Goal: Task Accomplishment & Management: Use online tool/utility

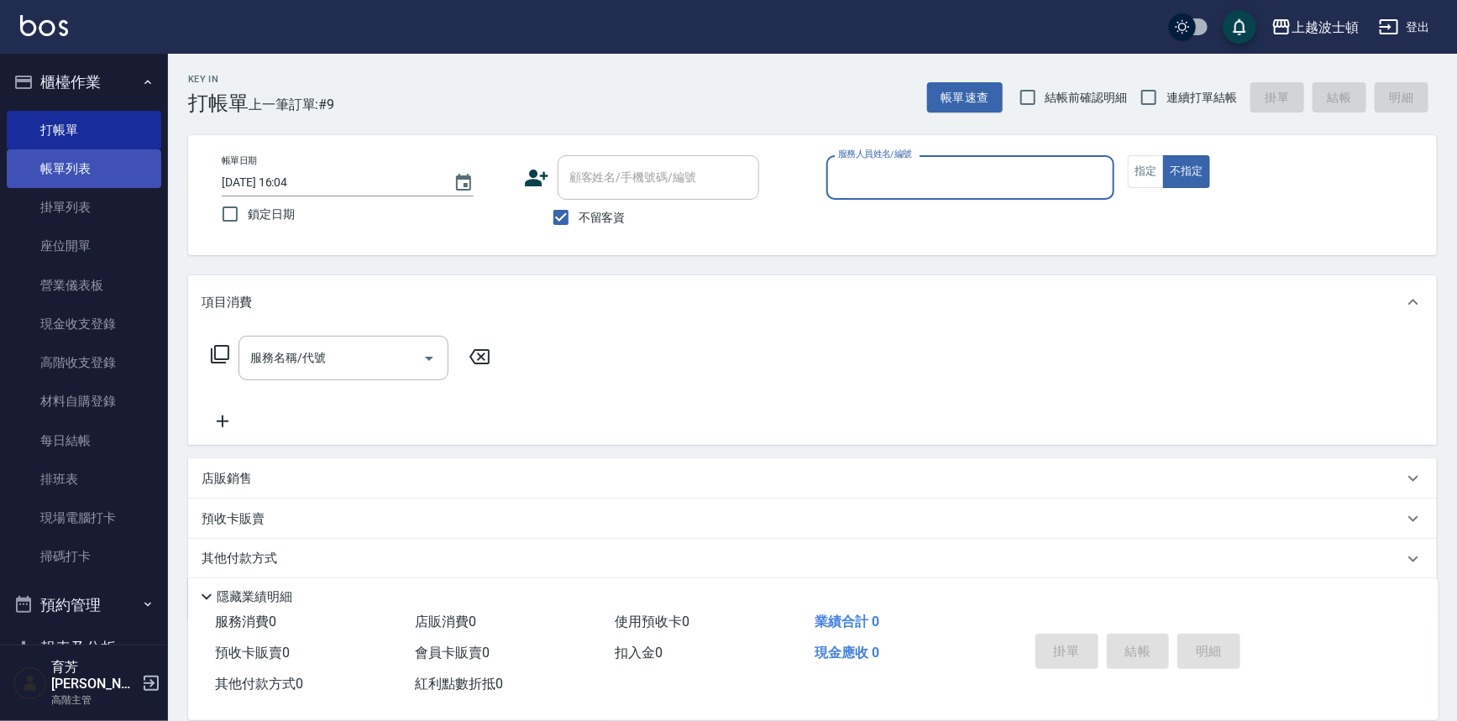
click at [81, 166] on link "帳單列表" at bounding box center [84, 168] width 154 height 39
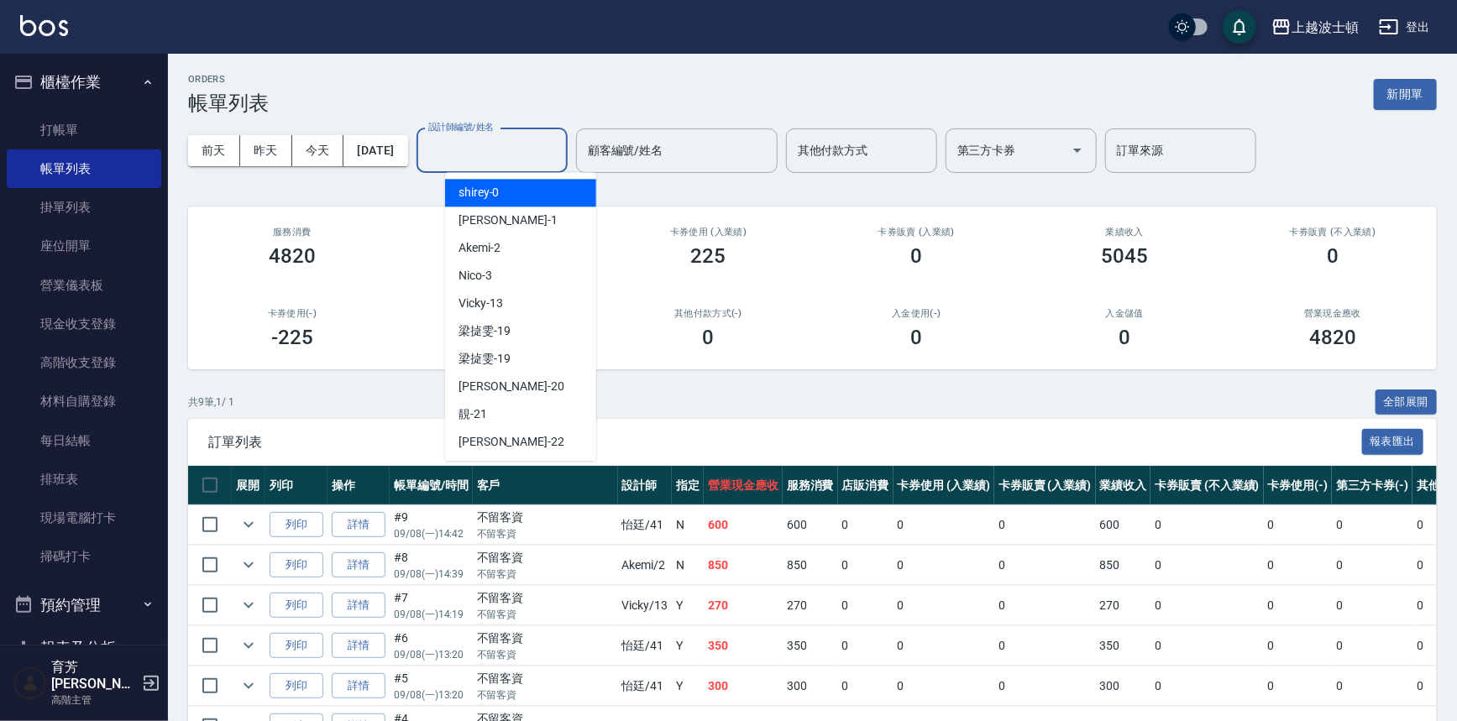
click at [517, 157] on input "設計師編號/姓名" at bounding box center [492, 150] width 136 height 29
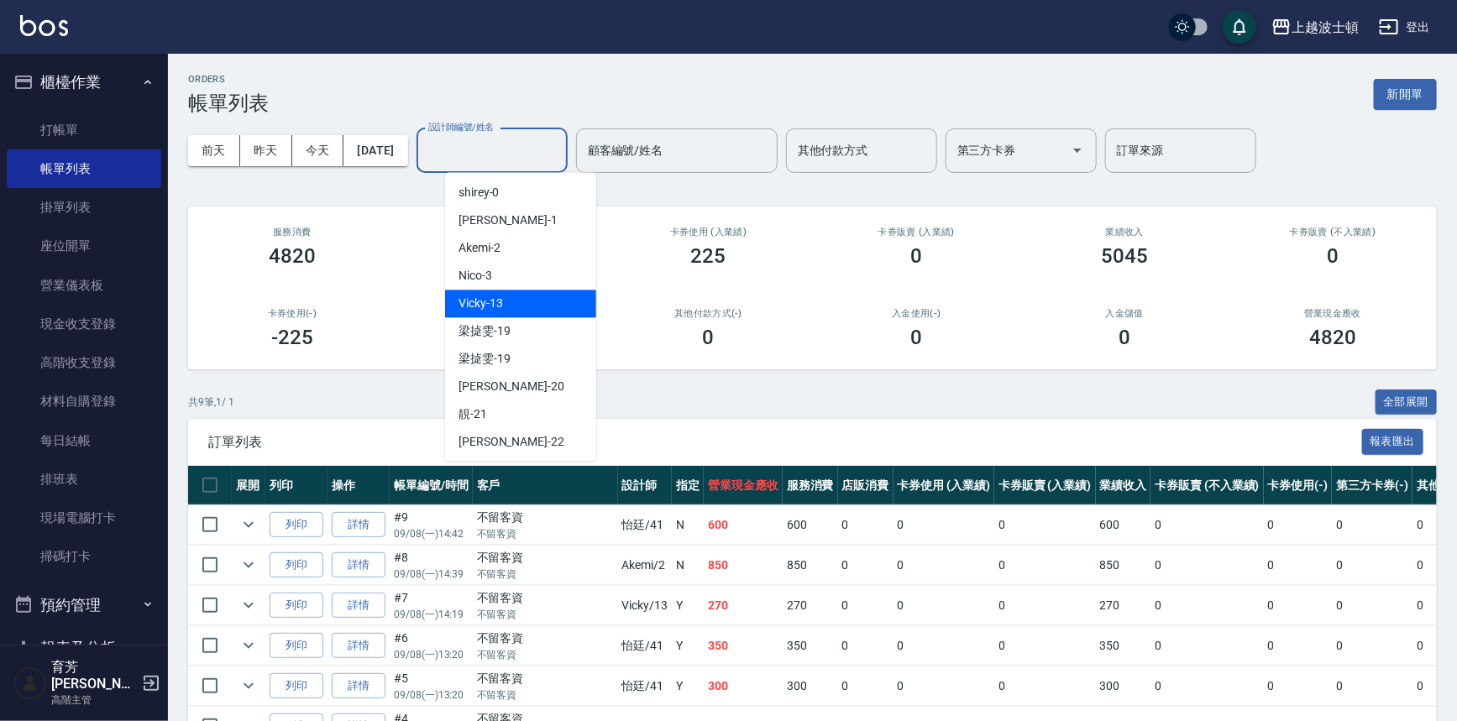
click at [499, 308] on span "Vicky -13" at bounding box center [480, 304] width 44 height 18
type input "Vicky-13"
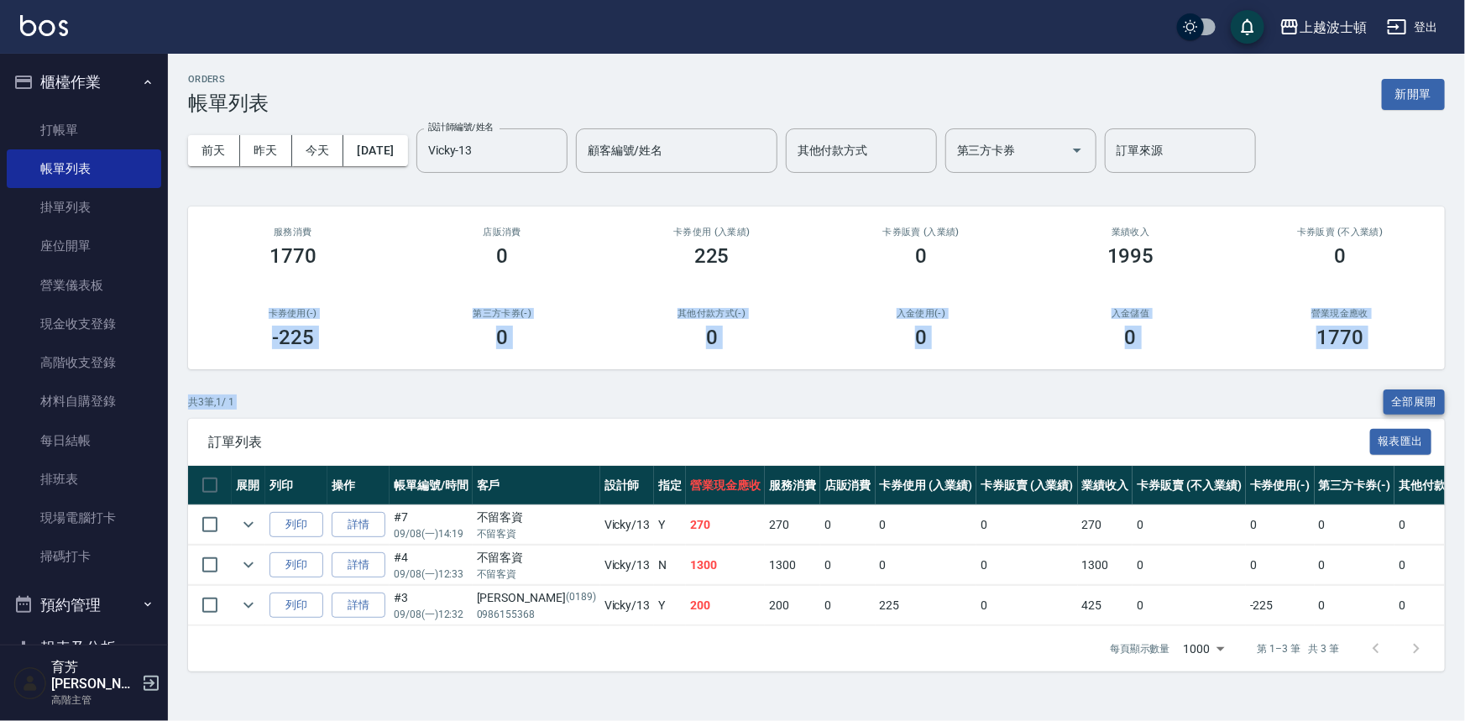
drag, startPoint x: 1464, startPoint y: 277, endPoint x: 1437, endPoint y: 411, distance: 136.2
click at [1456, 402] on div "ORDERS 帳單列表 新開單 [DATE] [DATE] [DATE] [DATE] 設計師編號/姓名 [PERSON_NAME]-13 設計師編號/姓名 …" at bounding box center [816, 373] width 1297 height 638
click at [362, 526] on link "詳情" at bounding box center [359, 525] width 54 height 26
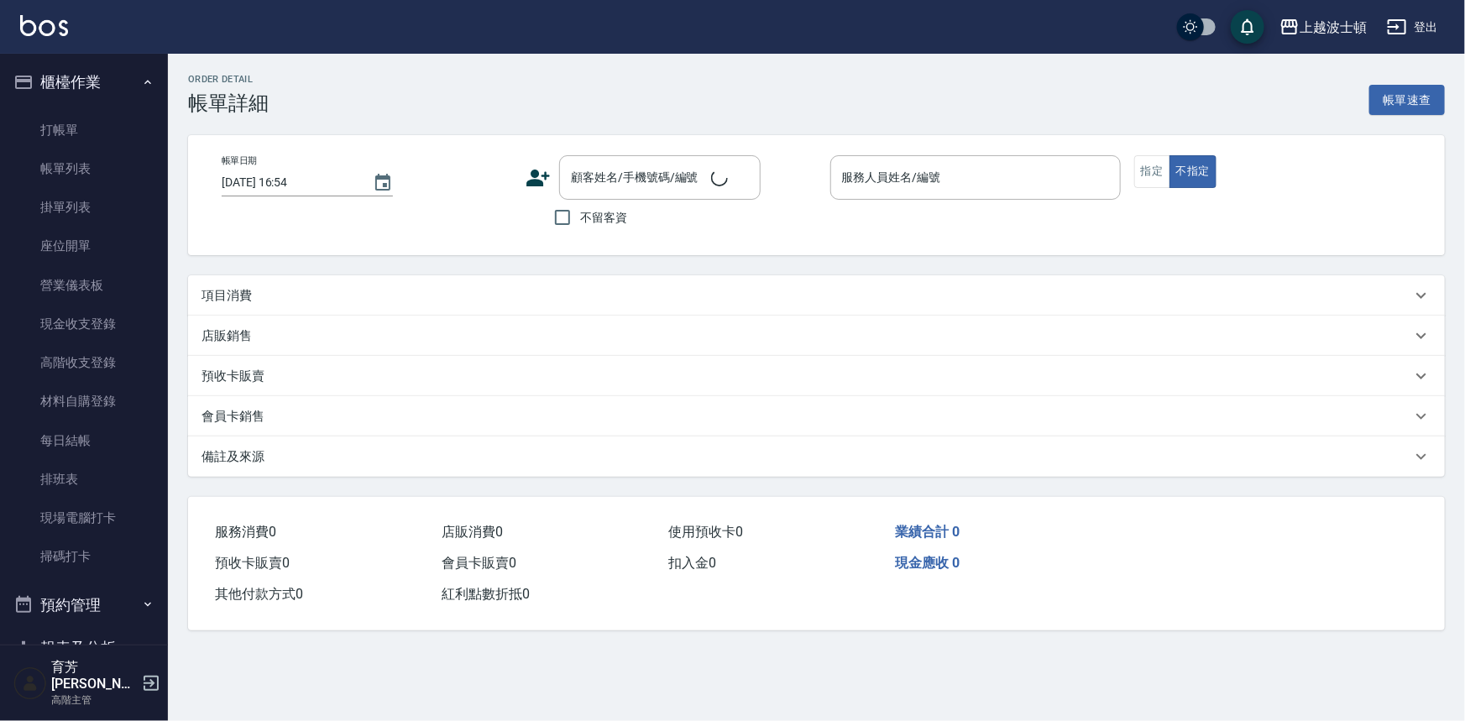
type input "[DATE] 14:19"
checkbox input "true"
type input "Vicky-13"
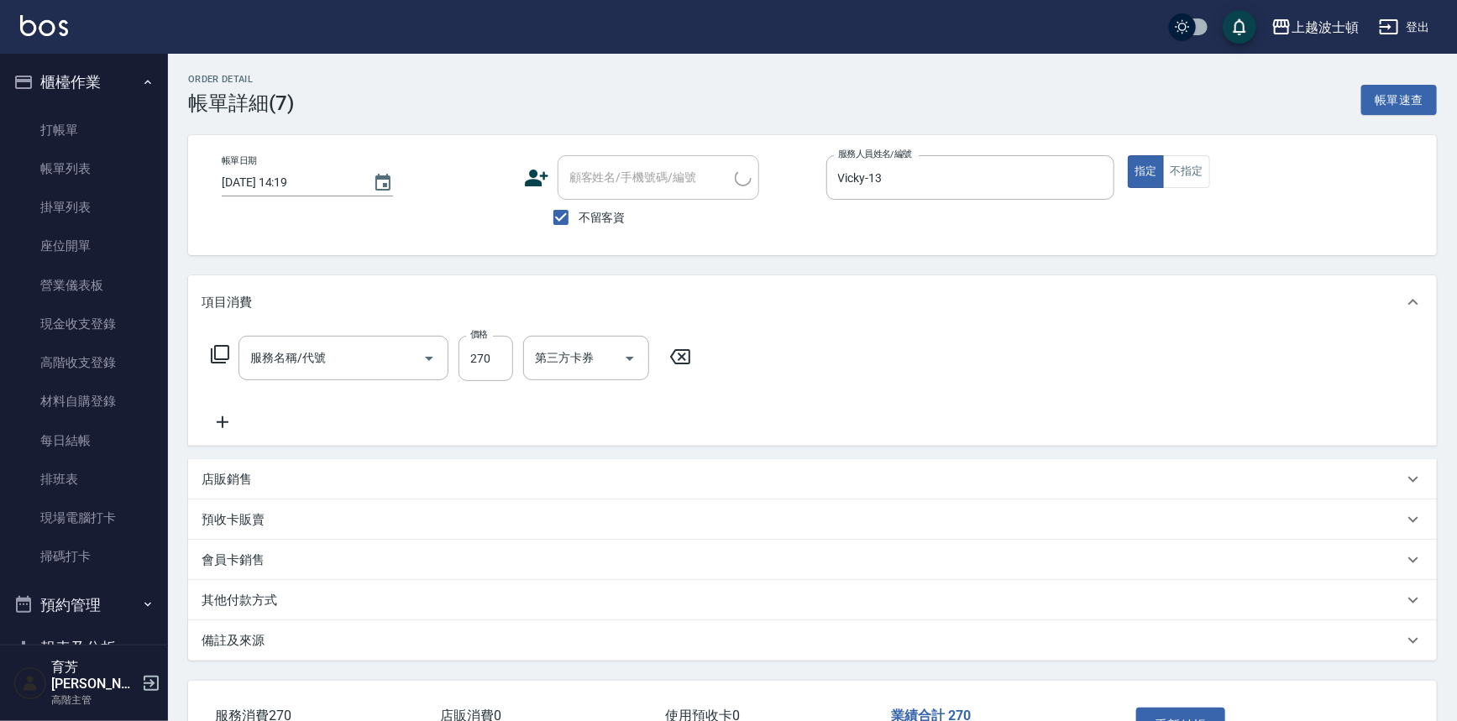
click at [224, 423] on icon at bounding box center [222, 422] width 42 height 20
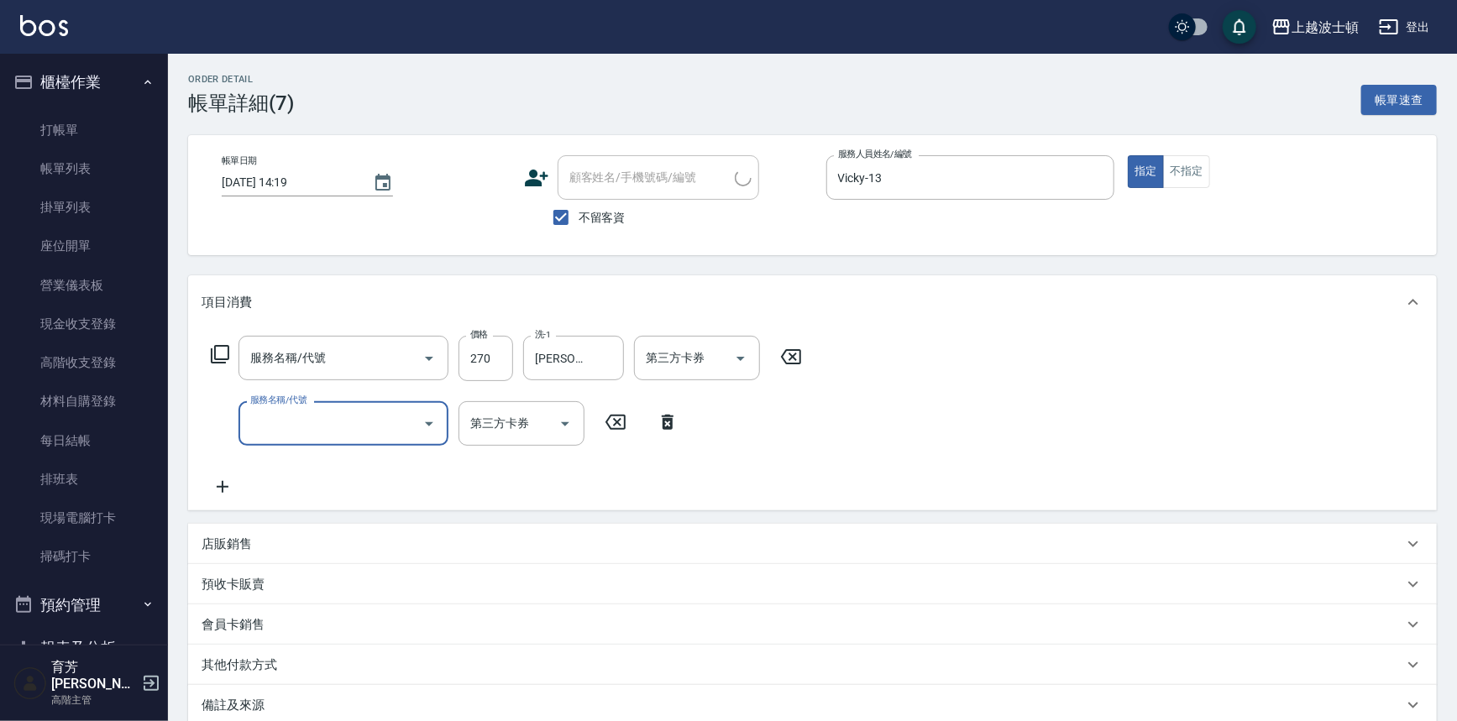
type input "2"
type input "洗髮(205)"
click at [228, 484] on icon at bounding box center [222, 488] width 42 height 20
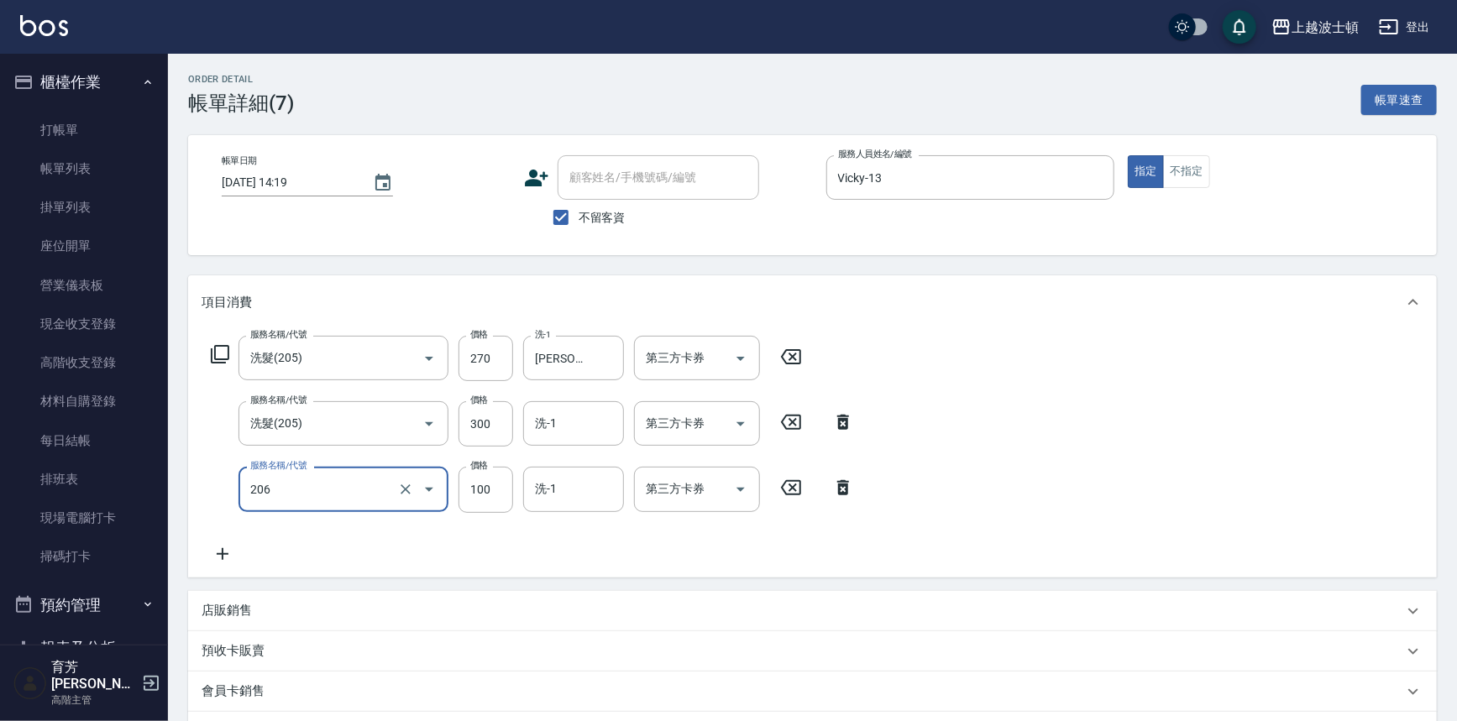
type input "洗髮加錢升等(206)"
click at [563, 464] on div "服務名稱/代號 洗髮(205) 服務名稱/代號 價格 270 價格 洗-1 雅如-22 洗-1 第三方卡券 第三方卡券 服務名稱/代號 洗髮(205) 服務名…" at bounding box center [532, 450] width 662 height 228
click at [557, 490] on input "洗-1" at bounding box center [574, 488] width 86 height 29
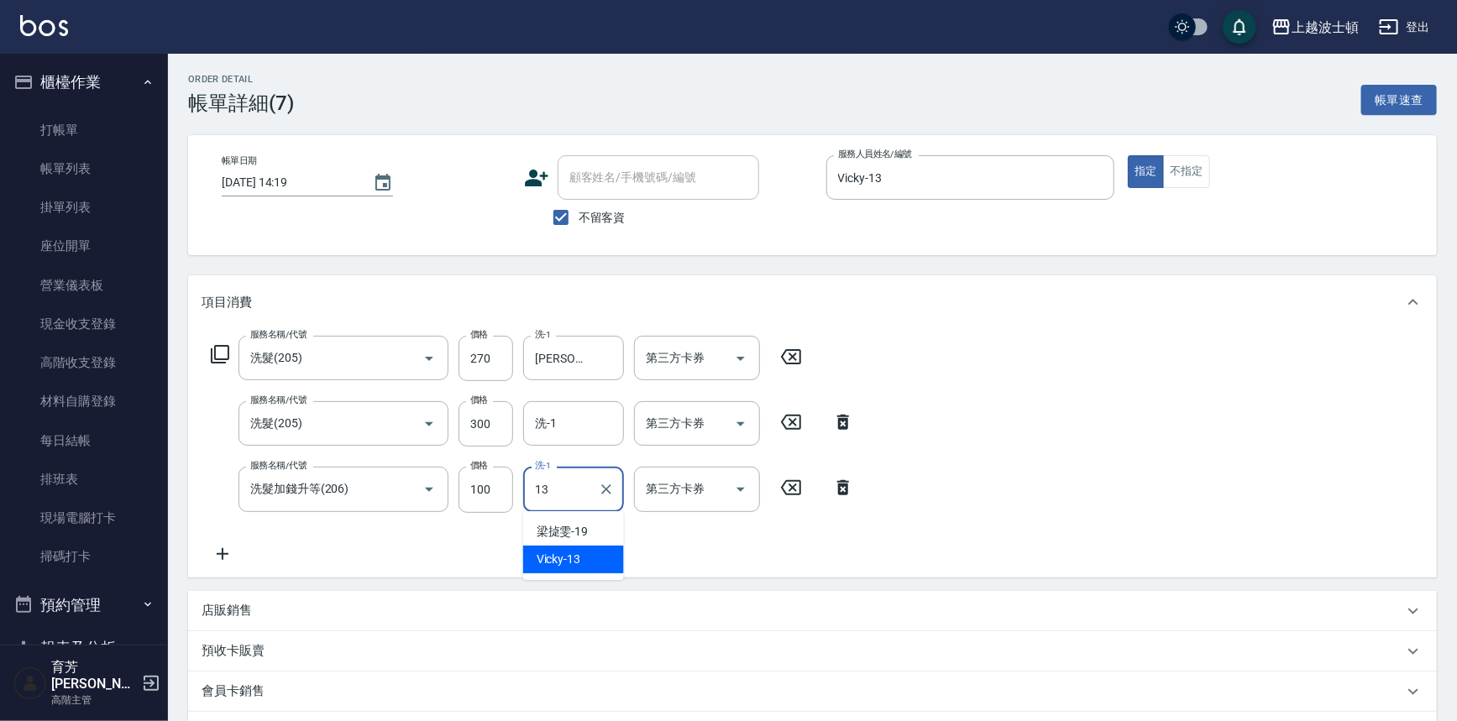
type input "Vicky-13"
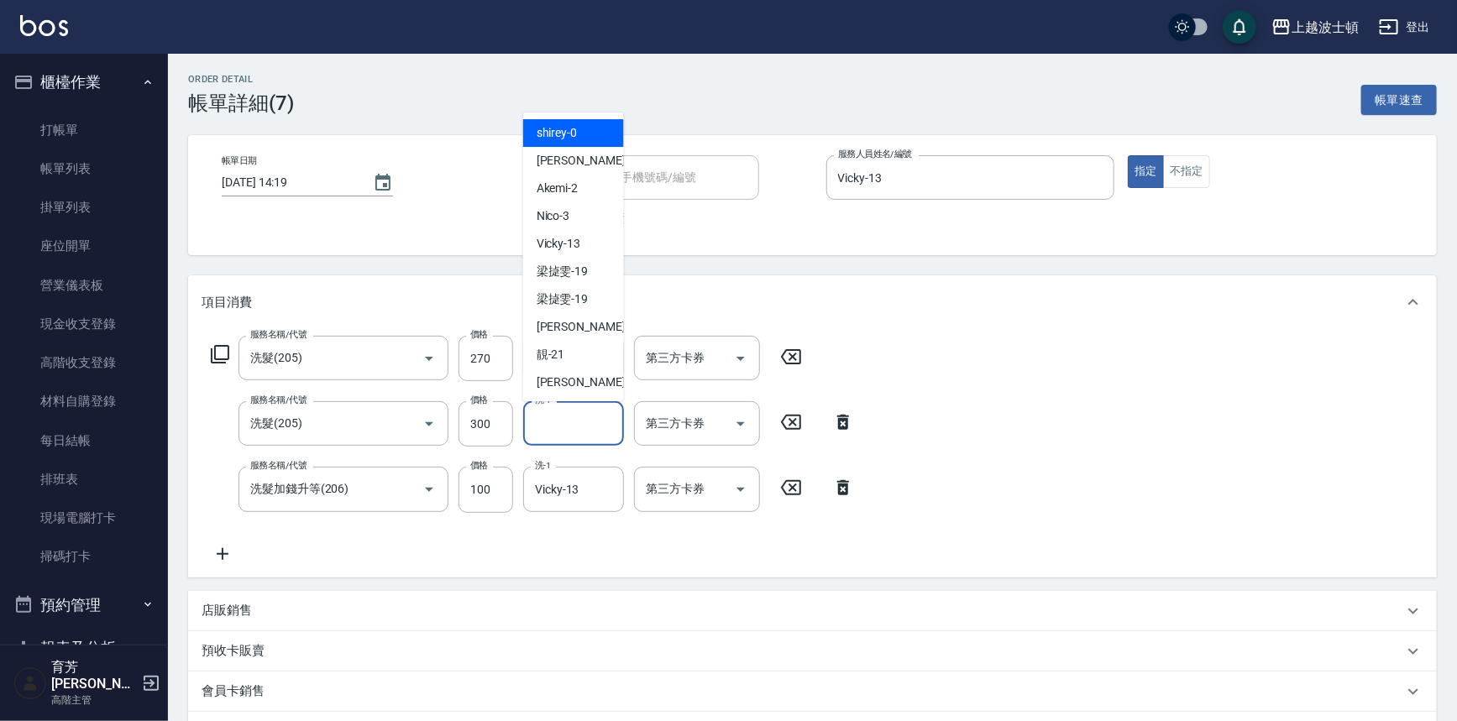
click at [560, 429] on input "洗-1" at bounding box center [574, 423] width 86 height 29
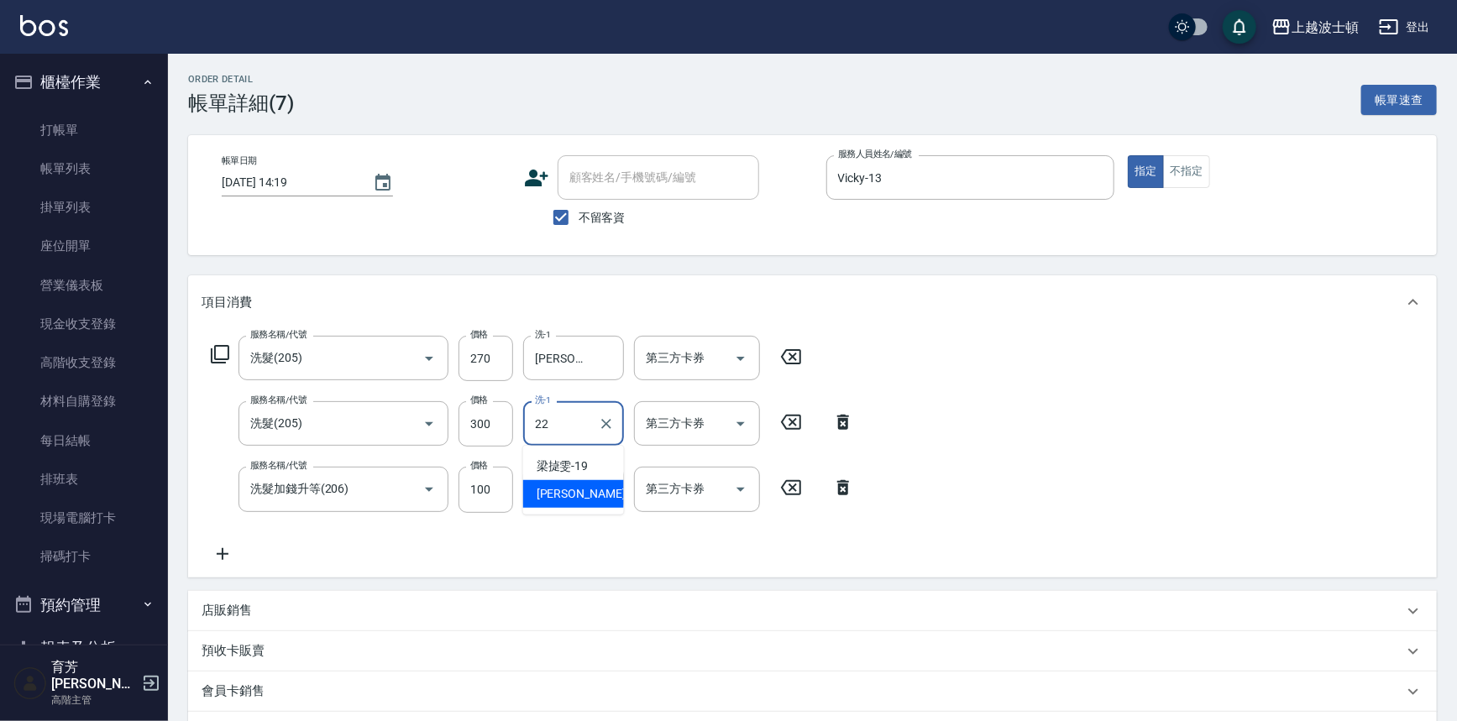
type input "[PERSON_NAME]-22"
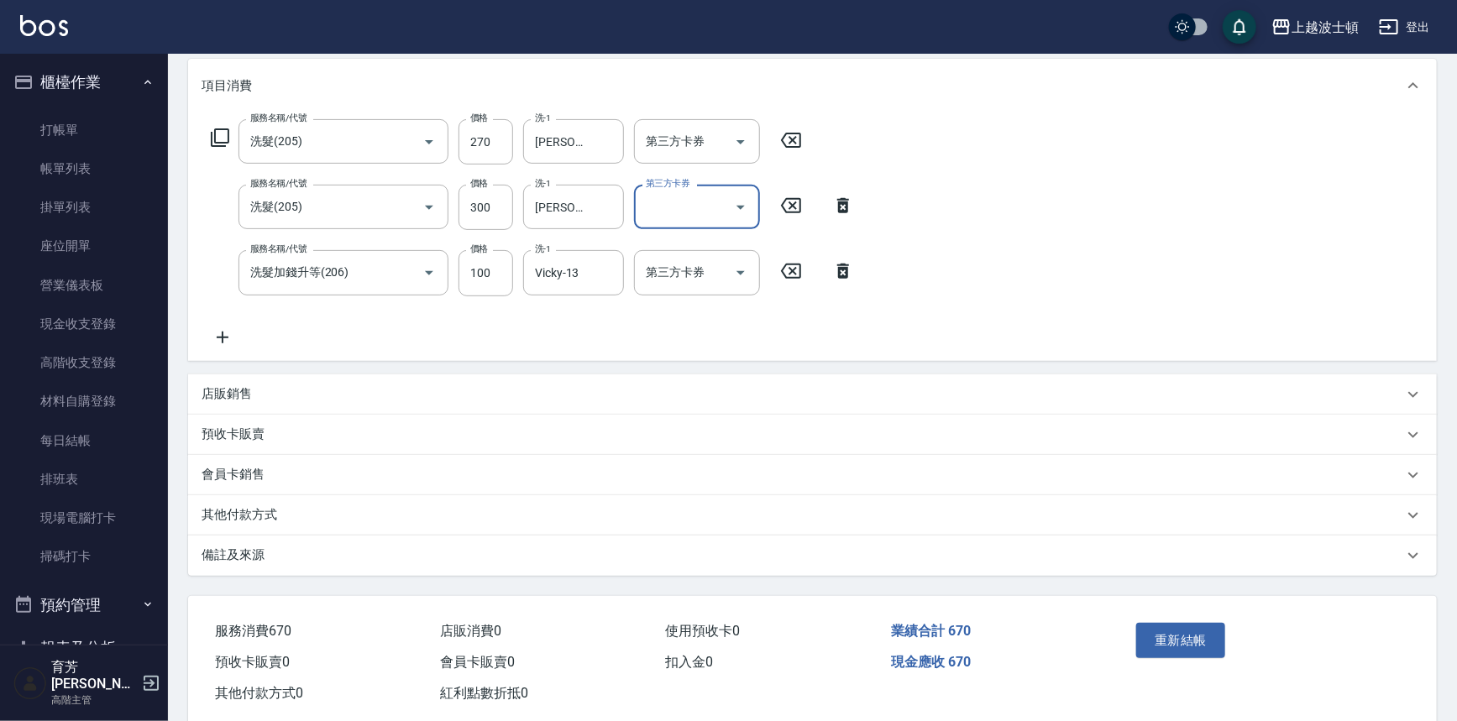
scroll to position [249, 0]
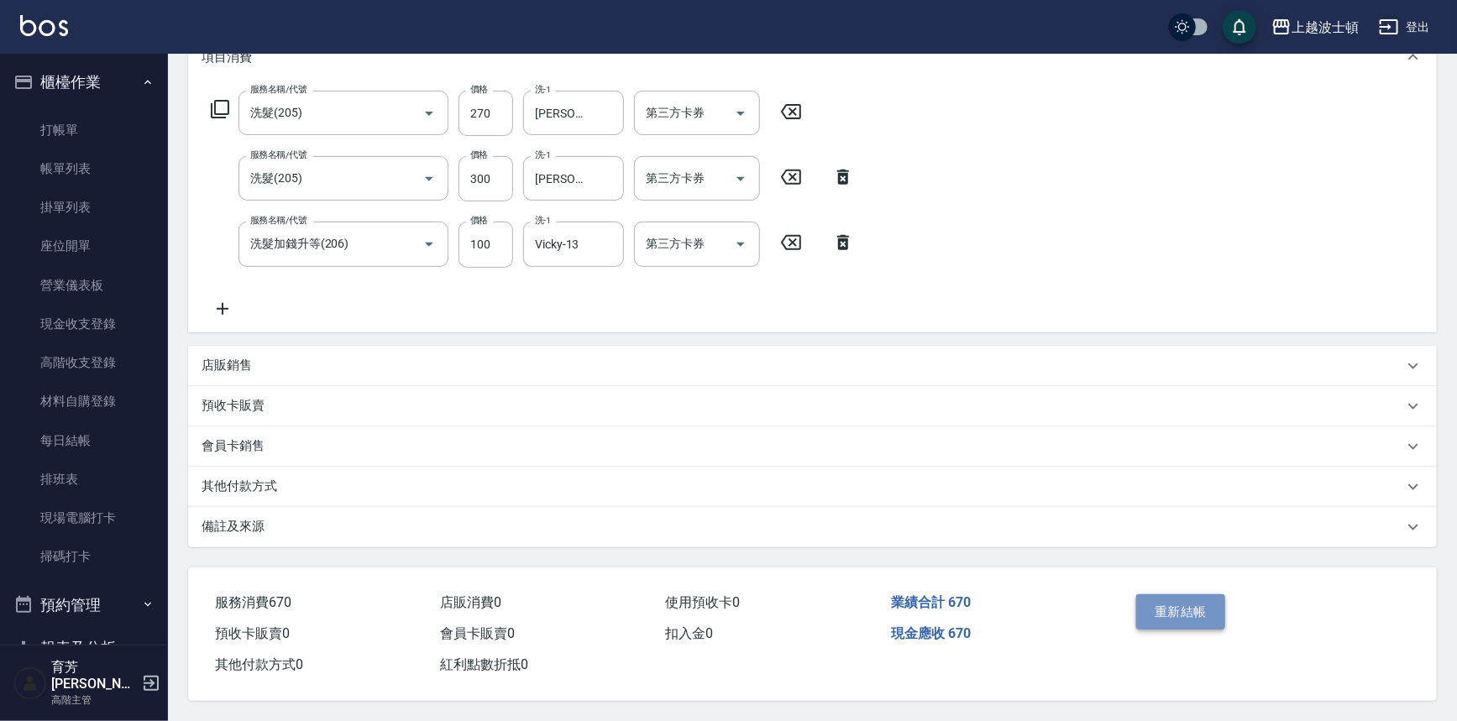
click at [1183, 599] on button "重新結帳" at bounding box center [1180, 611] width 89 height 35
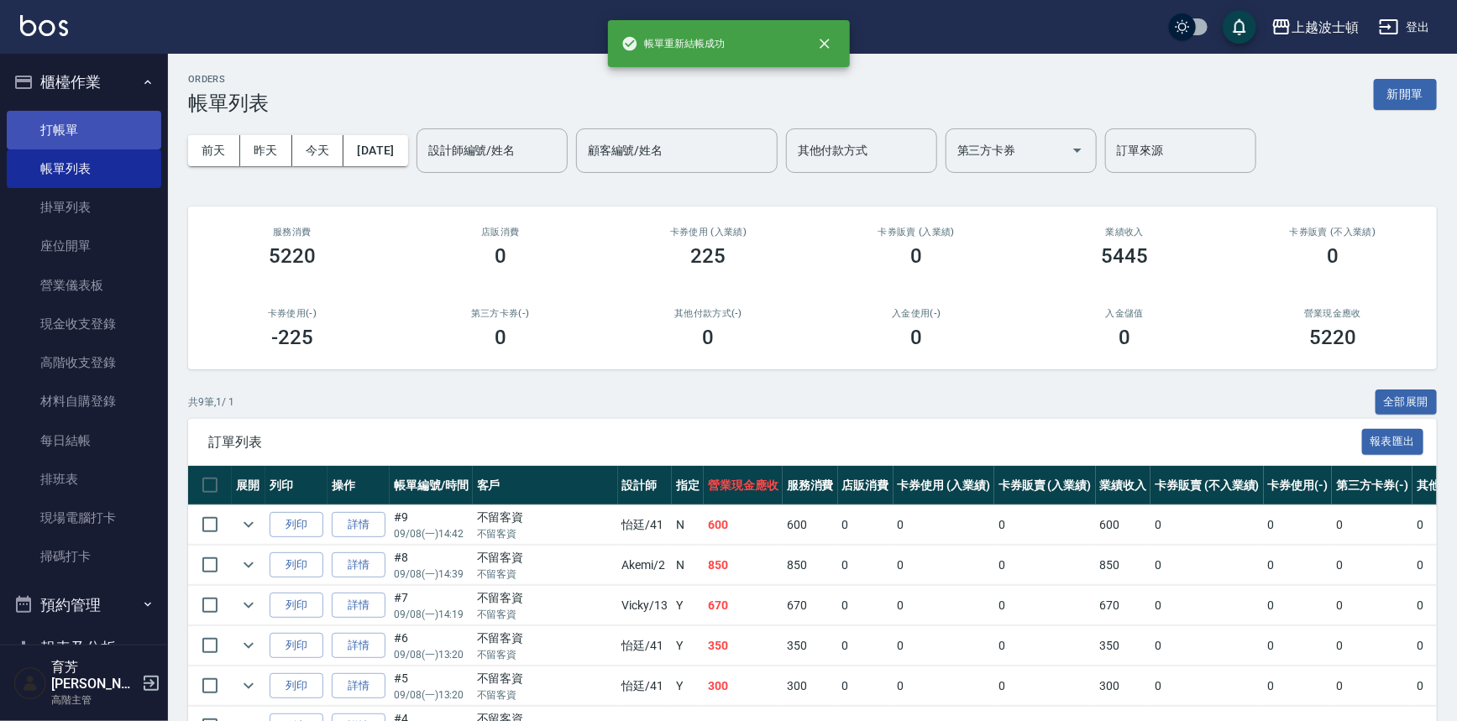
click at [41, 123] on link "打帳單" at bounding box center [84, 130] width 154 height 39
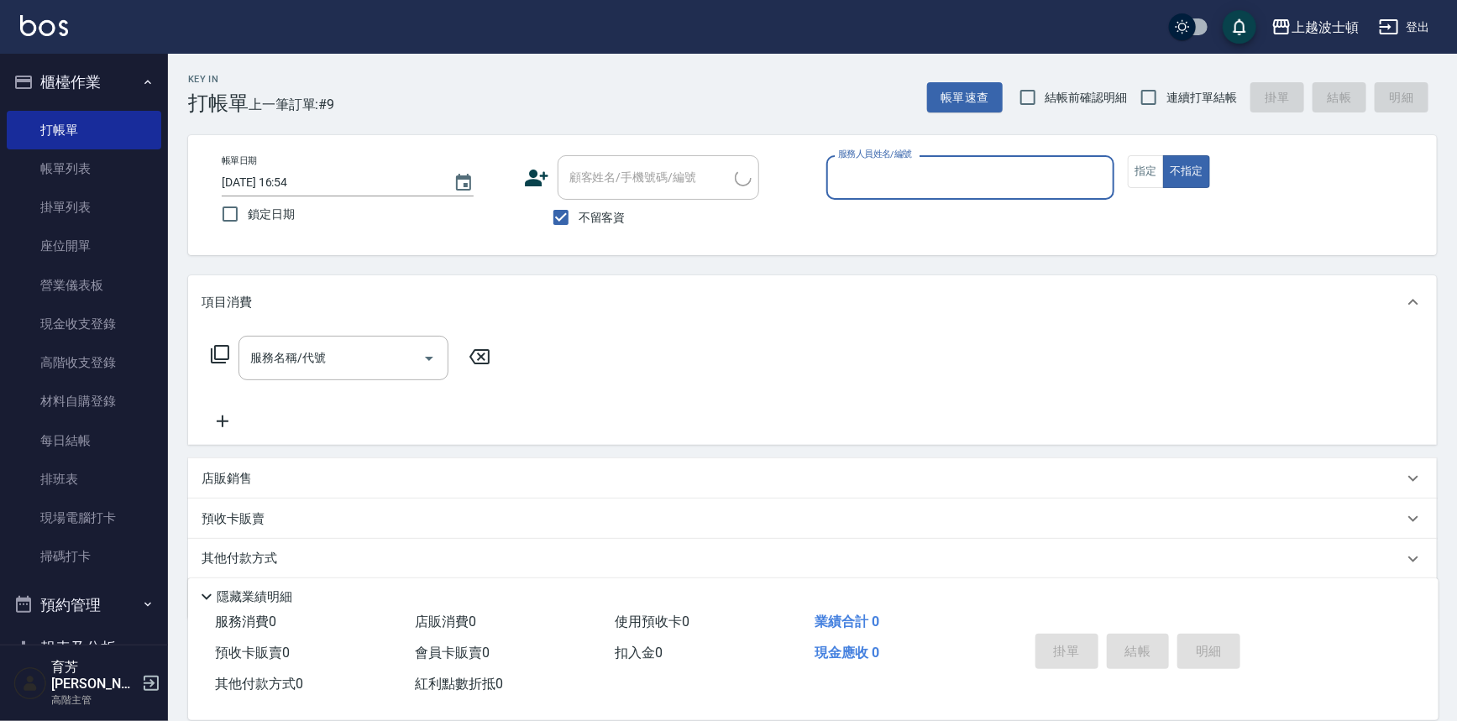
click at [599, 213] on span "不留客資" at bounding box center [601, 218] width 47 height 18
click at [578, 213] on input "不留客資" at bounding box center [560, 217] width 35 height 35
checkbox input "false"
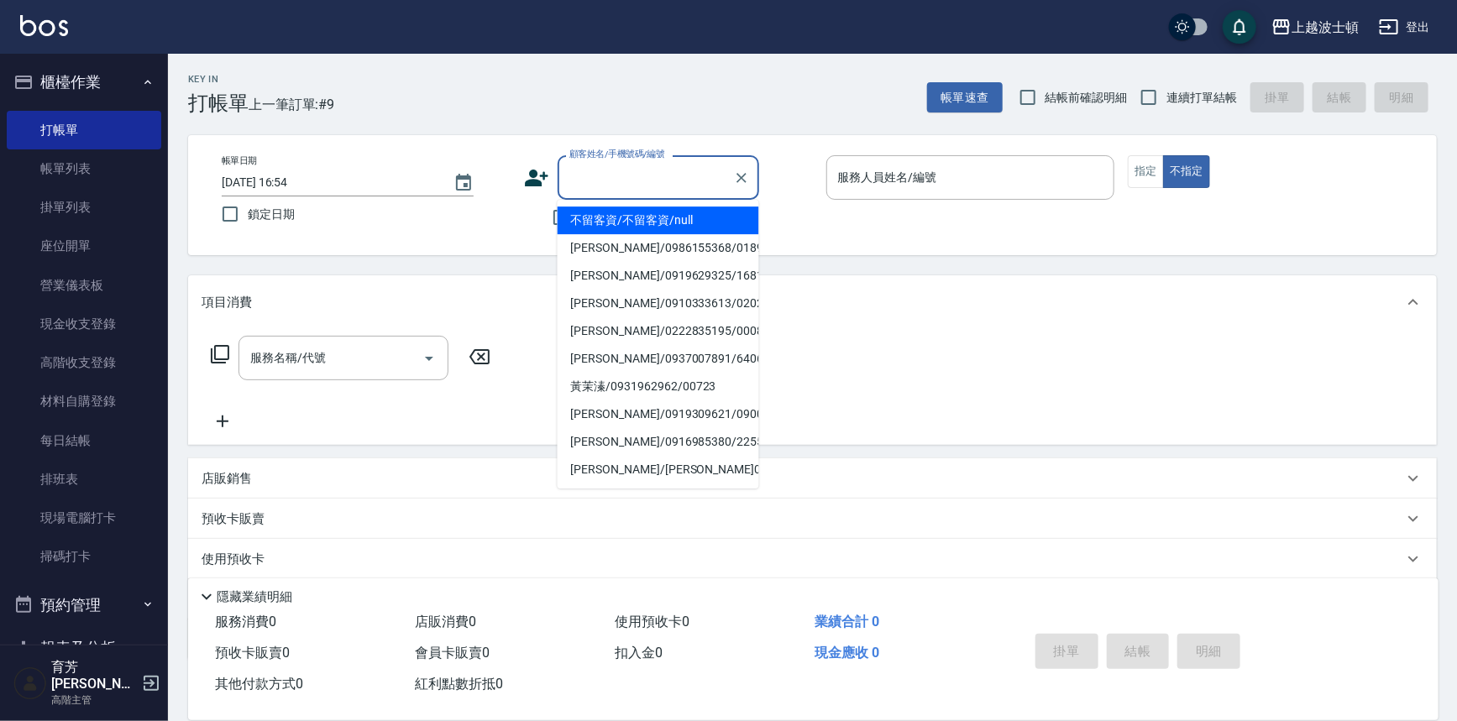
click at [601, 185] on input "顧客姓名/手機號碼/編號" at bounding box center [645, 177] width 161 height 29
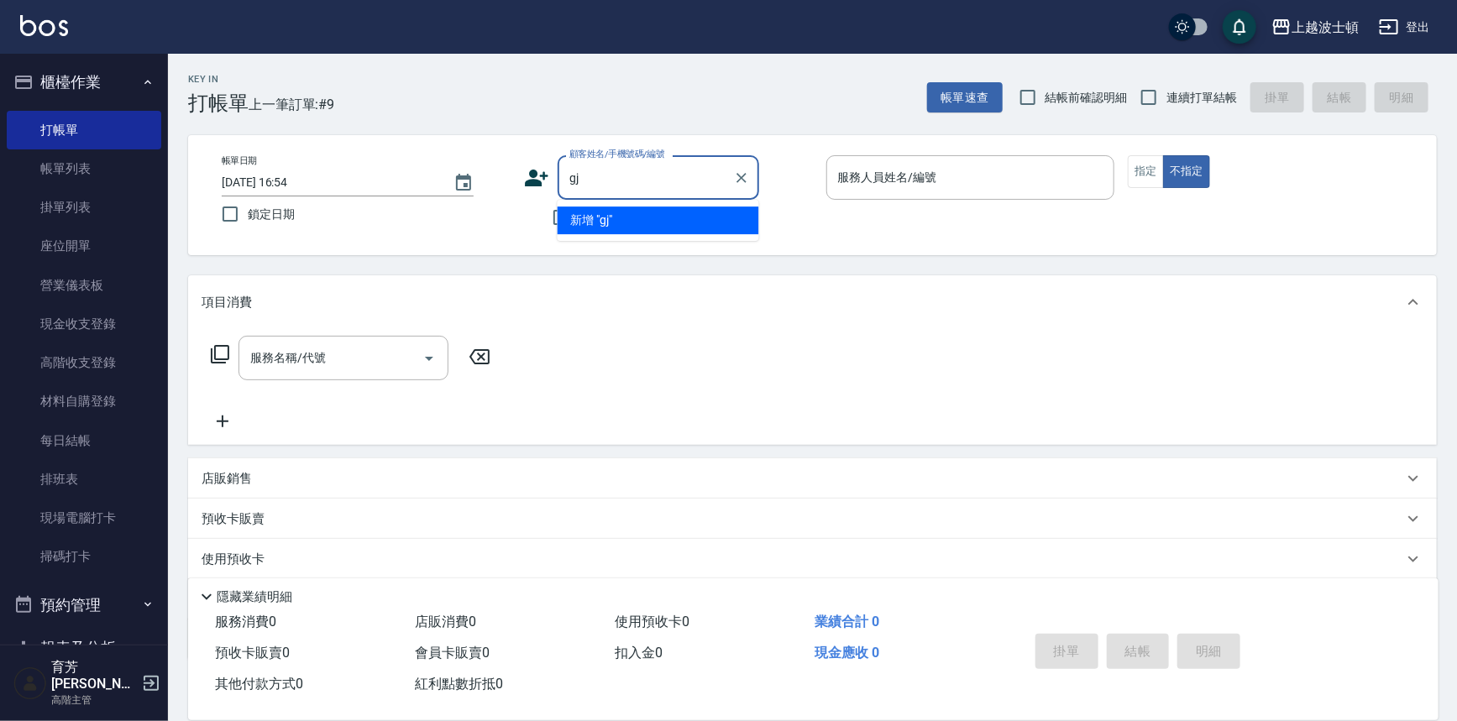
type input "g"
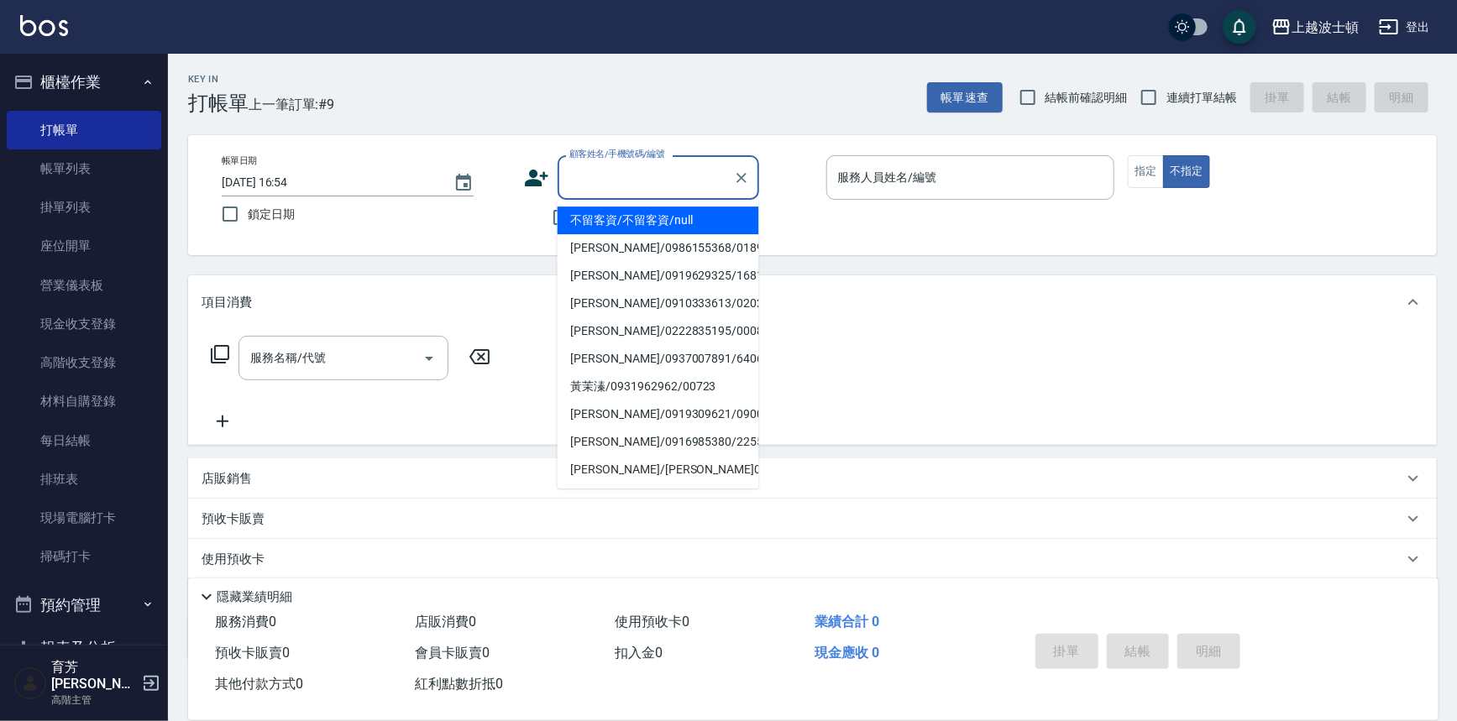
click at [652, 174] on input "顧客姓名/手機號碼/編號" at bounding box center [645, 177] width 161 height 29
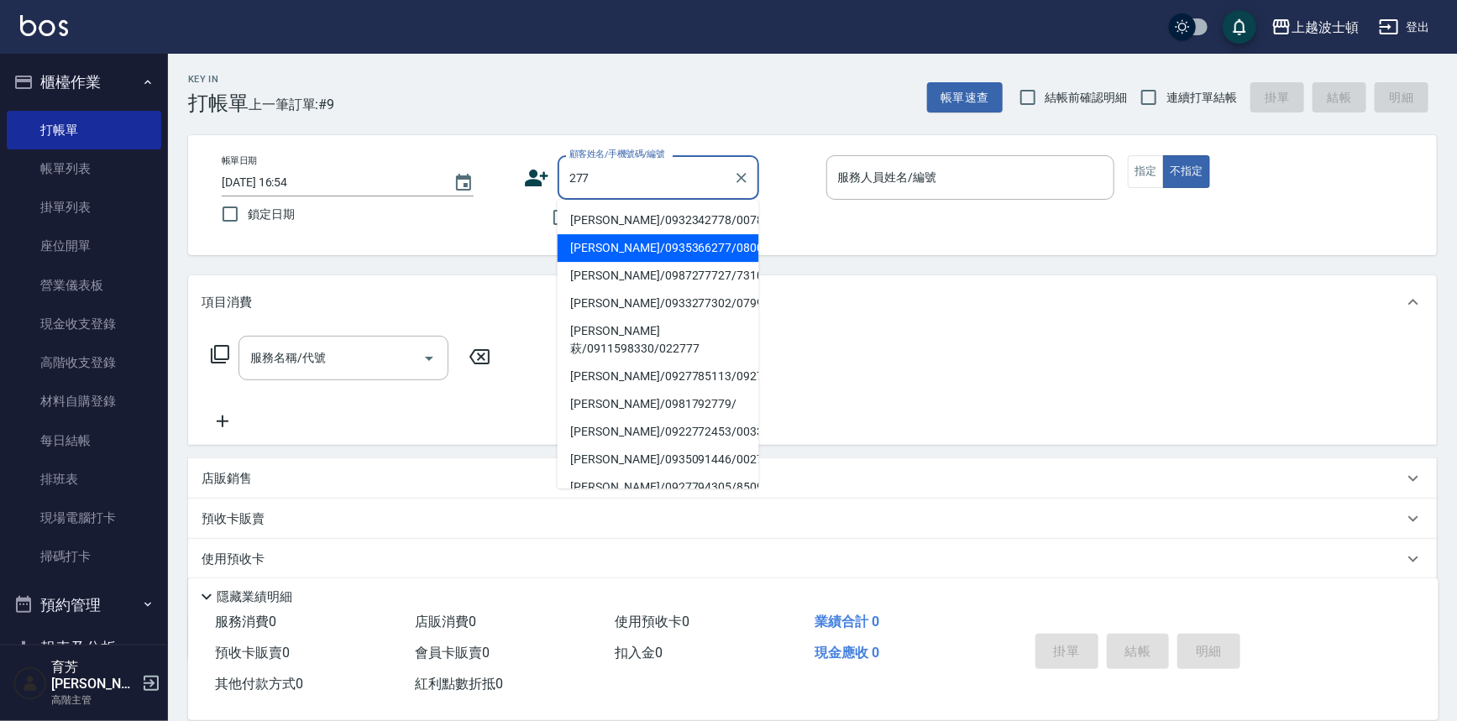
click at [615, 243] on li "[PERSON_NAME]/0935366277/080002" at bounding box center [657, 248] width 201 height 28
type input "[PERSON_NAME]/0935366277/080002"
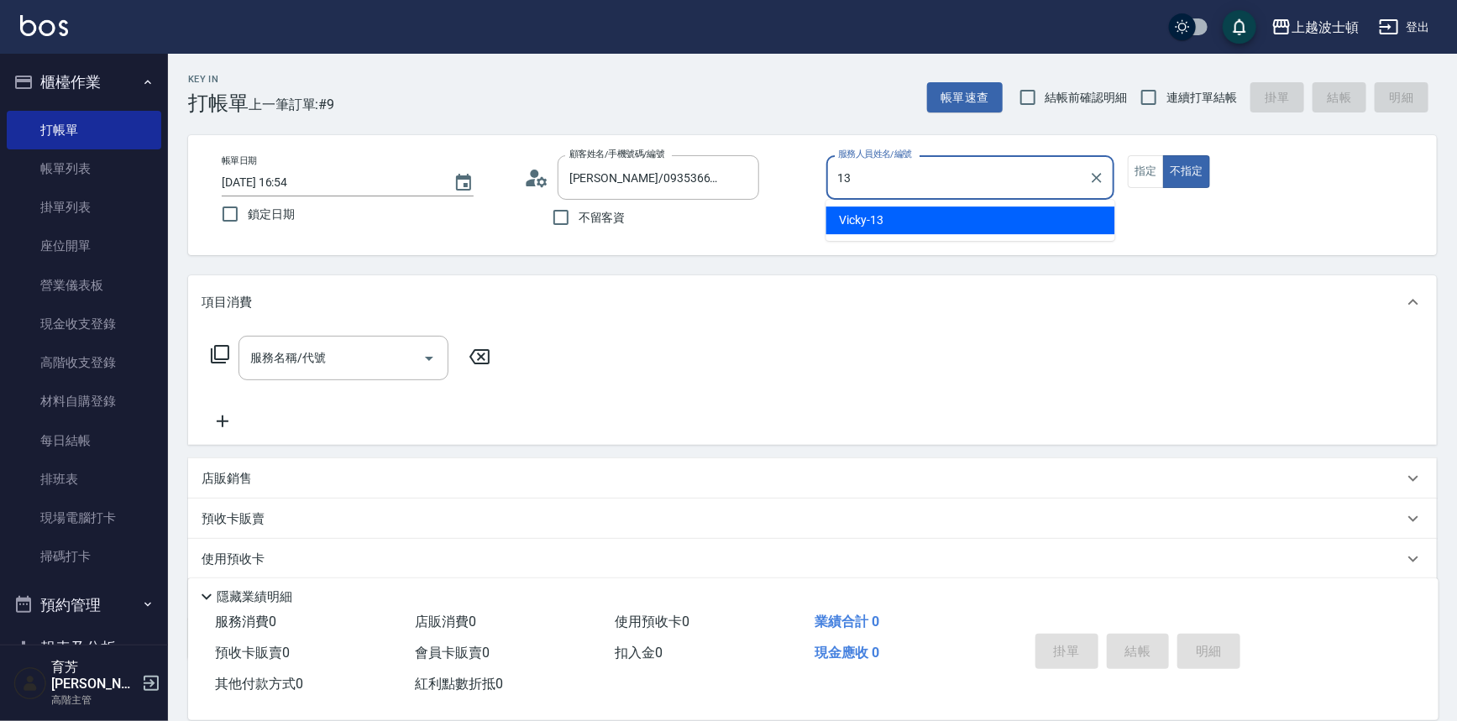
type input "Vicky-13"
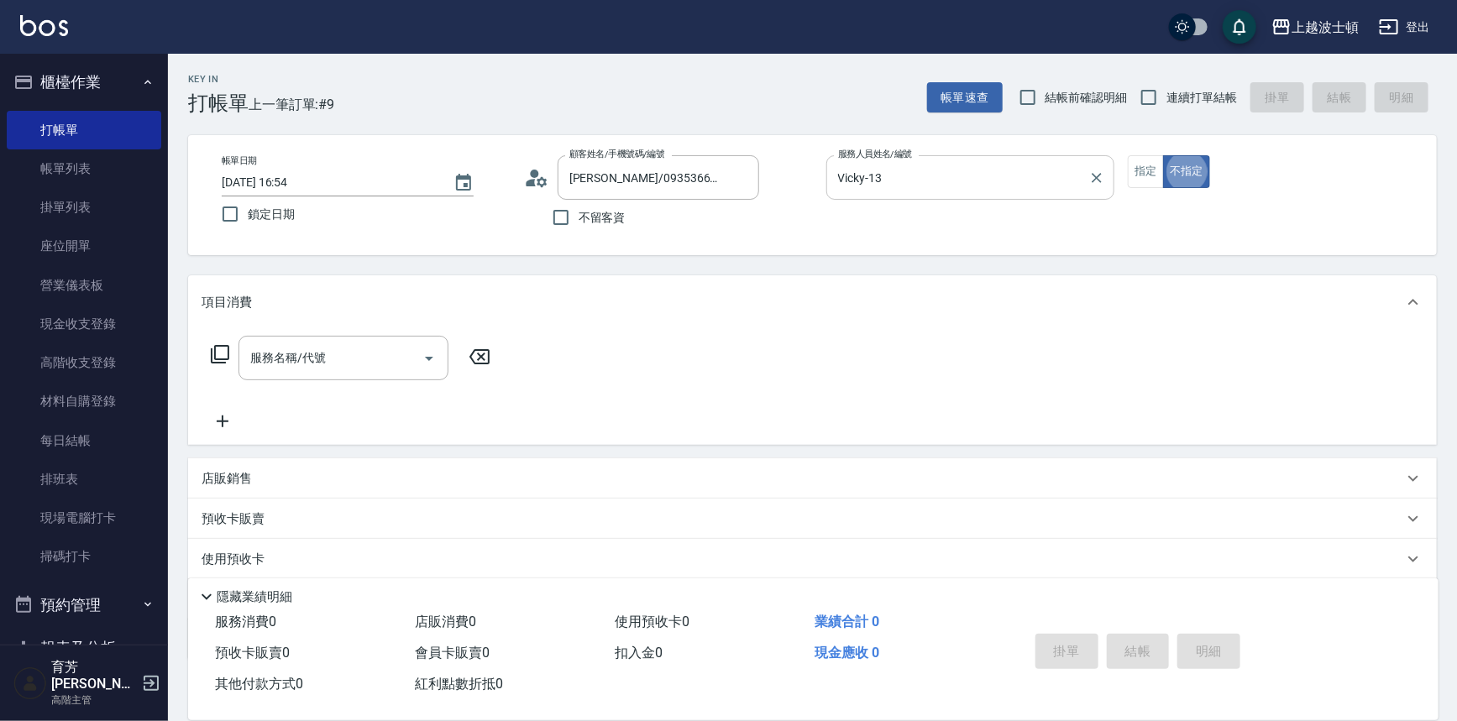
type button "false"
click at [1133, 177] on button "指定" at bounding box center [1146, 171] width 36 height 33
click at [417, 360] on button "Open" at bounding box center [429, 358] width 27 height 27
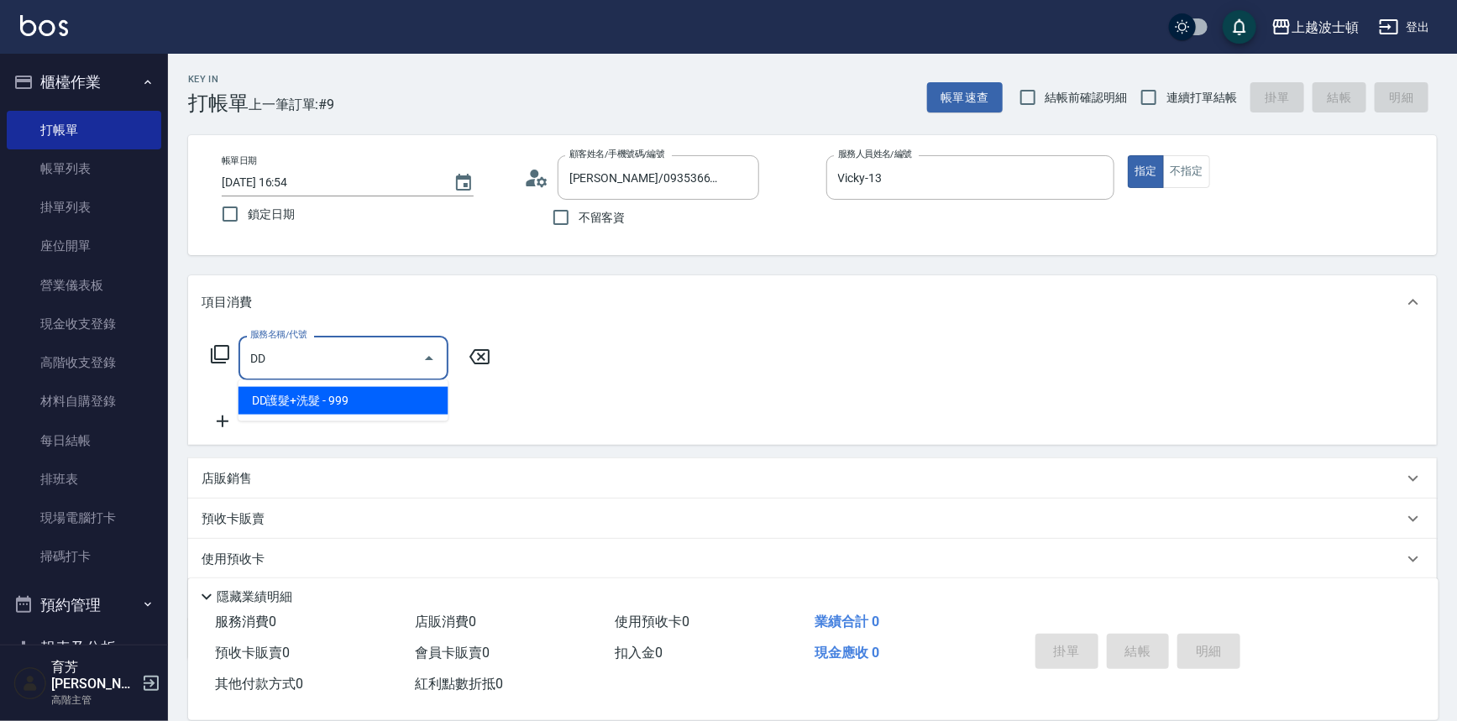
click at [360, 393] on span "DD護髮+洗髮 - 999" at bounding box center [343, 401] width 210 height 28
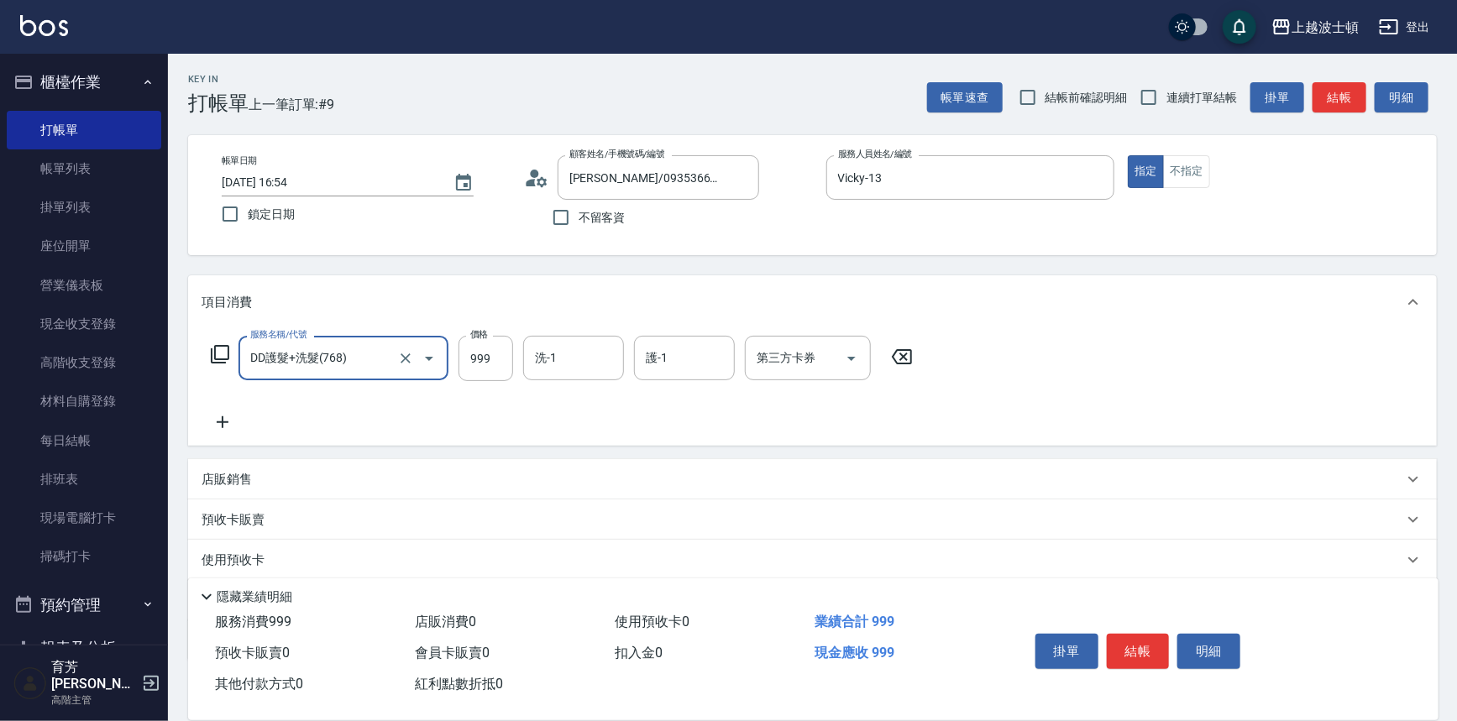
type input "DD護髮+洗髮(768)"
click at [223, 421] on icon at bounding box center [223, 422] width 12 height 12
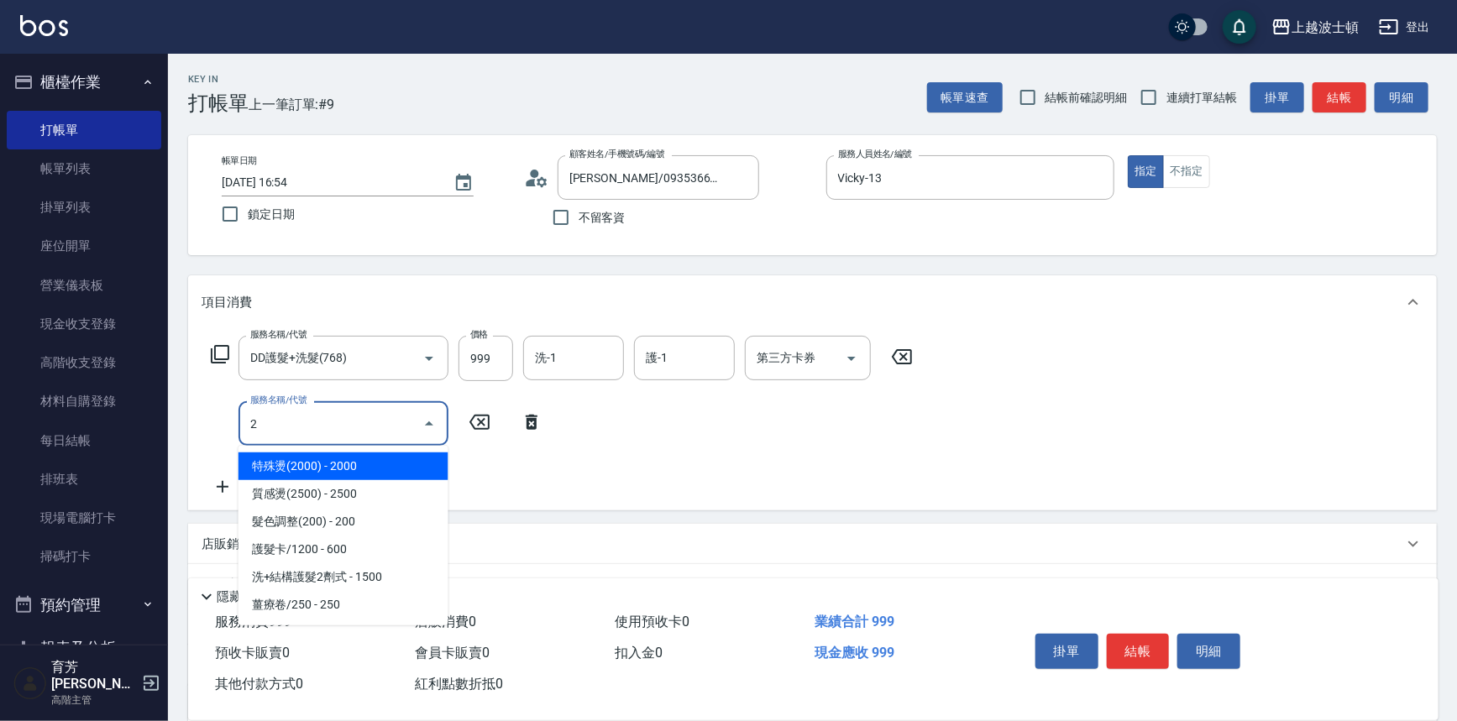
drag, startPoint x: 263, startPoint y: 429, endPoint x: 241, endPoint y: 427, distance: 22.0
click at [241, 427] on div "2 服務名稱/代號" at bounding box center [343, 423] width 210 height 44
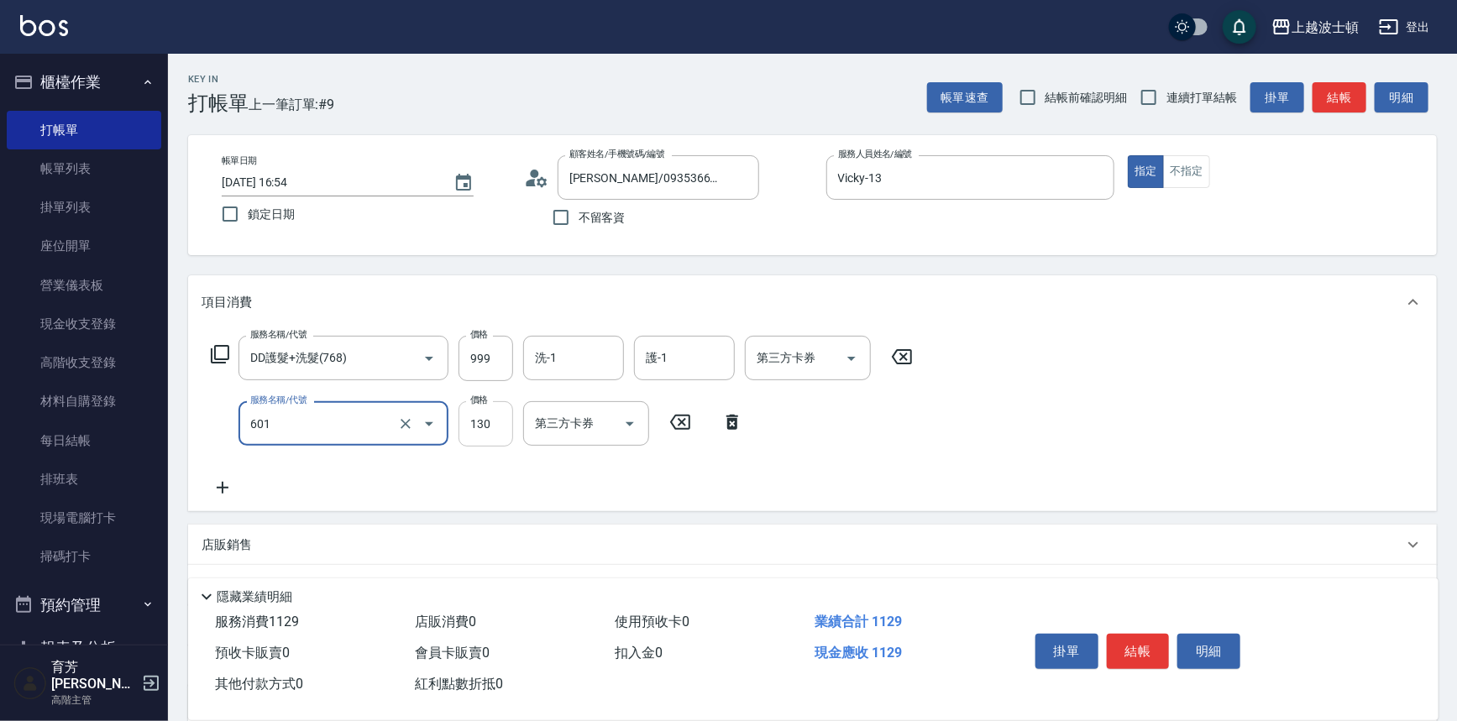
type input "單梳(601)"
click at [487, 432] on input "130" at bounding box center [485, 423] width 55 height 45
type input "100"
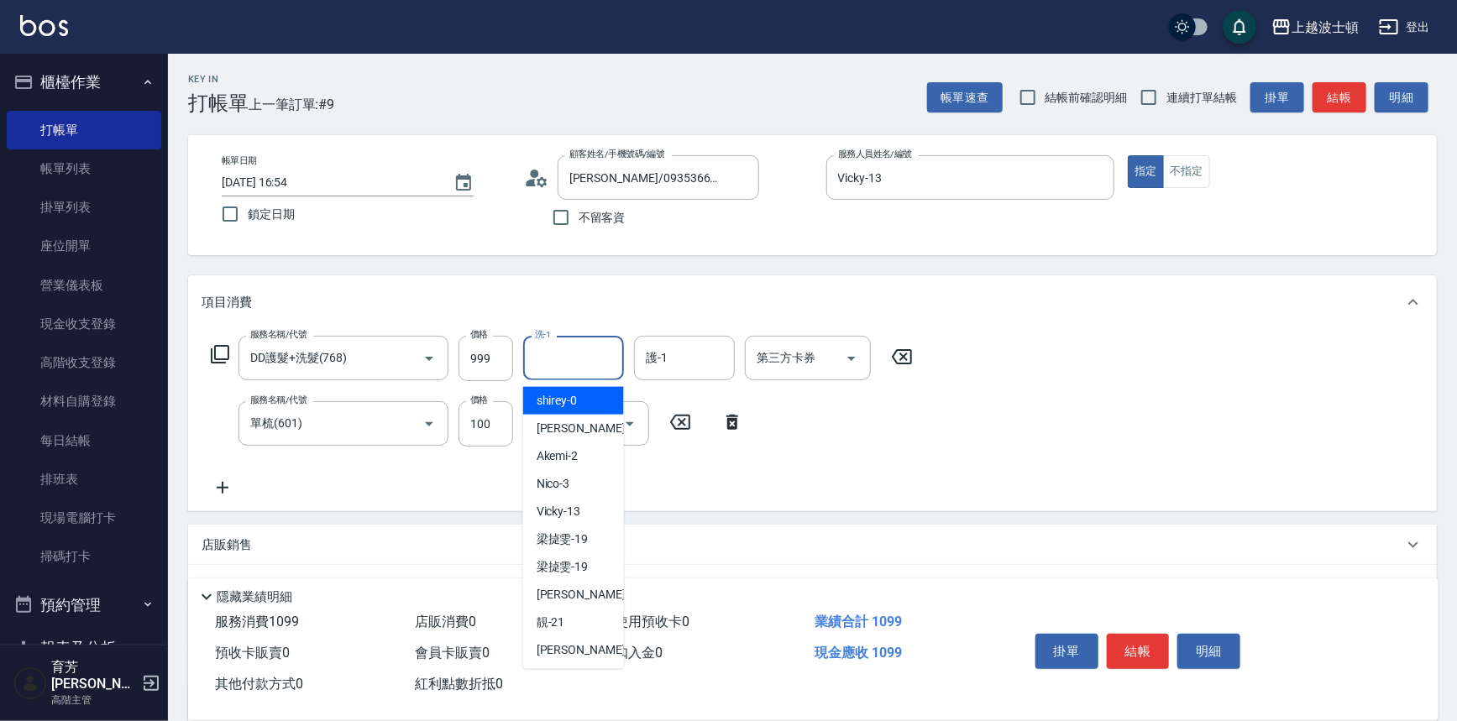
click at [562, 354] on input "洗-1" at bounding box center [574, 357] width 86 height 29
type input "Vicky-13"
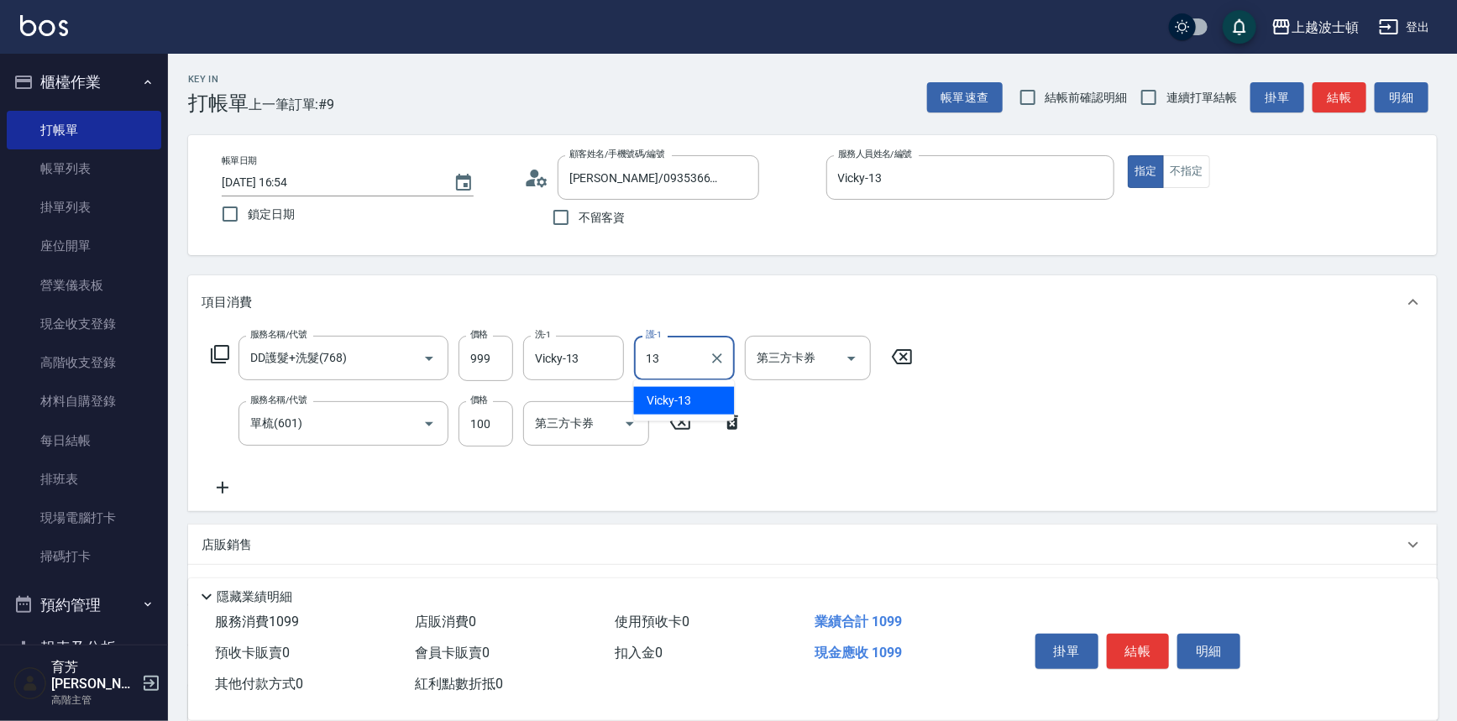
type input "Vicky-13"
click at [1125, 648] on button "結帳" at bounding box center [1138, 651] width 63 height 35
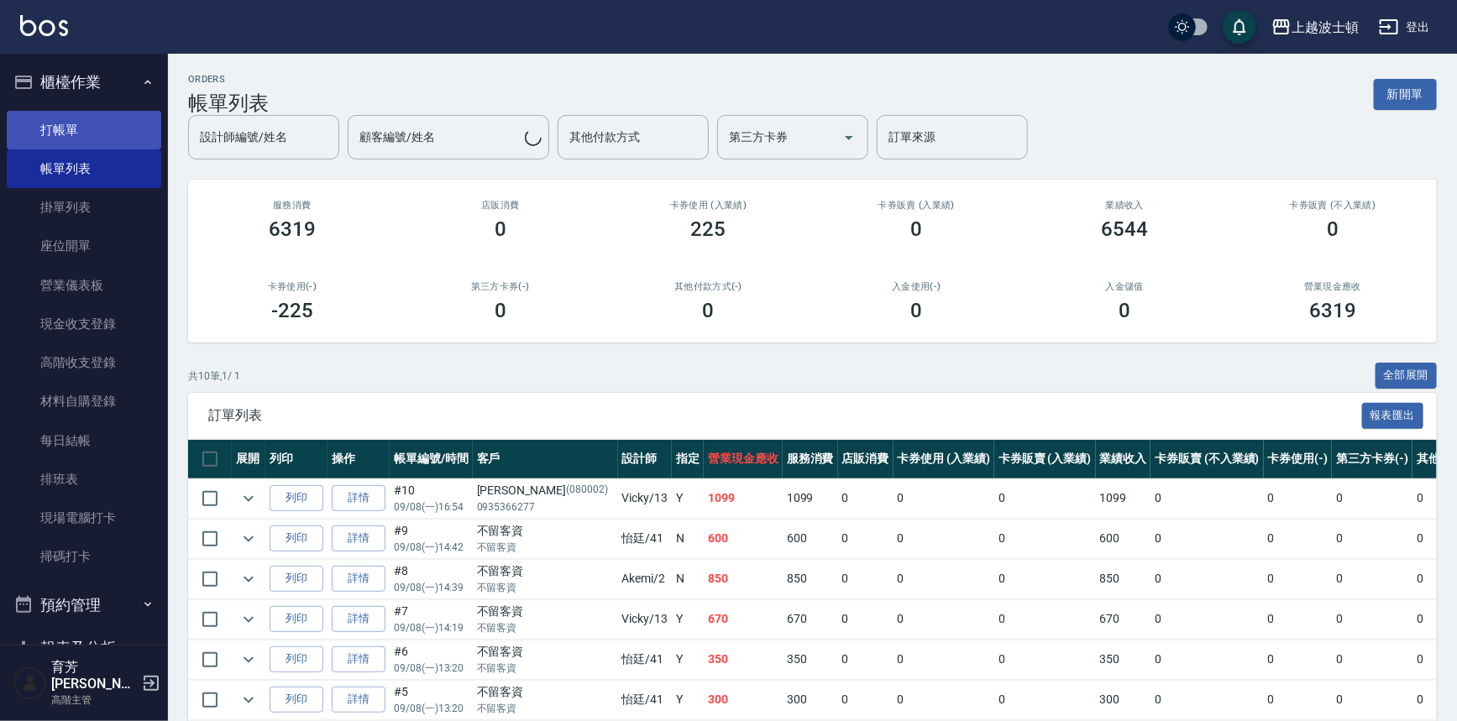
click at [66, 120] on link "打帳單" at bounding box center [84, 130] width 154 height 39
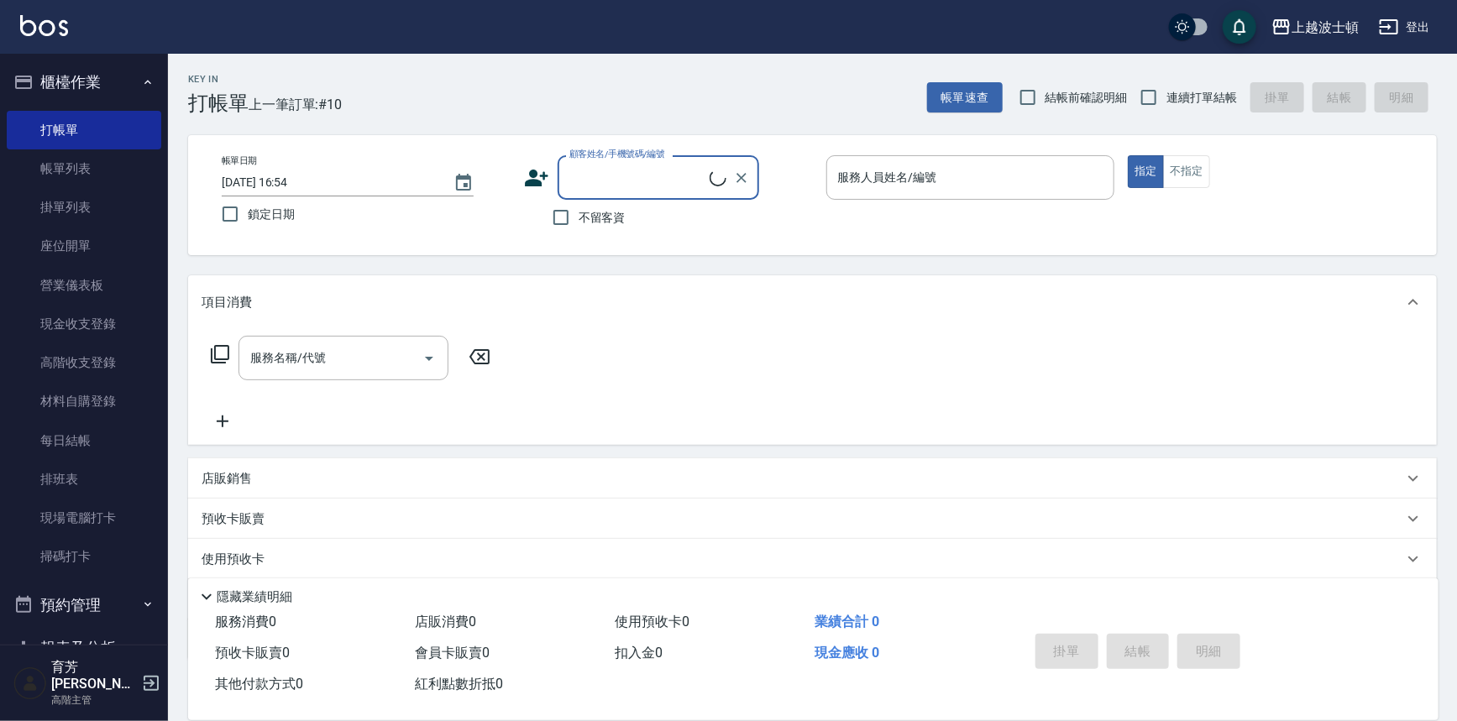
click at [603, 220] on span "不留客資" at bounding box center [601, 218] width 47 height 18
click at [578, 220] on input "不留客資" at bounding box center [560, 217] width 35 height 35
checkbox input "true"
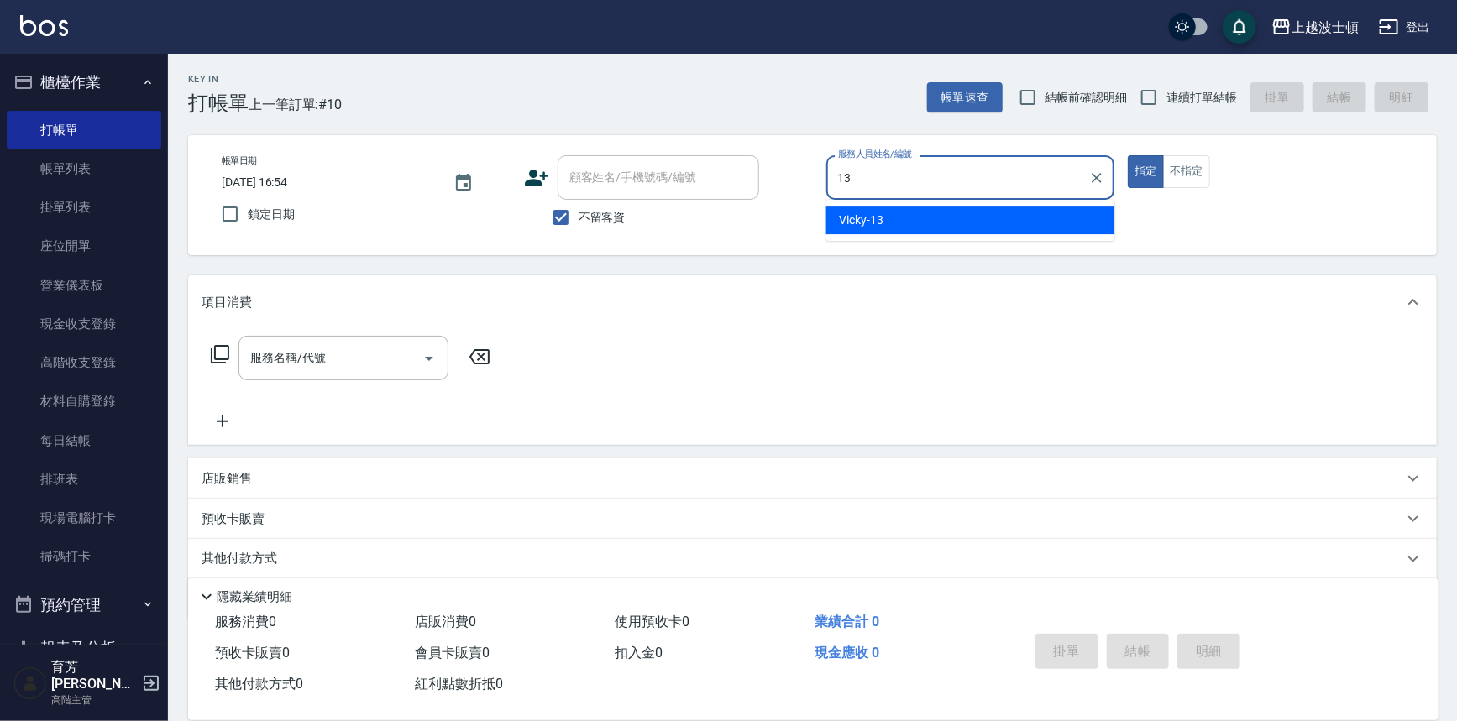
type input "Vicky-13"
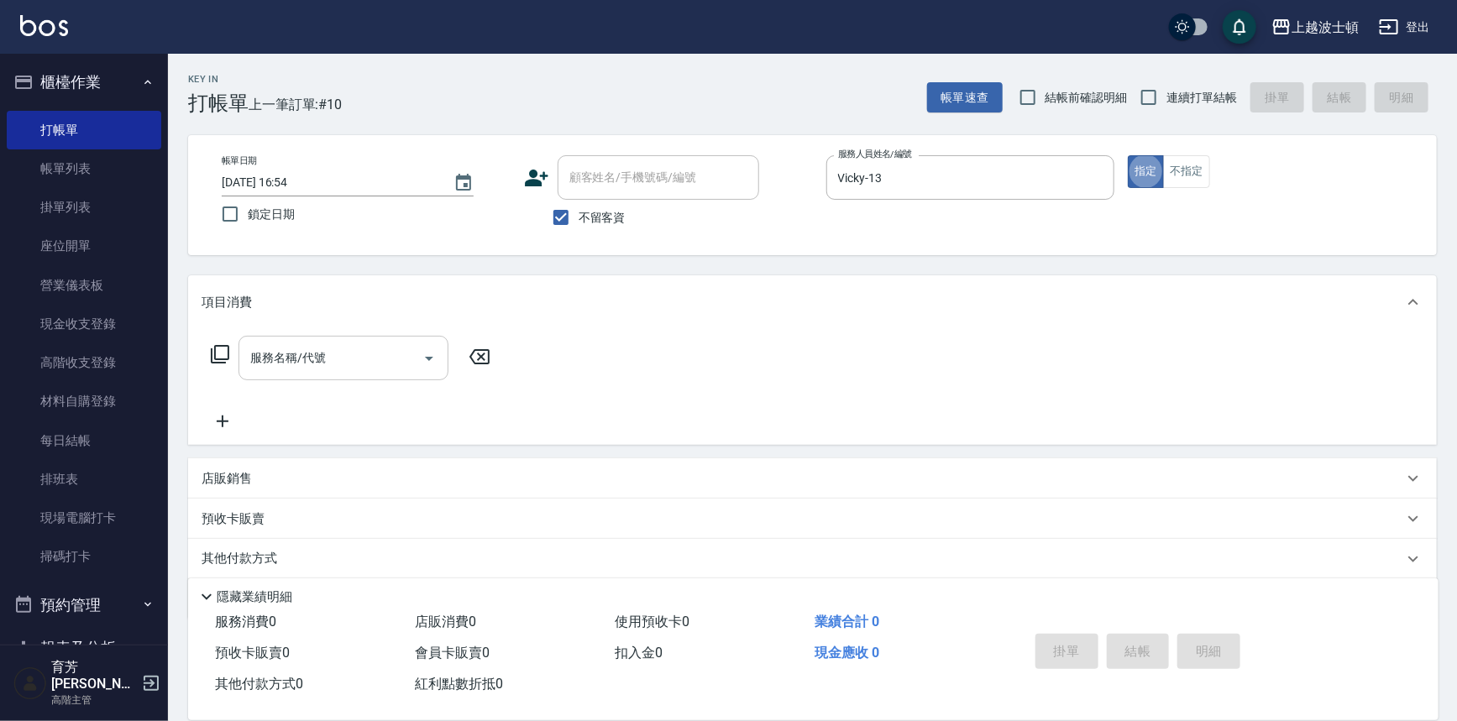
type button "true"
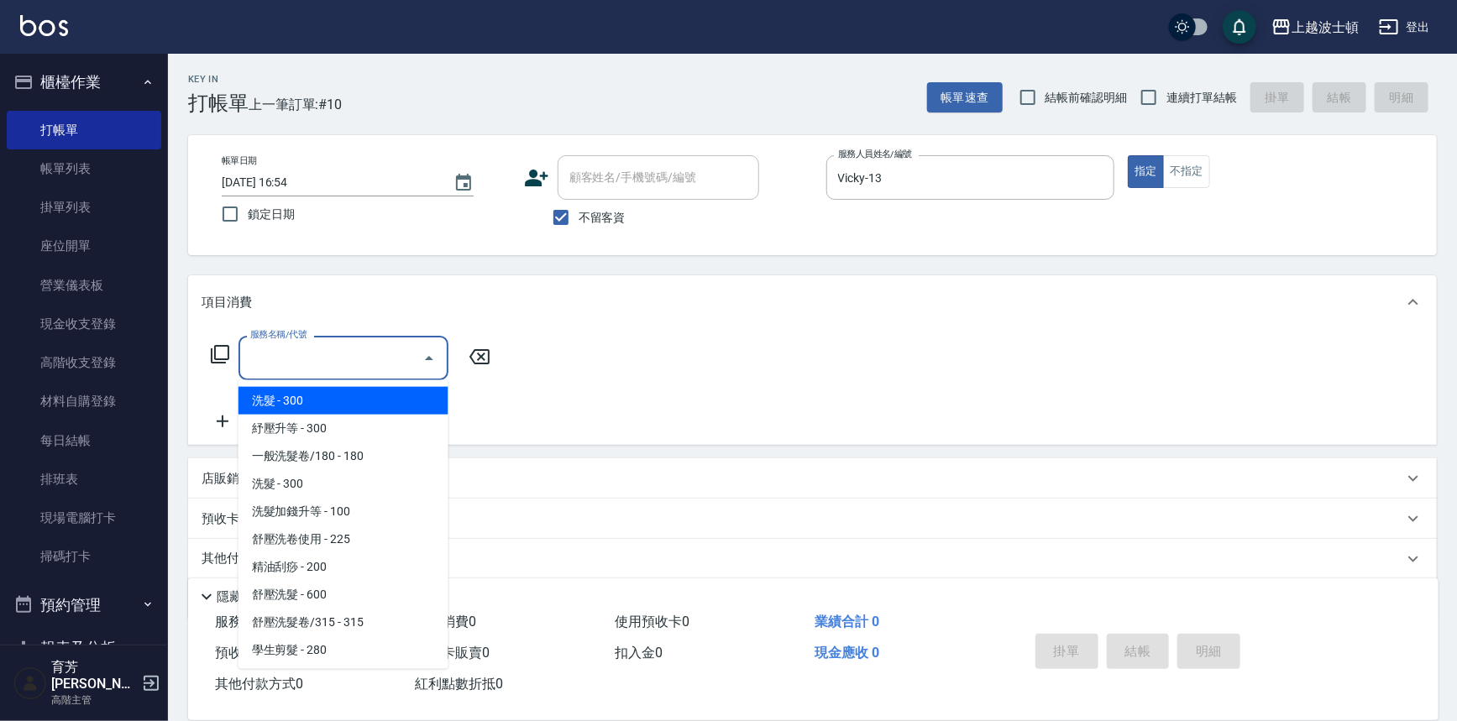
click at [369, 371] on input "服務名稱/代號" at bounding box center [331, 357] width 170 height 29
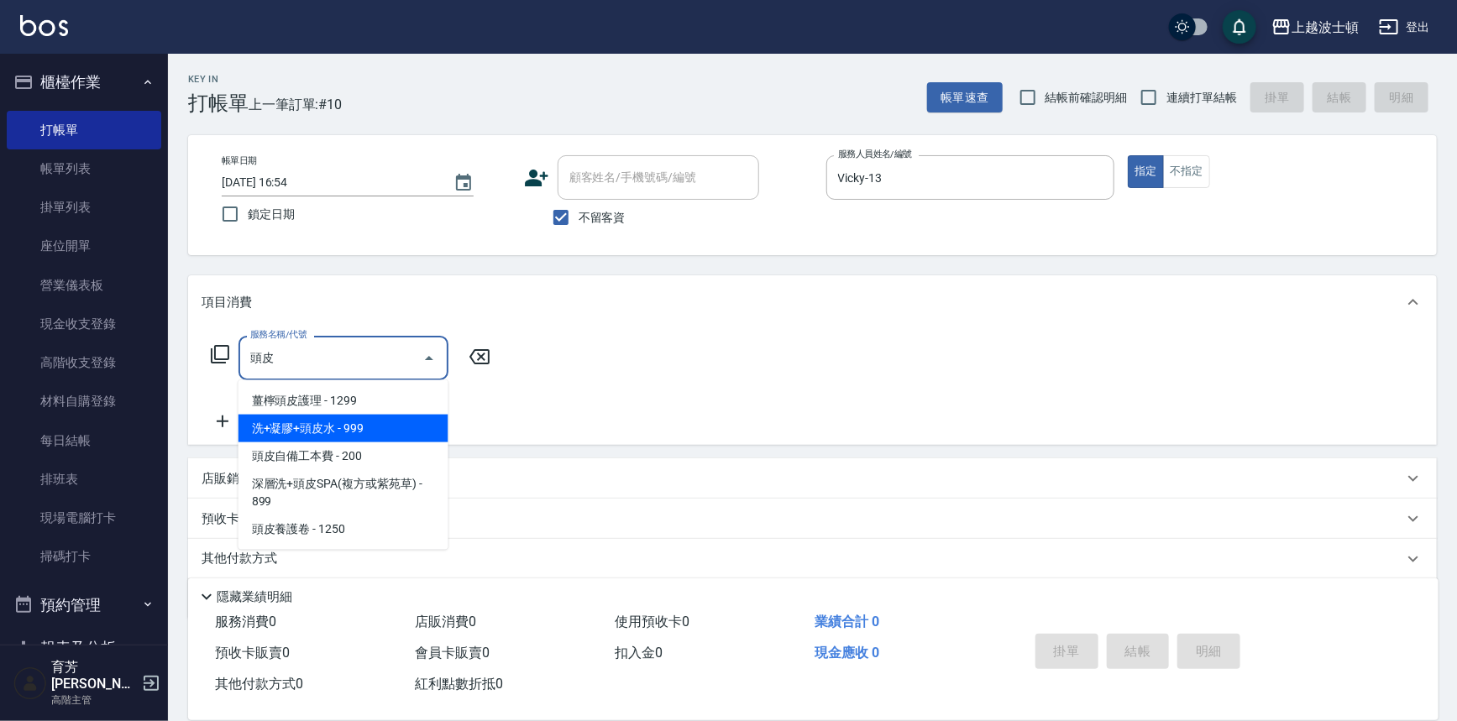
click at [379, 419] on span "洗+凝膠+頭皮水 - 999" at bounding box center [343, 429] width 210 height 28
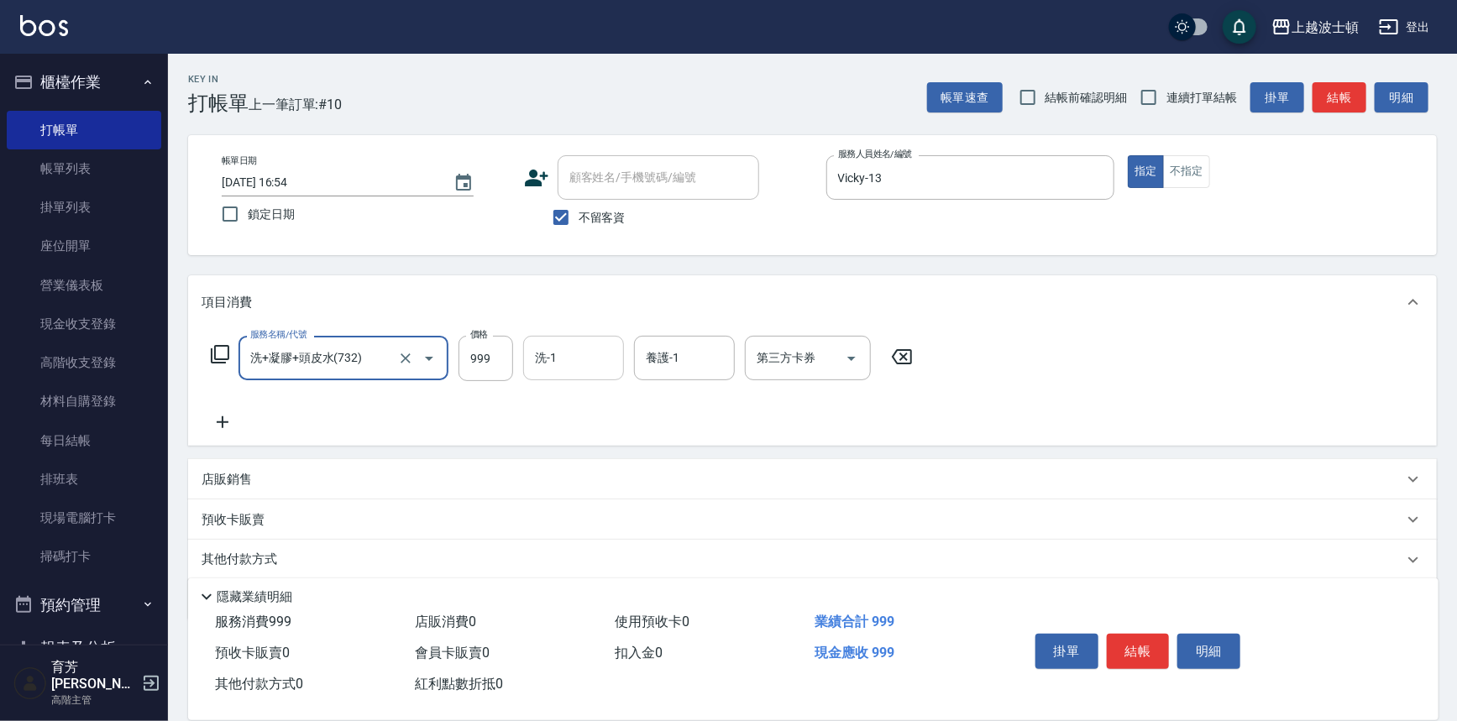
type input "洗+凝膠+頭皮水(732)"
click at [563, 369] on input "洗-1" at bounding box center [574, 357] width 86 height 29
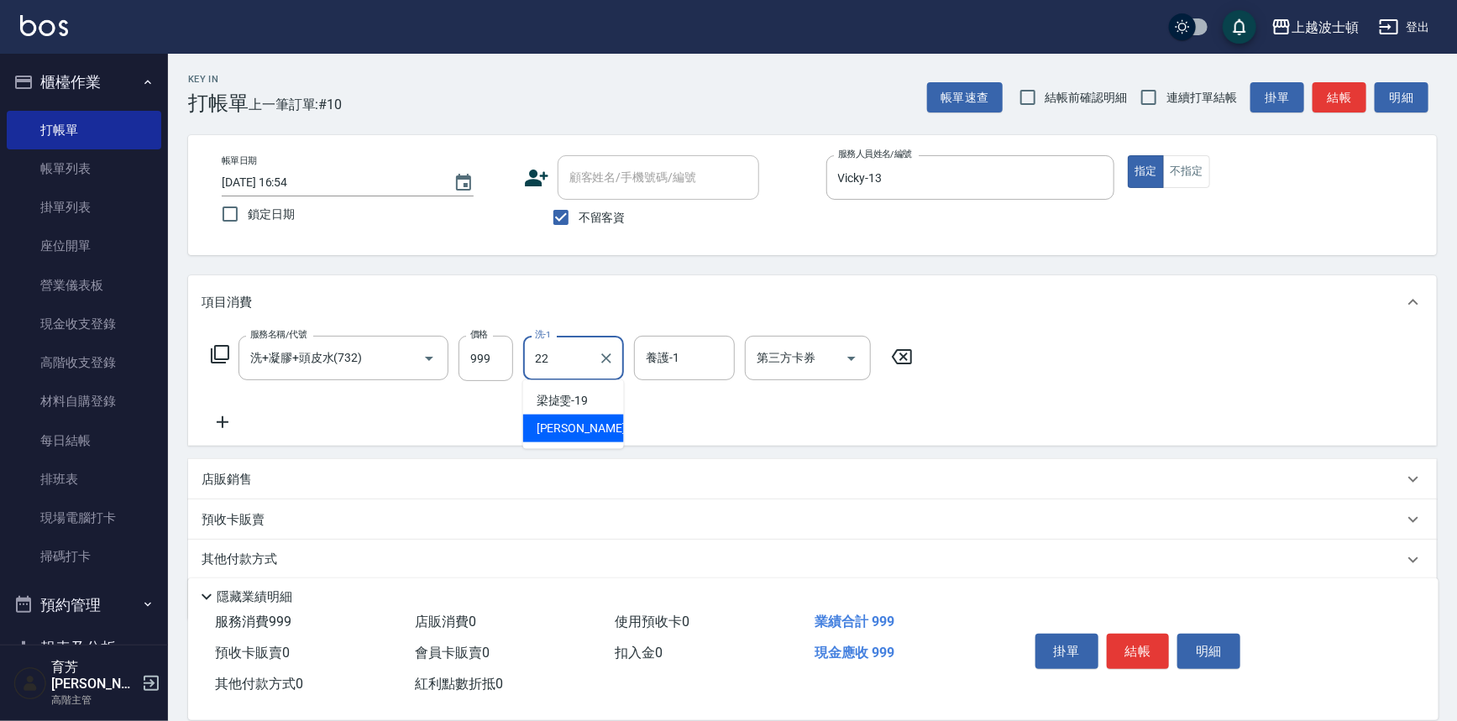
type input "[PERSON_NAME]-22"
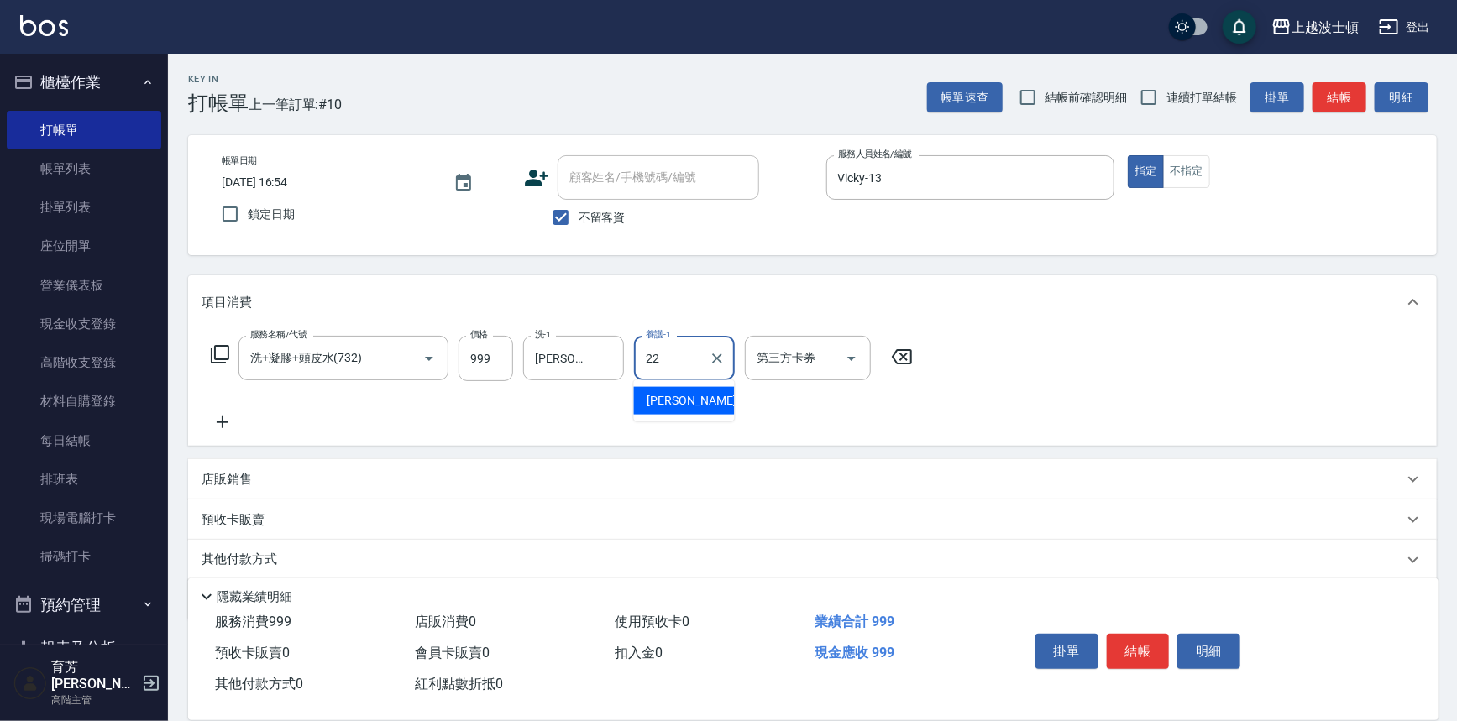
type input "[PERSON_NAME]-22"
click at [1118, 646] on button "結帳" at bounding box center [1138, 651] width 63 height 35
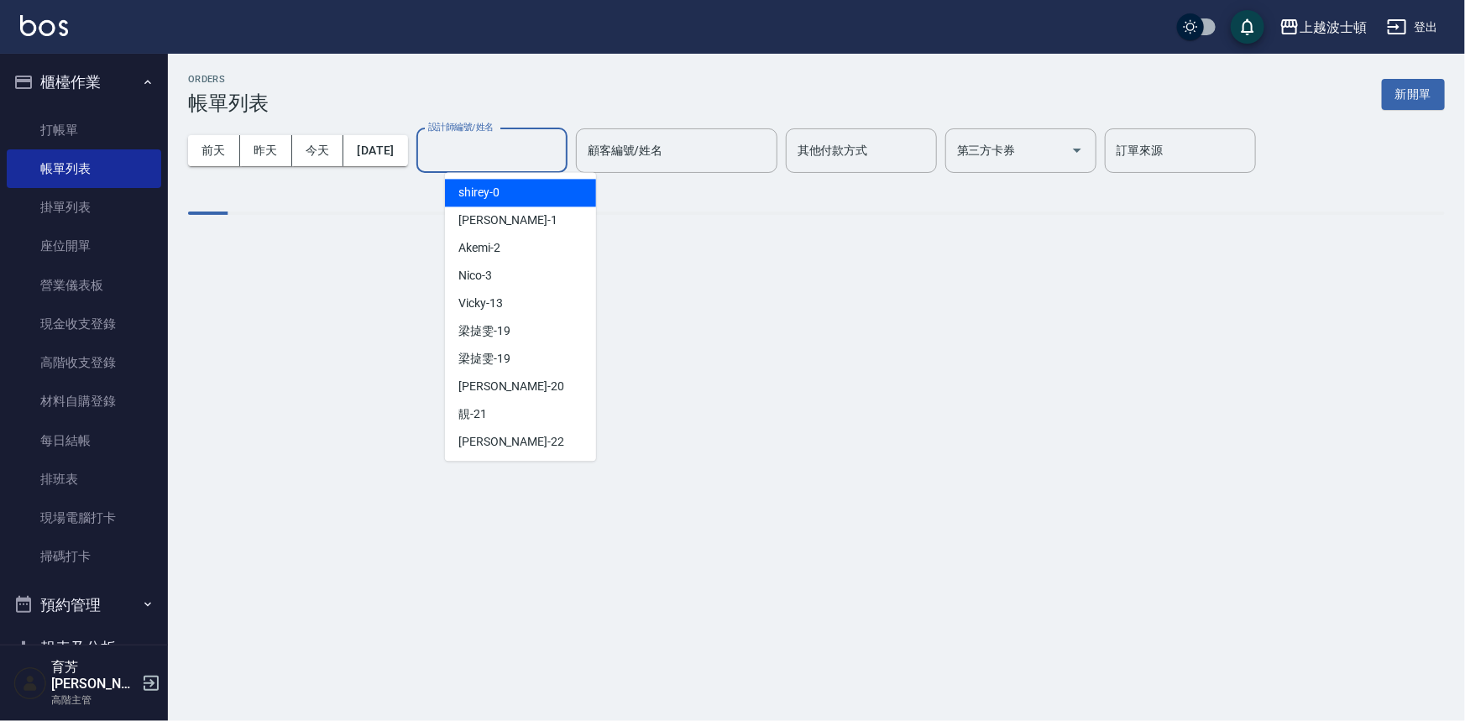
click at [524, 135] on div "設計師編號/姓名 設計師編號/姓名" at bounding box center [491, 150] width 151 height 44
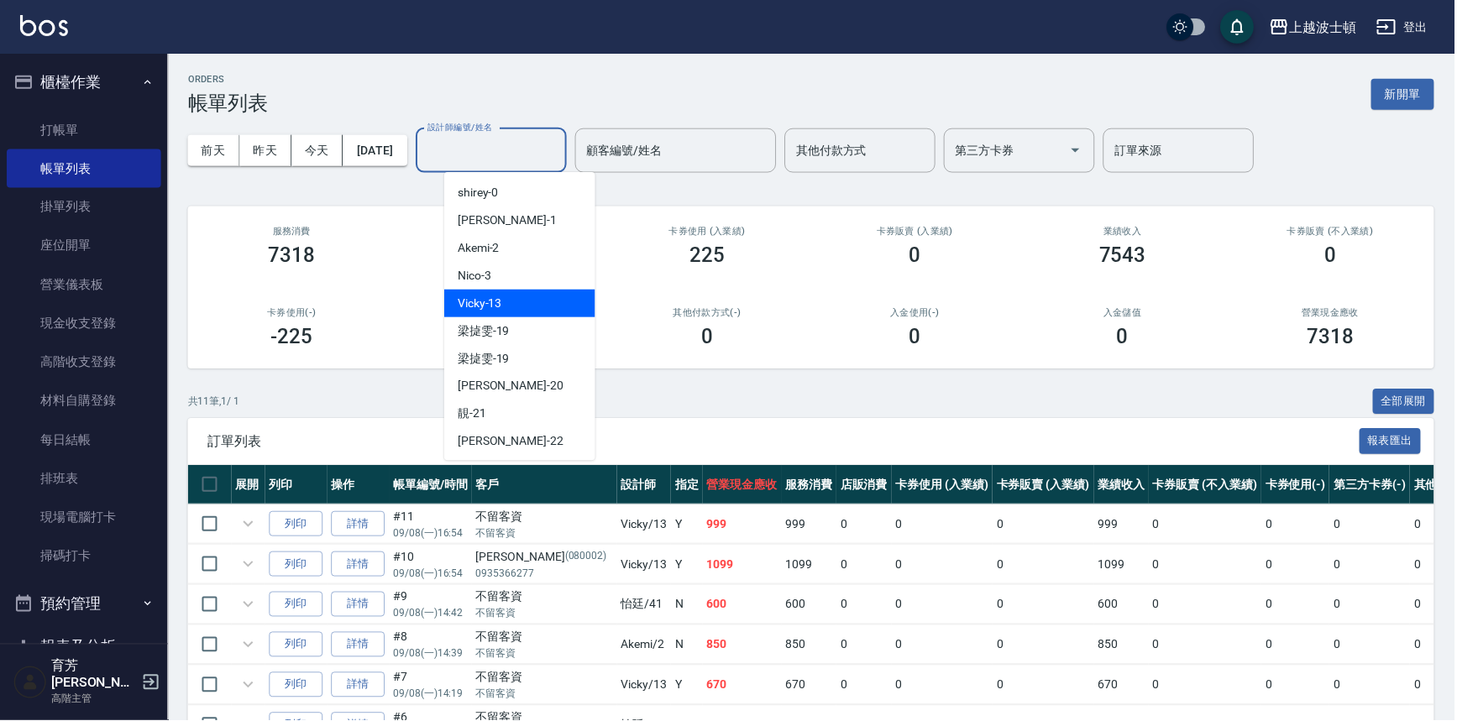
click at [518, 296] on div "Vicky -13" at bounding box center [520, 304] width 151 height 28
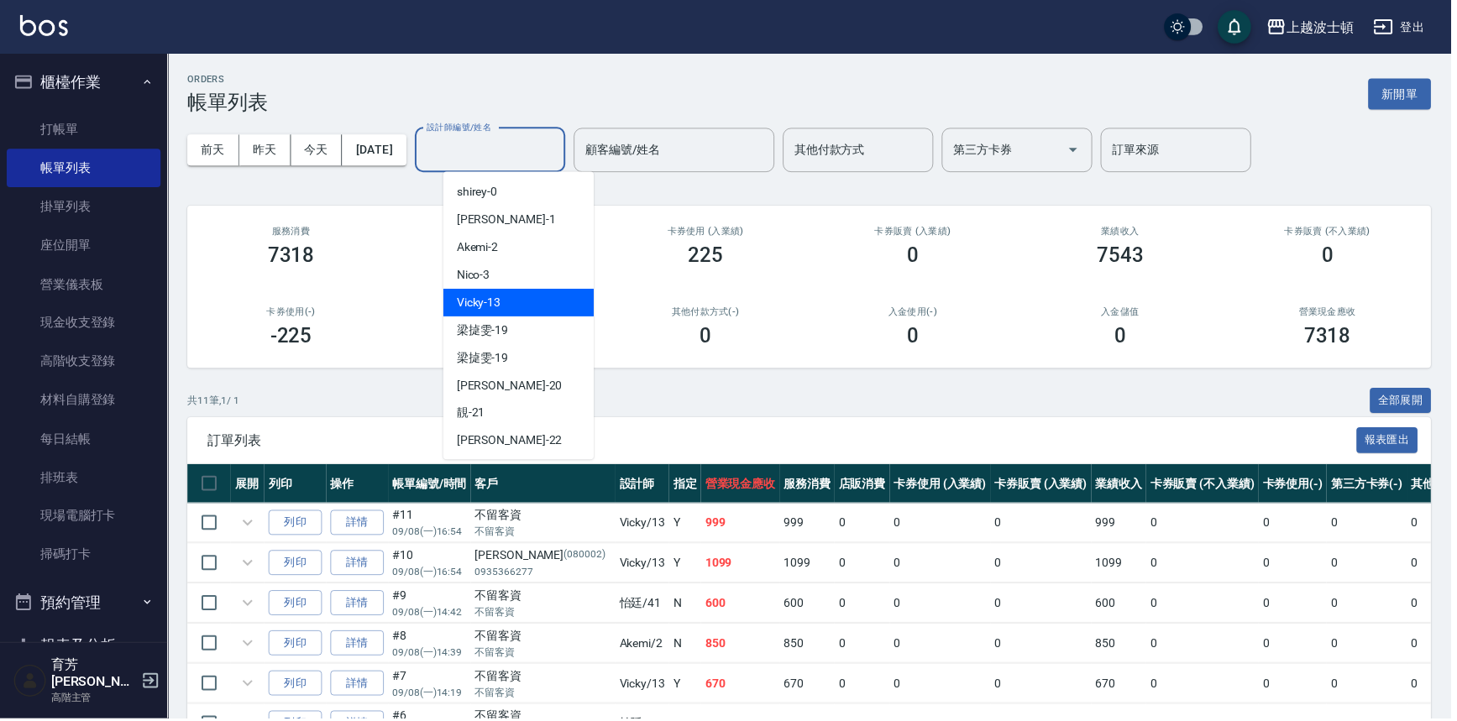
type input "Vicky-13"
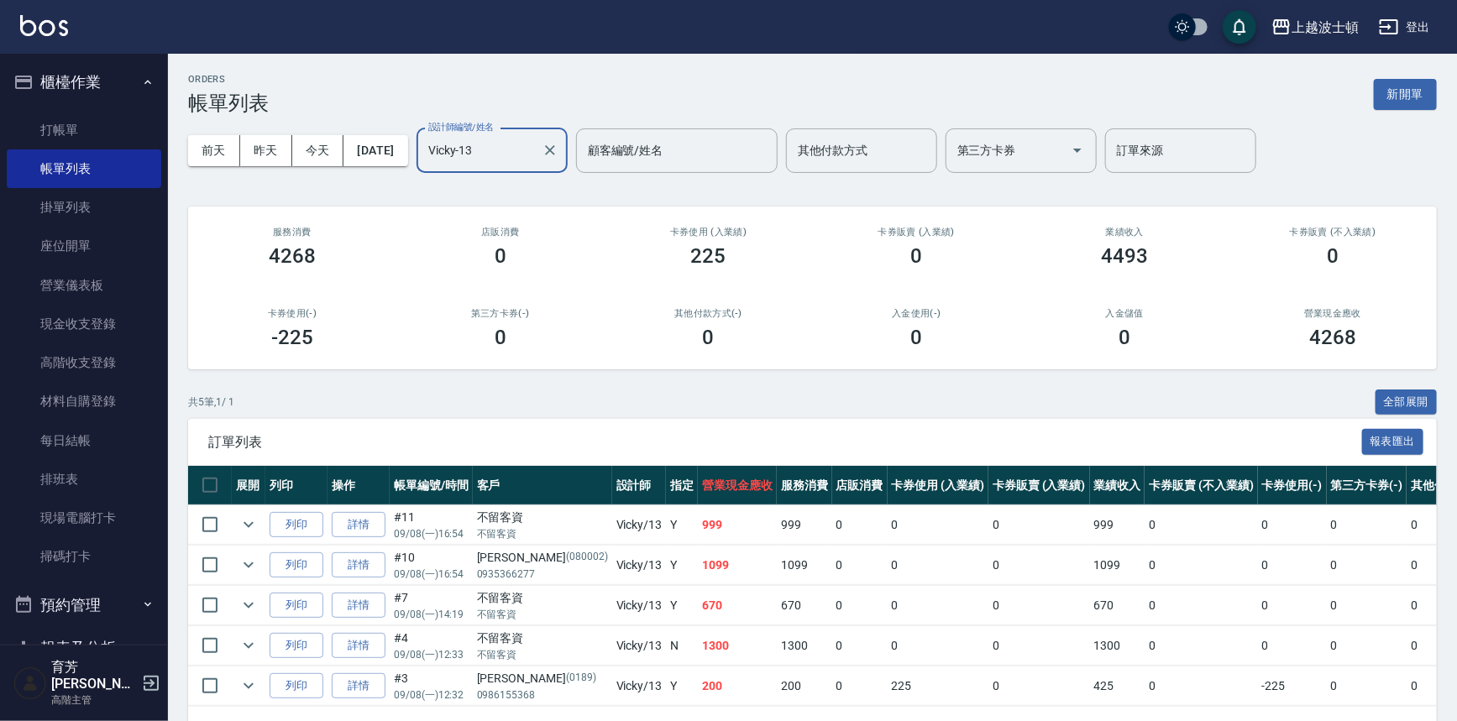
scroll to position [60, 0]
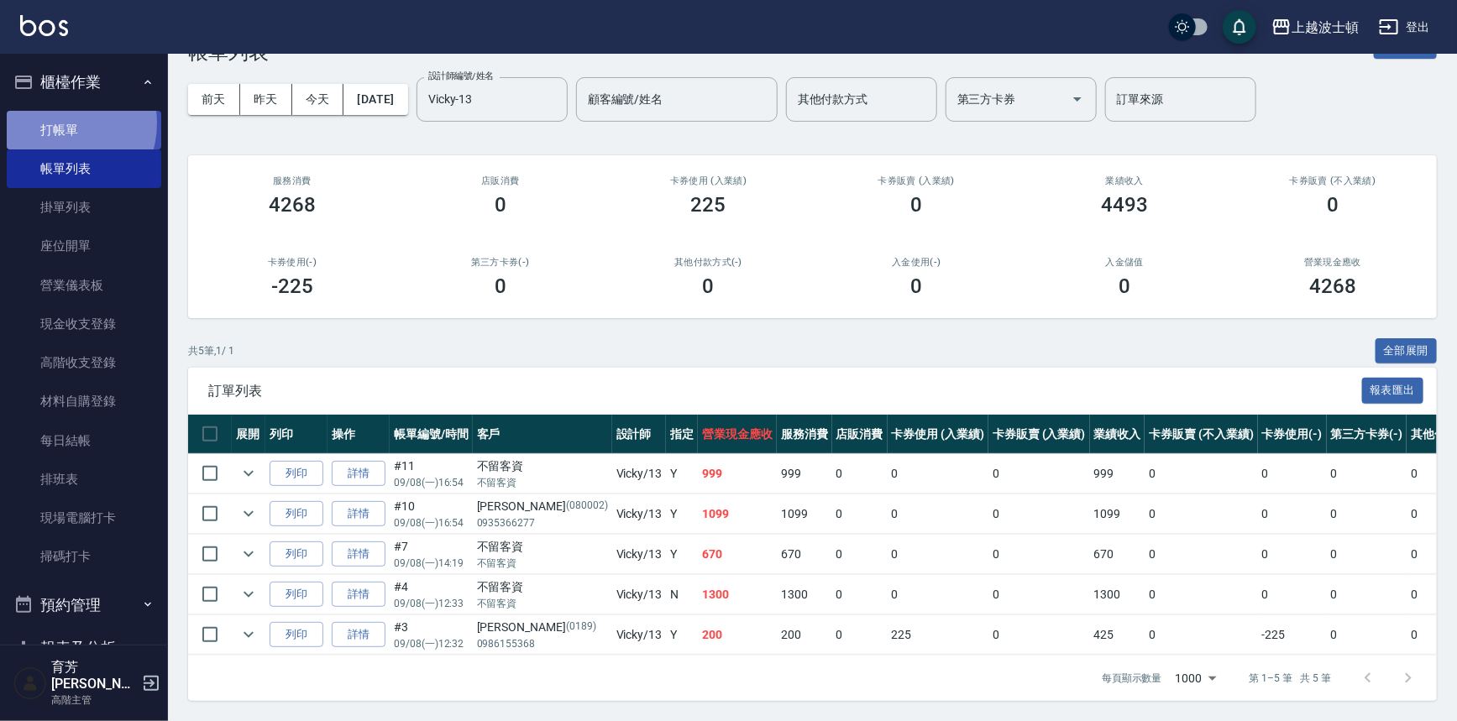
click at [58, 123] on link "打帳單" at bounding box center [84, 130] width 154 height 39
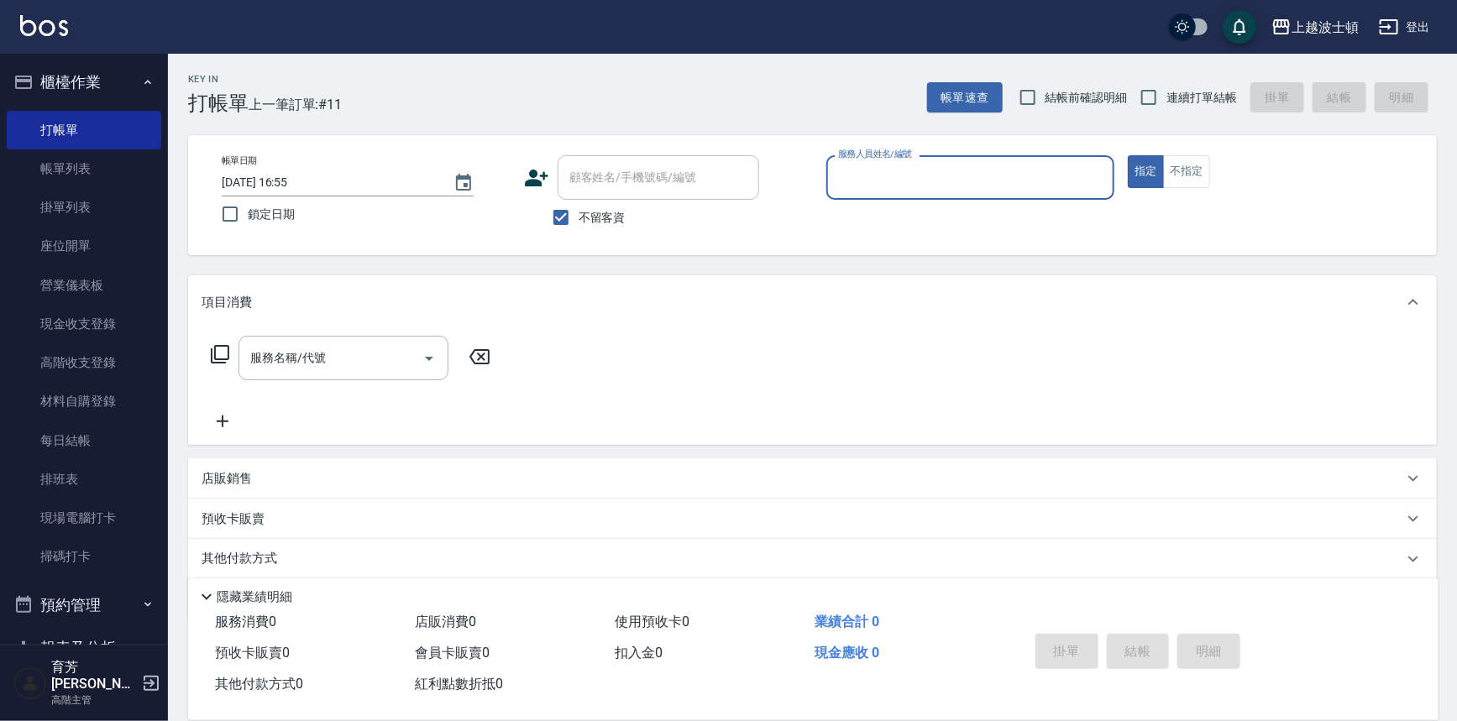
click at [1128, 155] on button "指定" at bounding box center [1146, 171] width 36 height 33
type button "true"
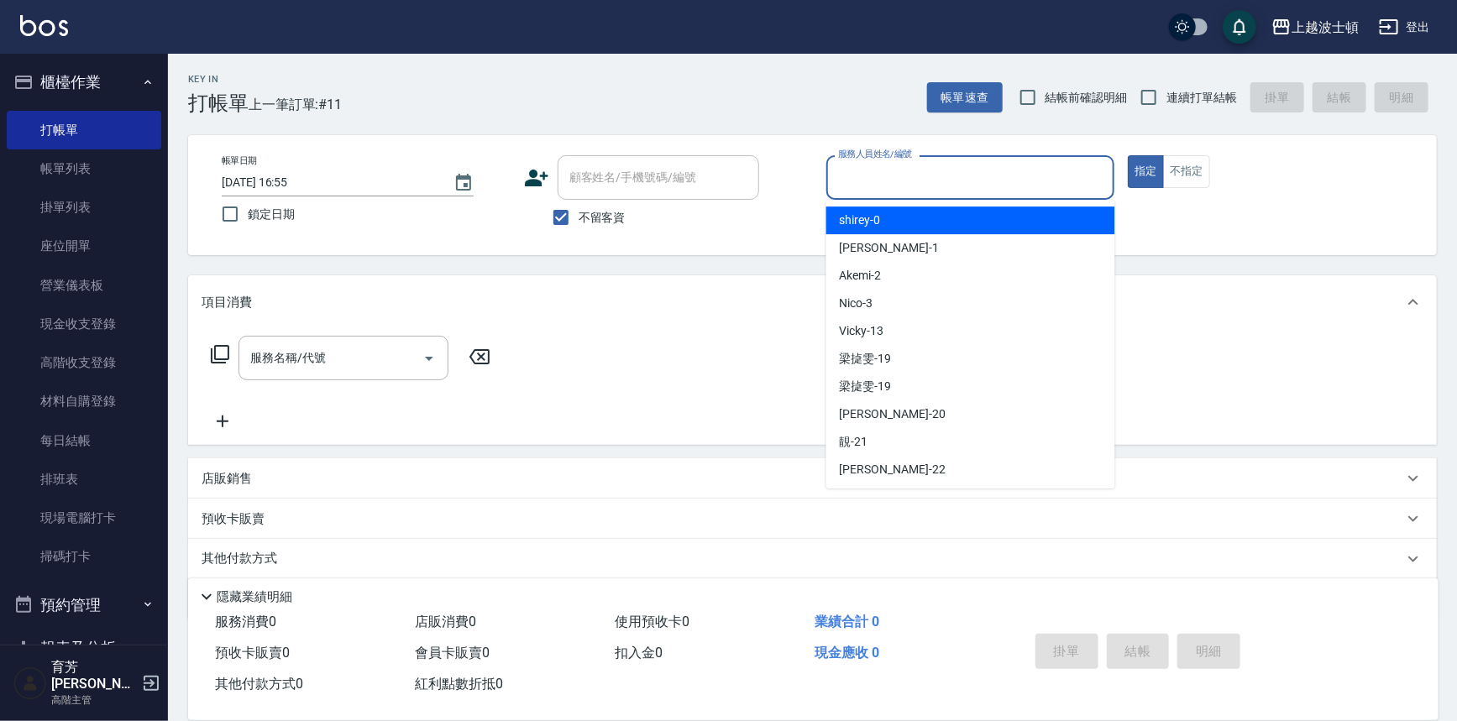
click at [945, 180] on input "服務人員姓名/編號" at bounding box center [971, 177] width 274 height 29
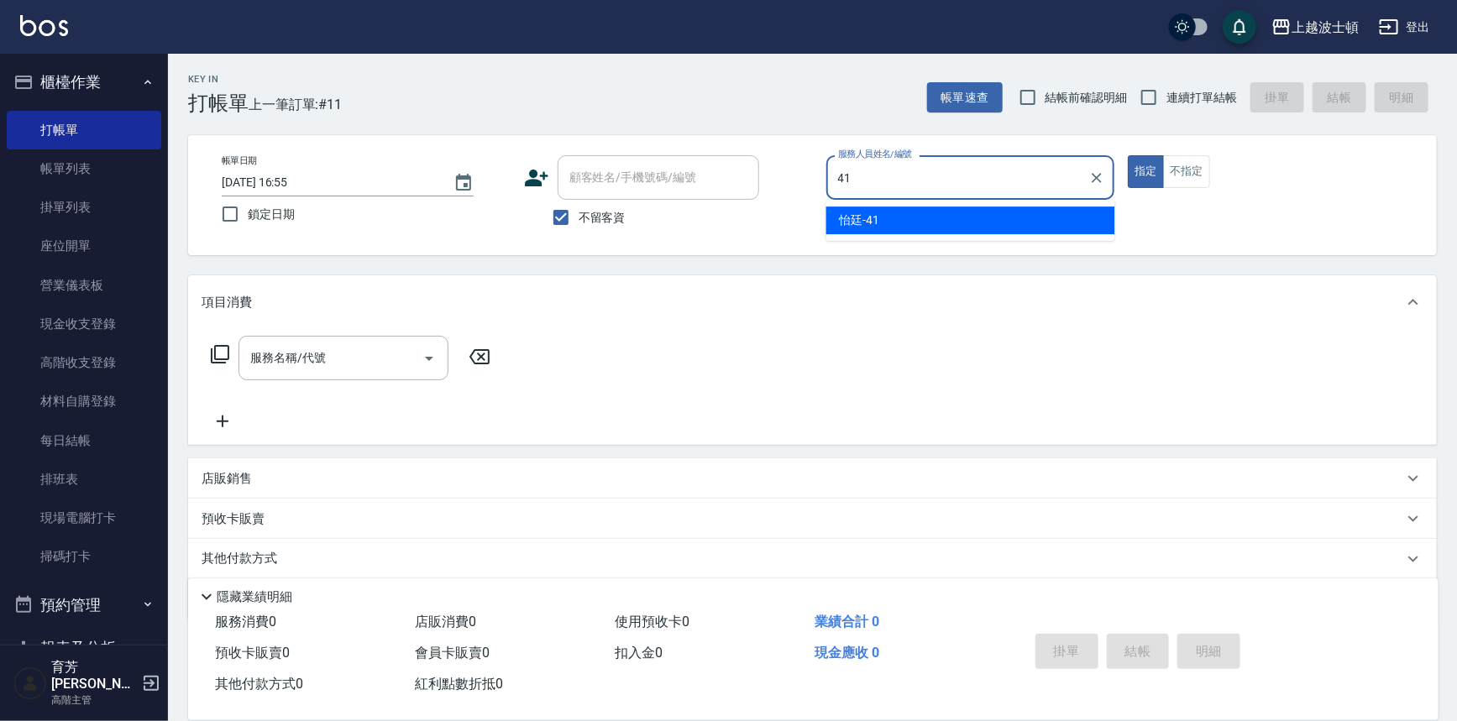
type input "怡廷-41"
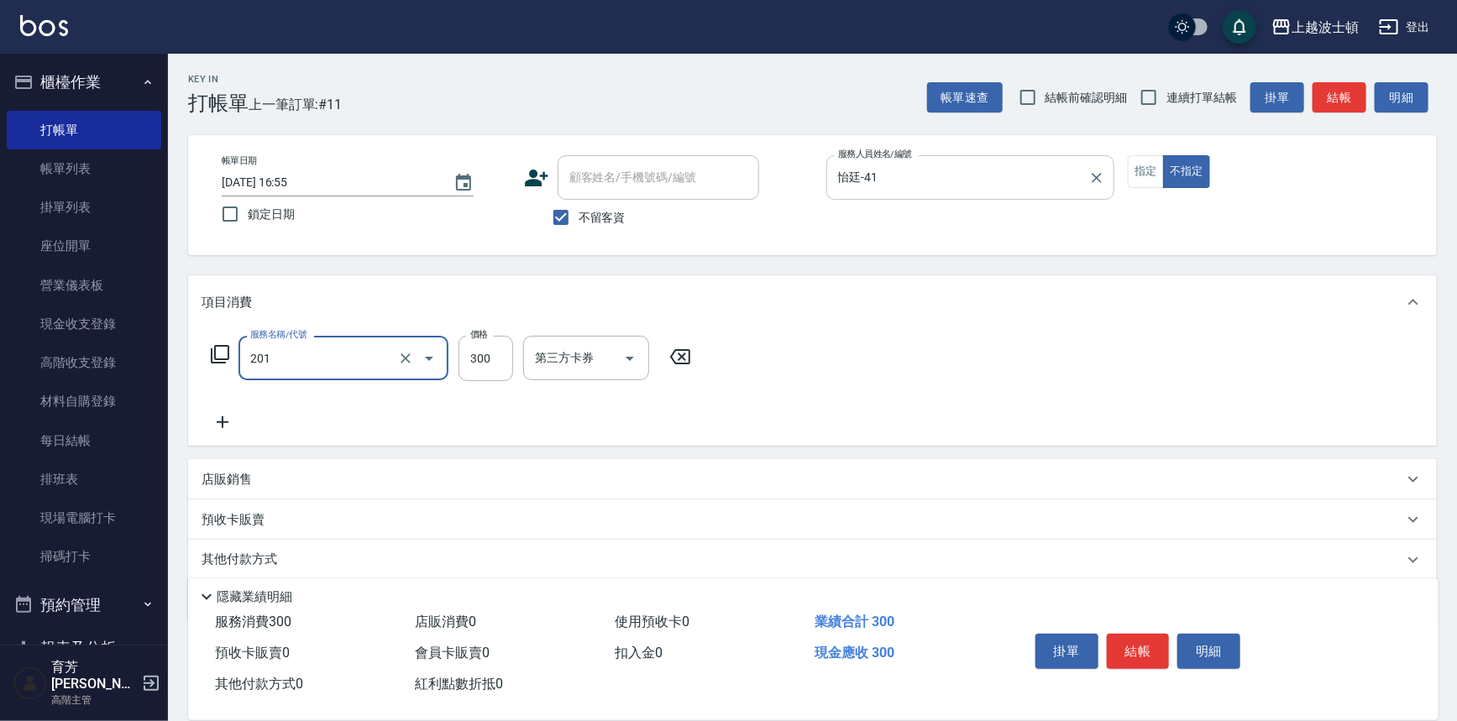
type input "洗髮(201)"
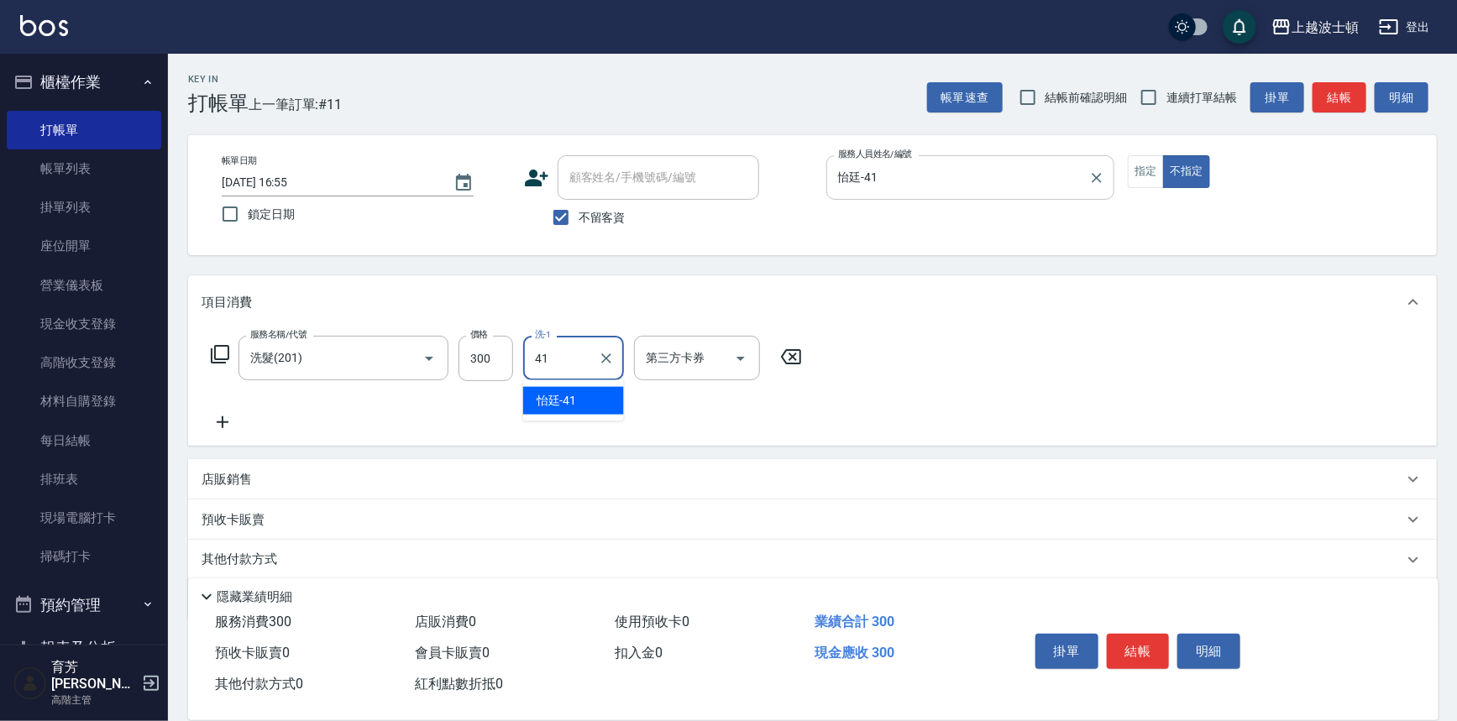
type input "怡廷-41"
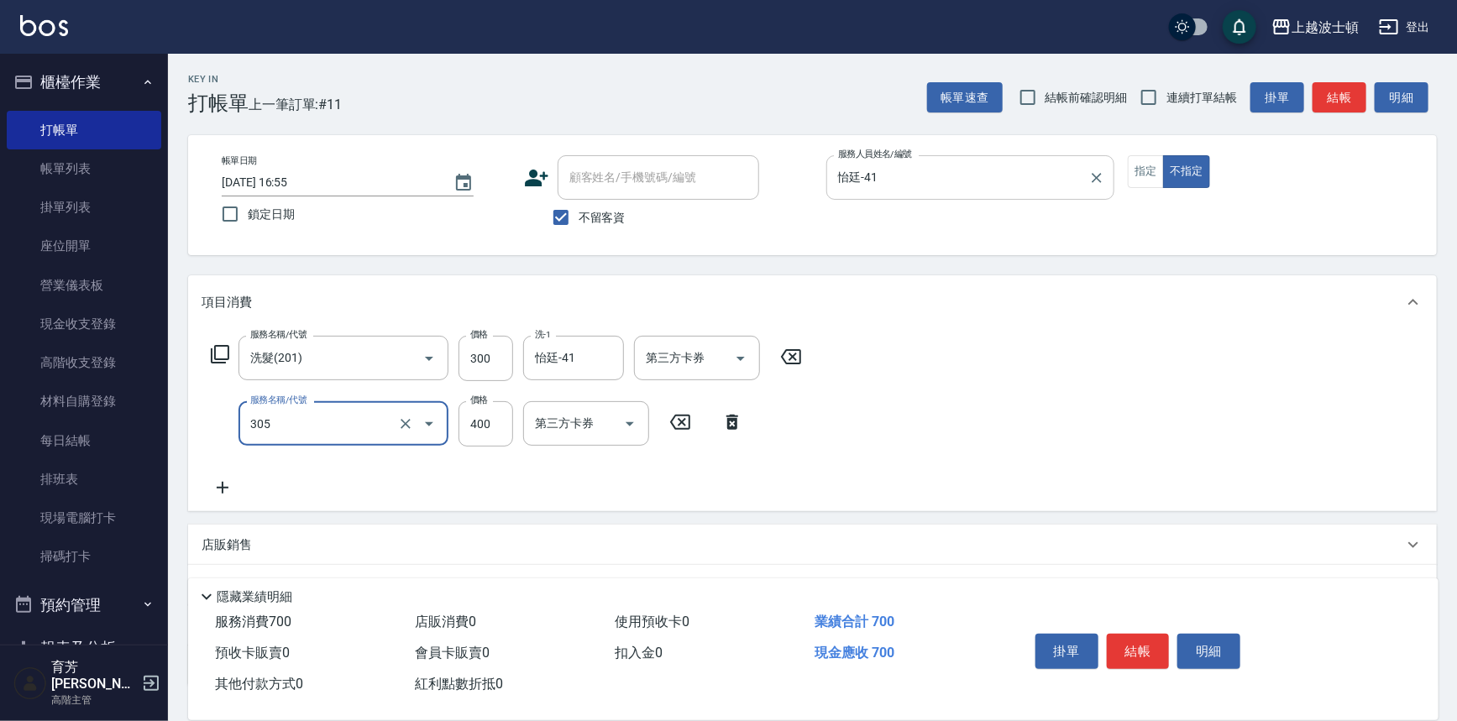
type input "剪髮(305)"
type input "350"
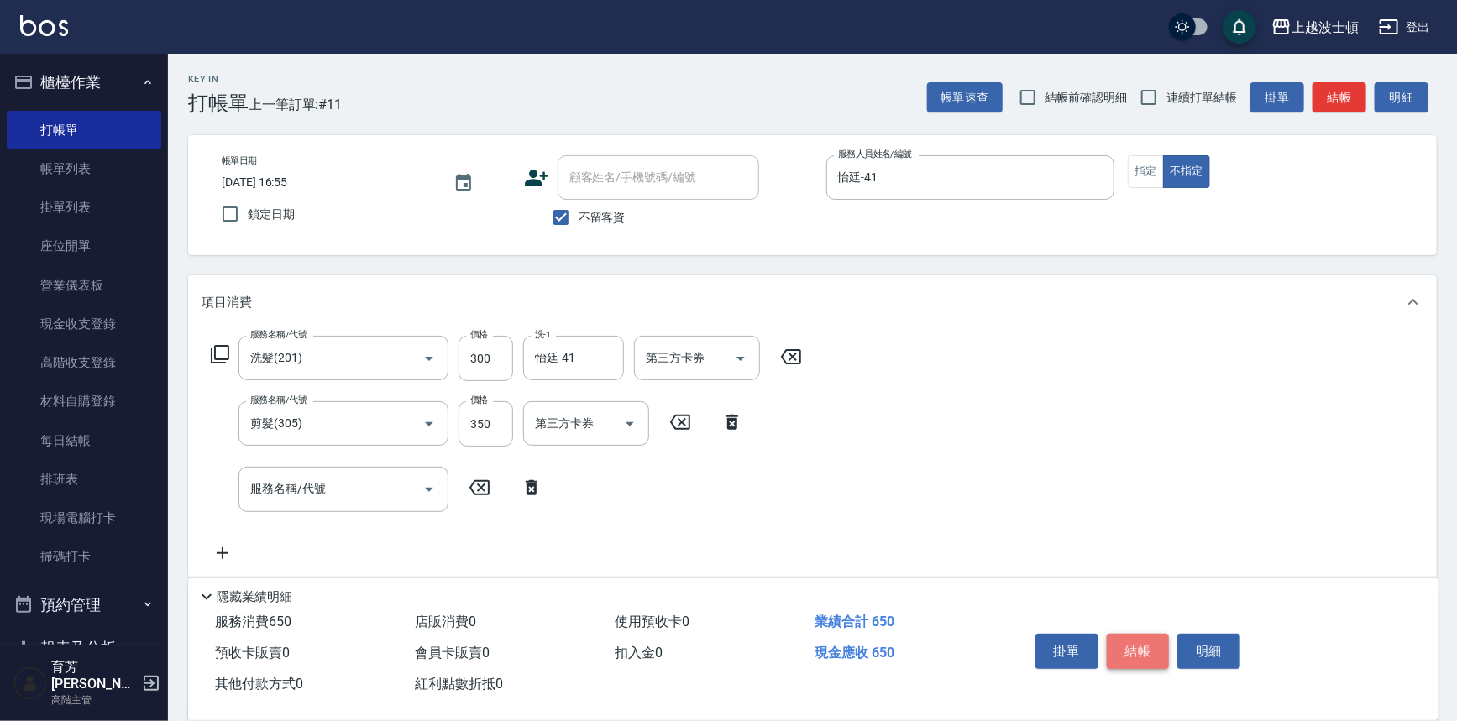
click at [1167, 635] on button "結帳" at bounding box center [1138, 651] width 63 height 35
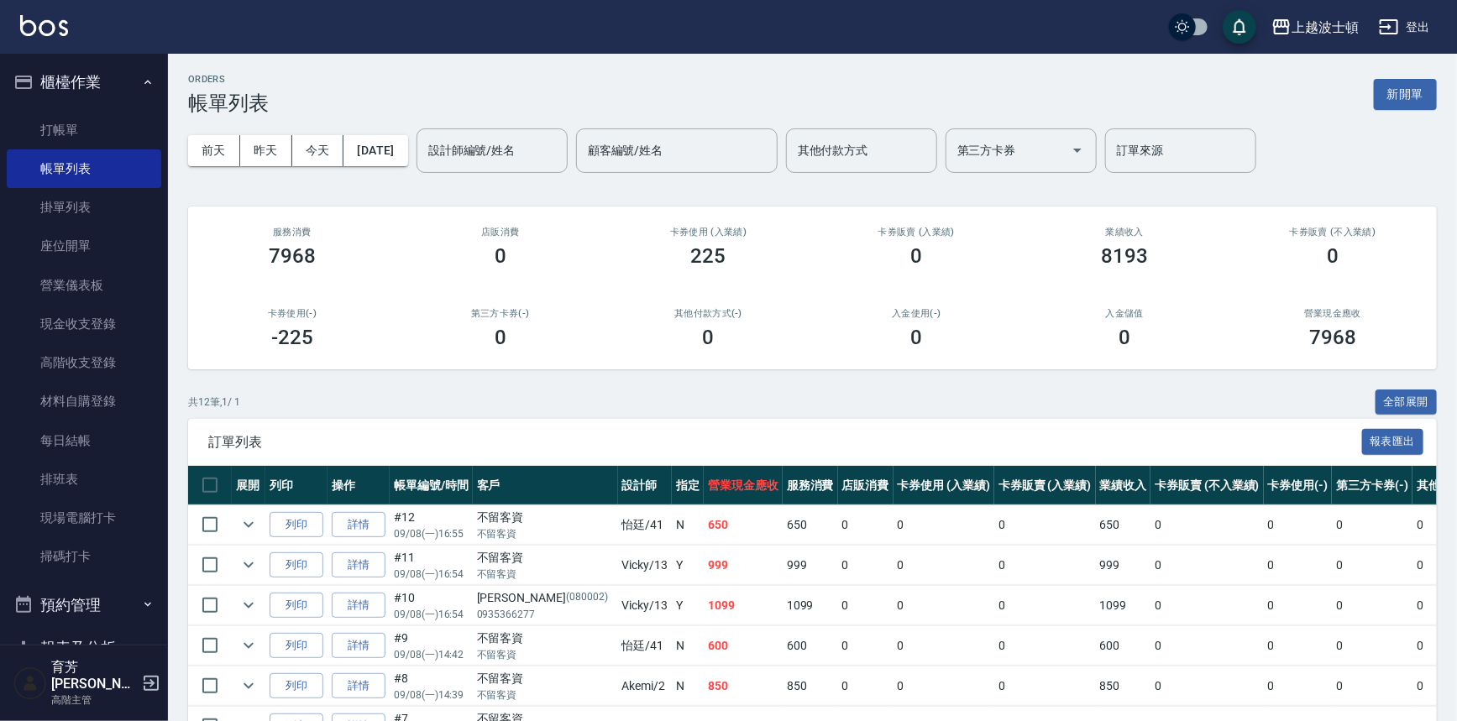
click at [1111, 437] on span "訂單列表" at bounding box center [785, 442] width 1154 height 17
click at [1115, 440] on span "訂單列表" at bounding box center [785, 442] width 1154 height 17
click at [1133, 450] on span "訂單列表" at bounding box center [785, 442] width 1154 height 17
click at [1133, 451] on div "訂單列表 報表匯出" at bounding box center [812, 442] width 1248 height 46
click at [1133, 452] on div "訂單列表 報表匯出" at bounding box center [812, 442] width 1248 height 46
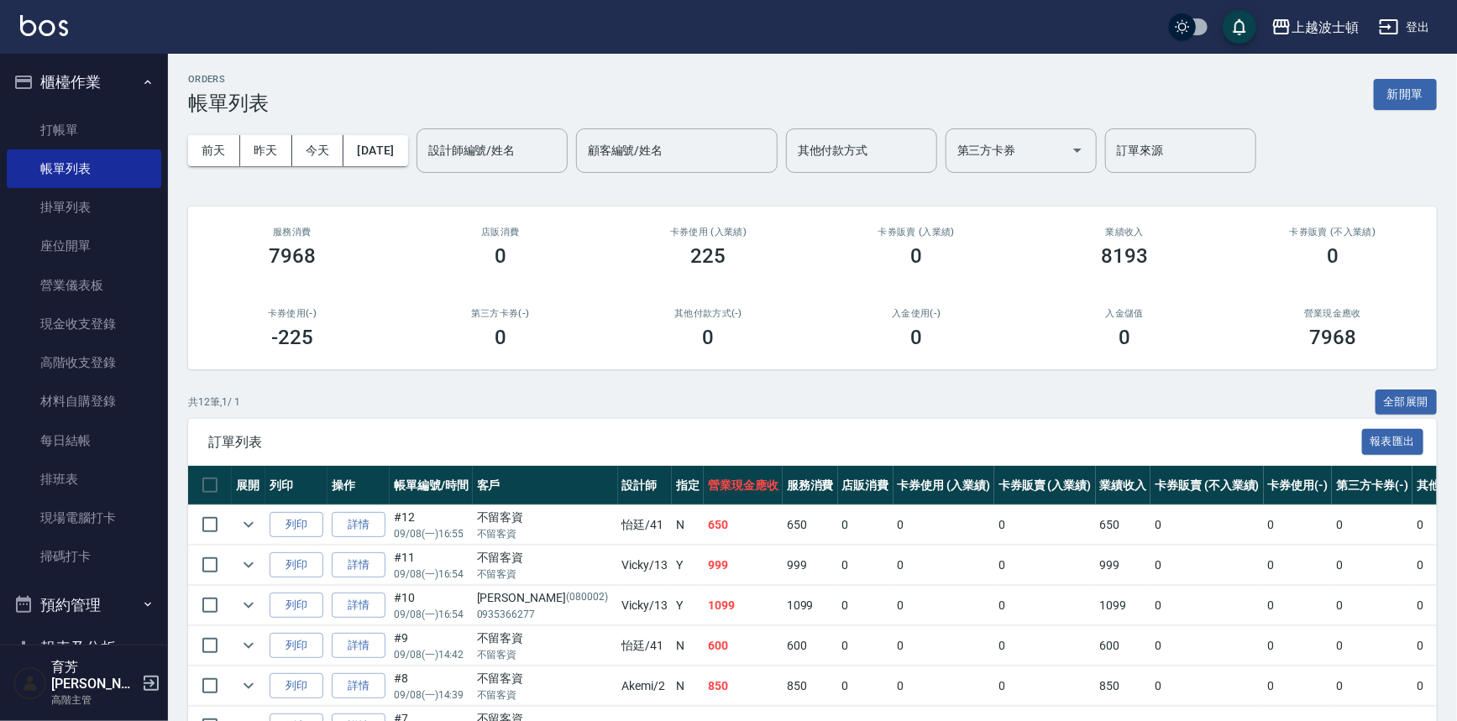
click at [1298, 428] on div "訂單列表 報表匯出" at bounding box center [812, 442] width 1248 height 46
drag, startPoint x: 1280, startPoint y: 422, endPoint x: 1269, endPoint y: 419, distance: 11.4
click at [1277, 422] on div "訂單列表 報表匯出" at bounding box center [812, 442] width 1248 height 46
click at [1269, 419] on div "訂單列表 報表匯出" at bounding box center [812, 442] width 1248 height 46
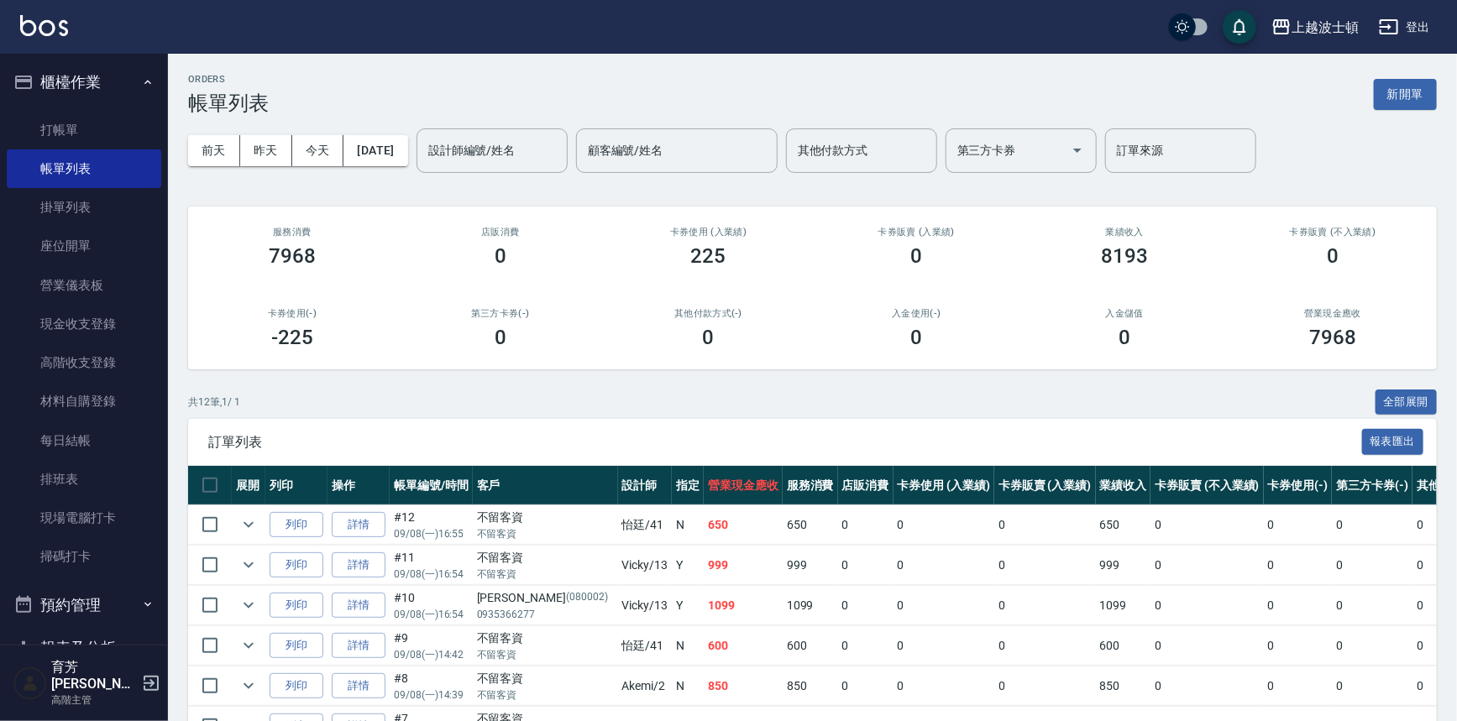
click at [1269, 419] on div "訂單列表 報表匯出" at bounding box center [812, 442] width 1248 height 46
click at [1268, 421] on div "訂單列表 報表匯出" at bounding box center [812, 442] width 1248 height 46
click at [56, 115] on link "打帳單" at bounding box center [84, 130] width 154 height 39
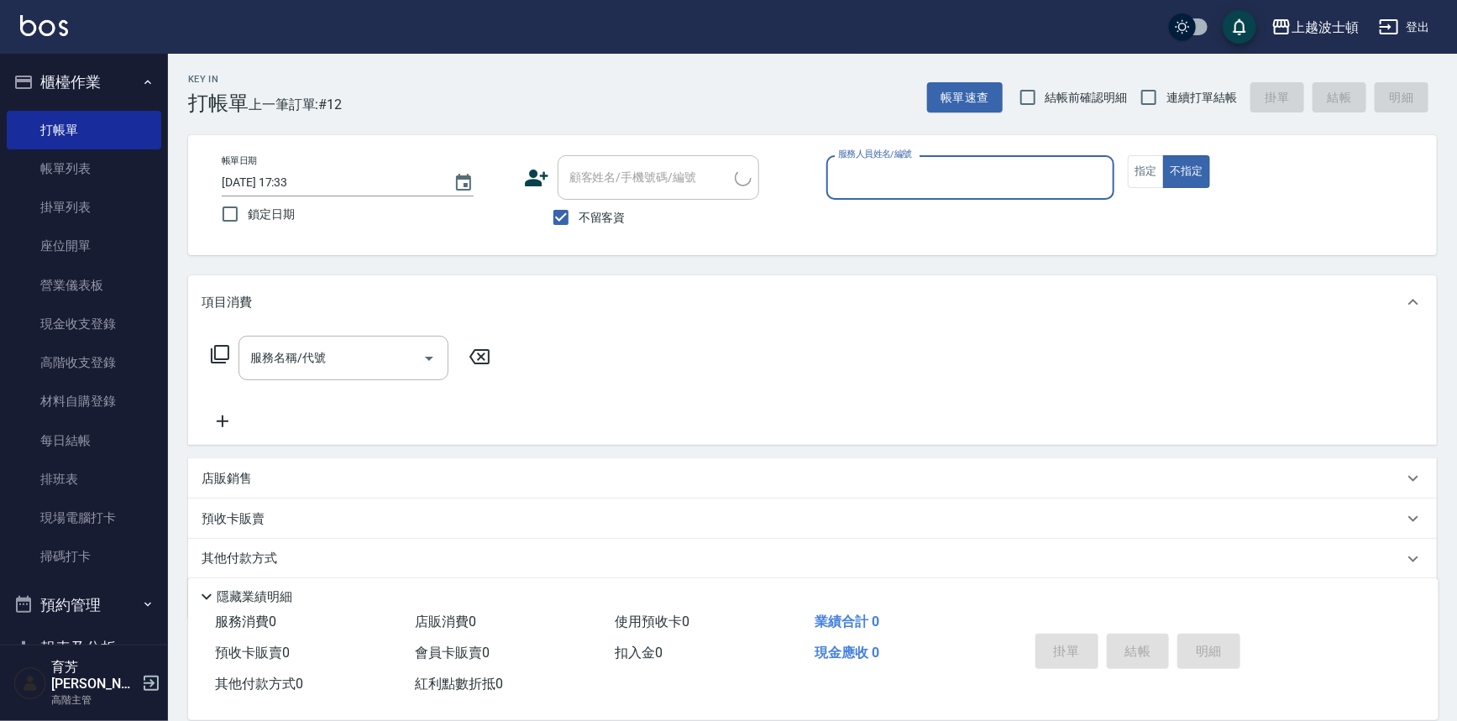
click at [594, 219] on span "不留客資" at bounding box center [601, 218] width 47 height 18
click at [578, 219] on input "不留客資" at bounding box center [560, 217] width 35 height 35
checkbox input "false"
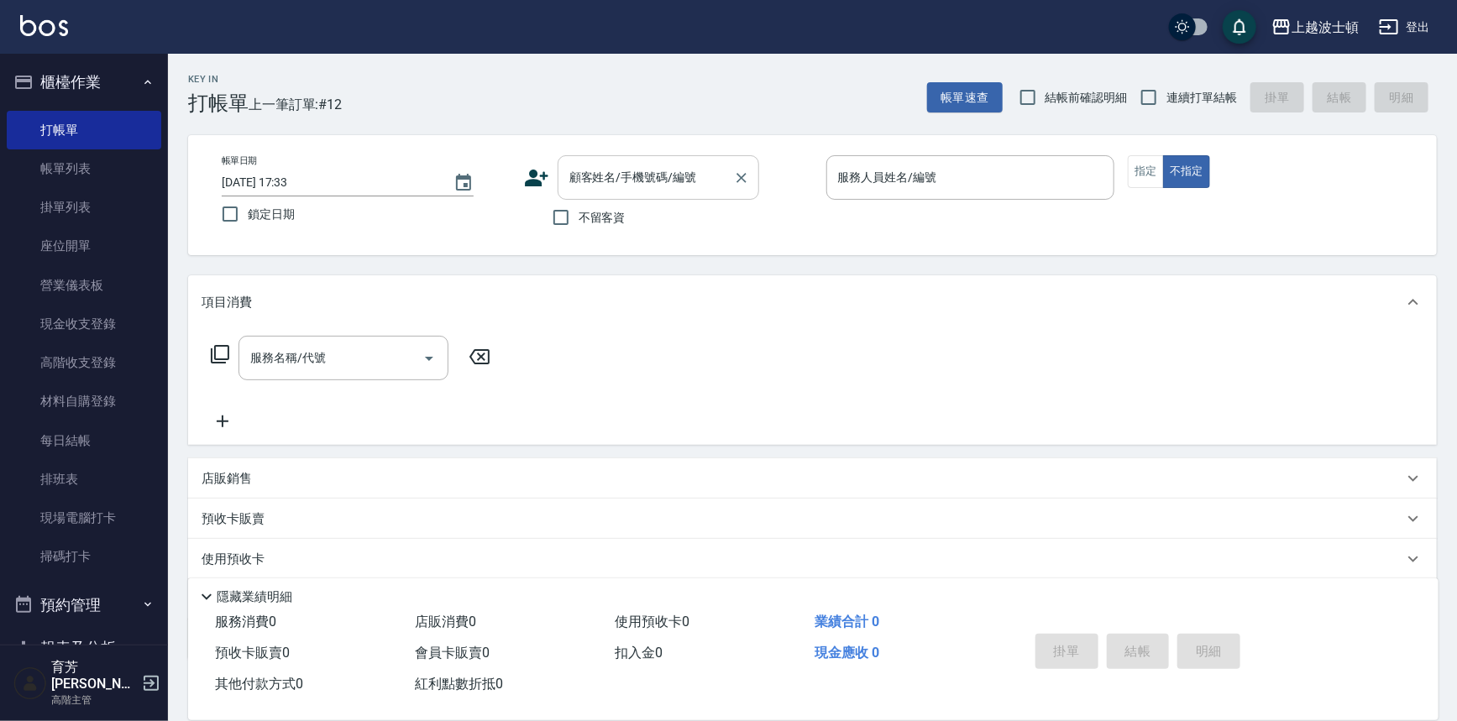
click at [615, 181] on input "顧客姓名/手機號碼/編號" at bounding box center [645, 177] width 161 height 29
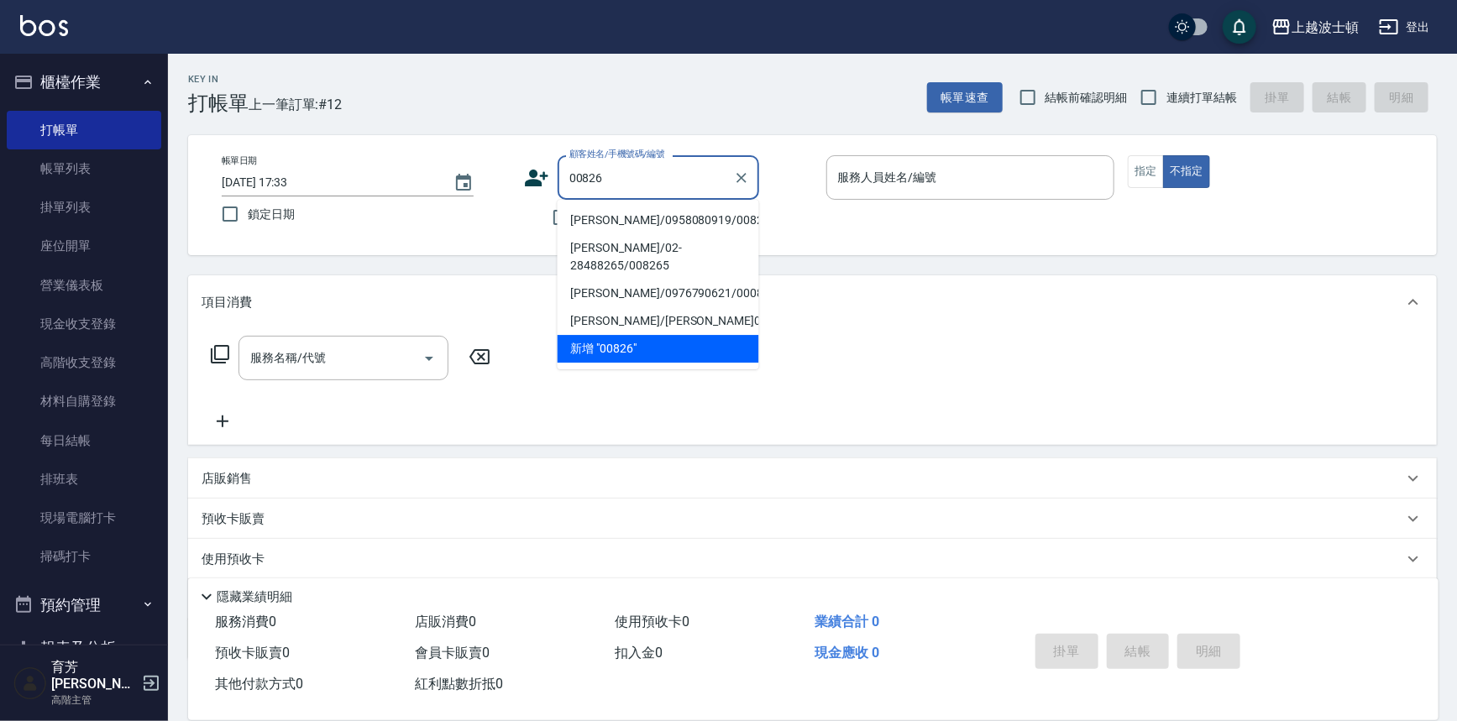
click at [621, 220] on li "[PERSON_NAME]/0958080919/00826" at bounding box center [657, 221] width 201 height 28
type input "[PERSON_NAME]/0958080919/00826"
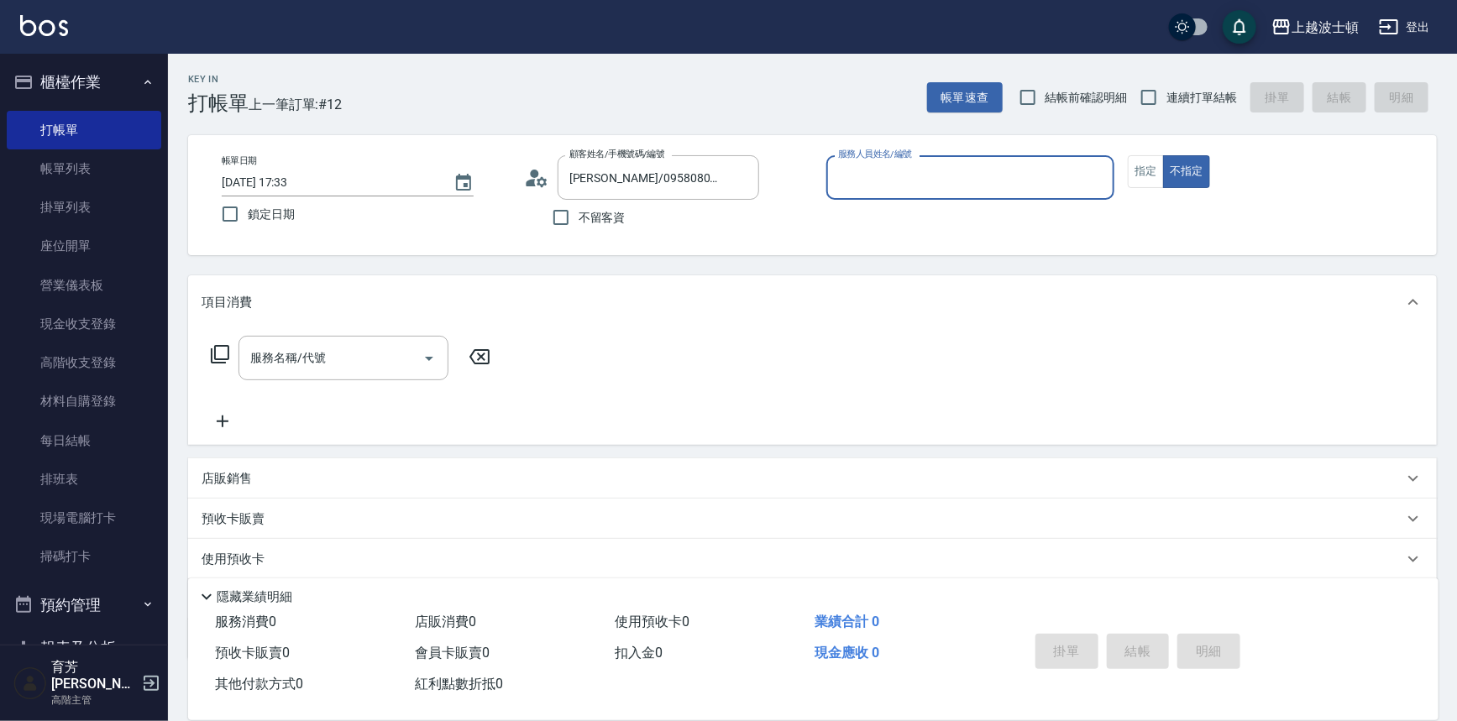
click at [891, 186] on input "服務人員姓名/編號" at bounding box center [971, 177] width 274 height 29
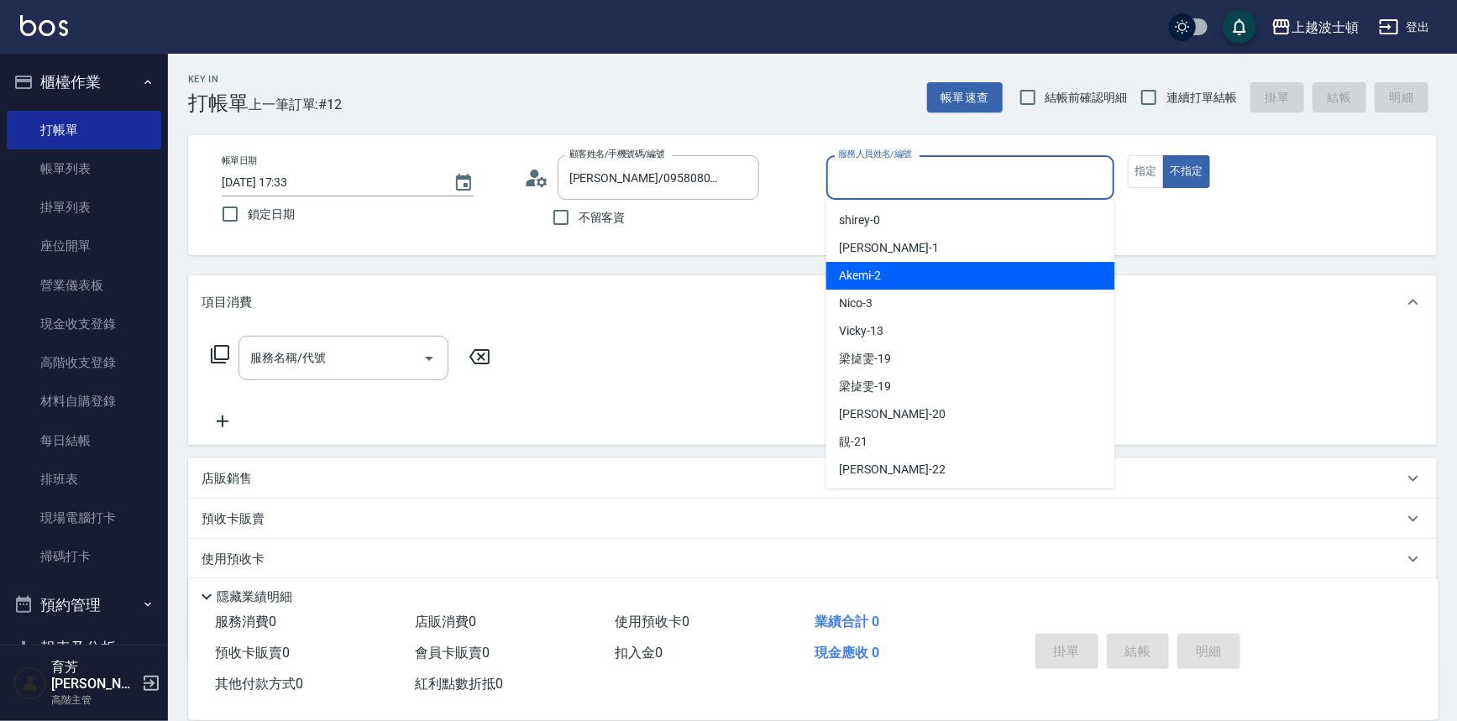
drag, startPoint x: 932, startPoint y: 268, endPoint x: 1052, endPoint y: 238, distance: 123.8
click at [932, 269] on div "Akemi -2" at bounding box center [970, 276] width 289 height 28
type input "Akemi-2"
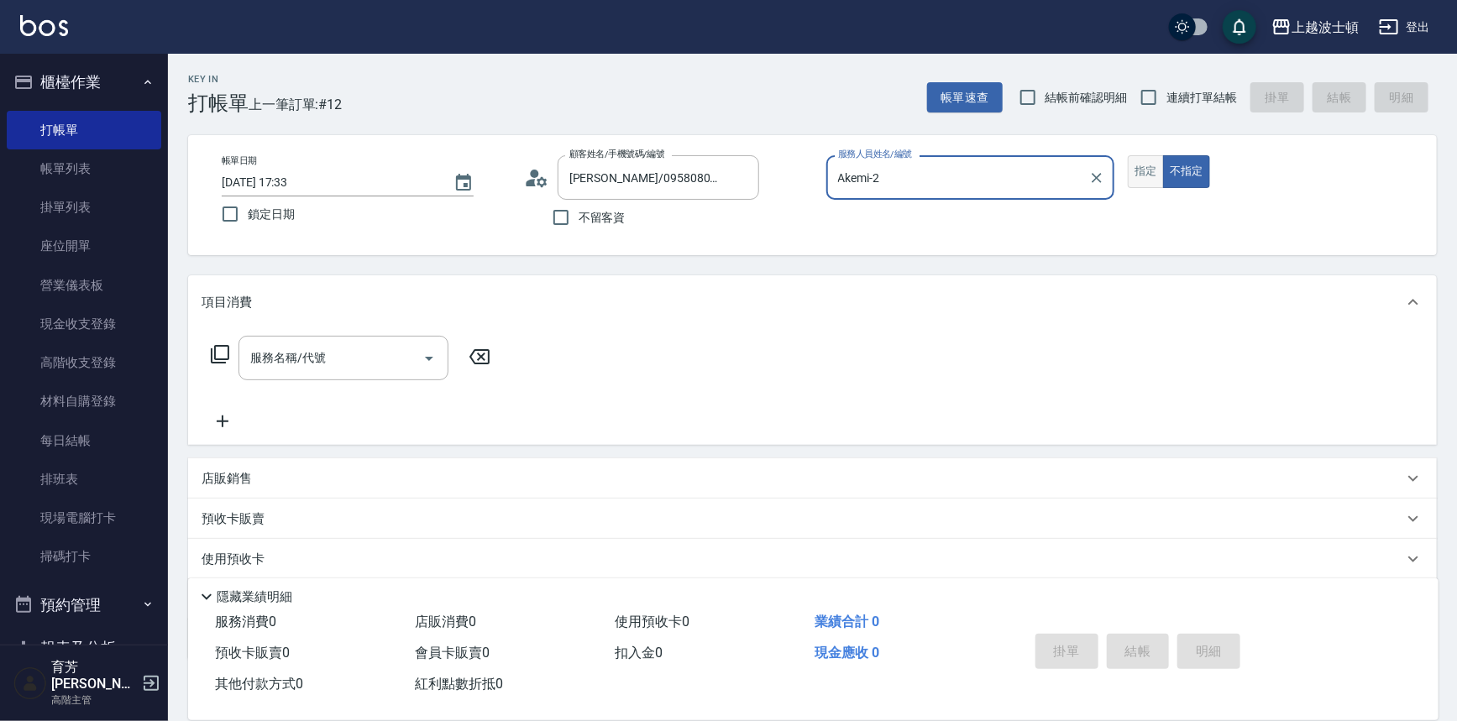
click at [1152, 171] on button "指定" at bounding box center [1146, 171] width 36 height 33
click at [317, 362] on input "服務名稱/代號" at bounding box center [331, 357] width 170 height 29
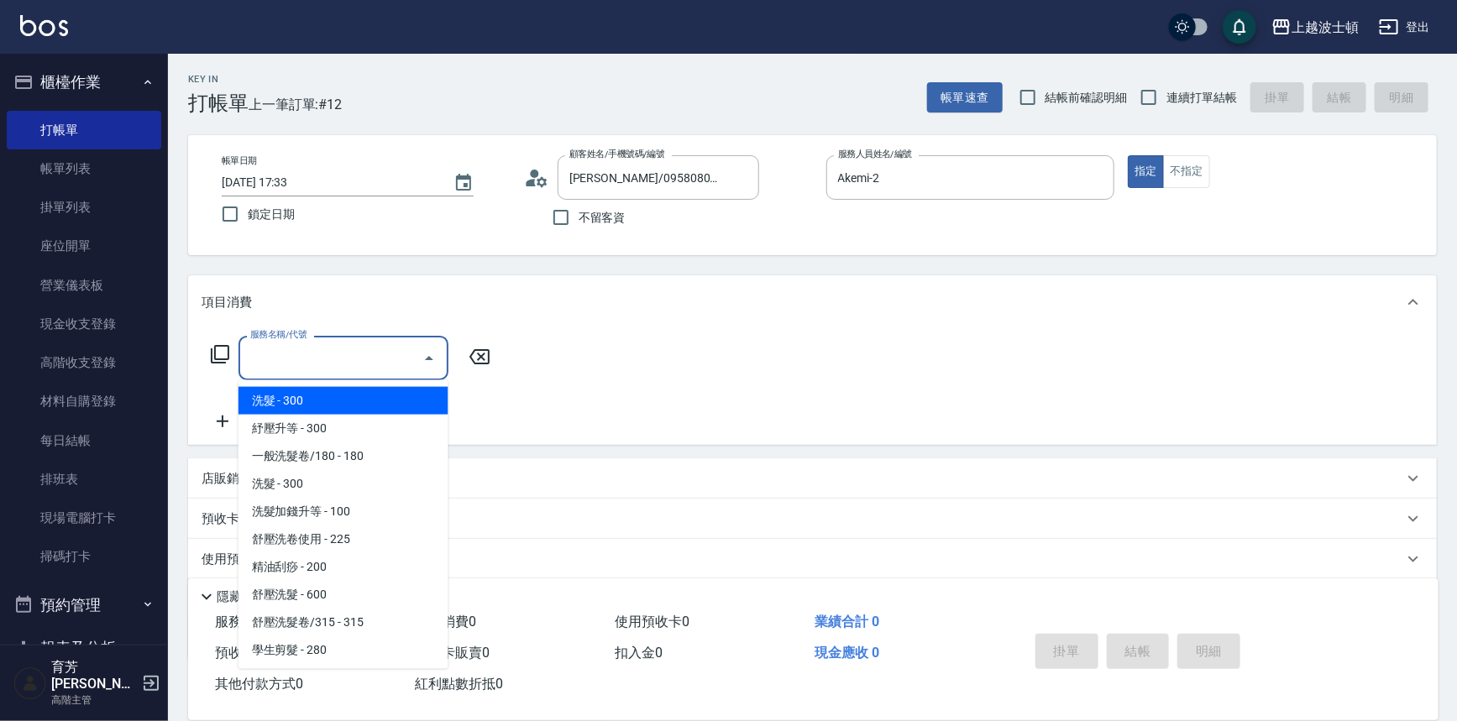
click at [358, 398] on span "洗髮 - 300" at bounding box center [343, 401] width 210 height 28
type input "洗髮(201)"
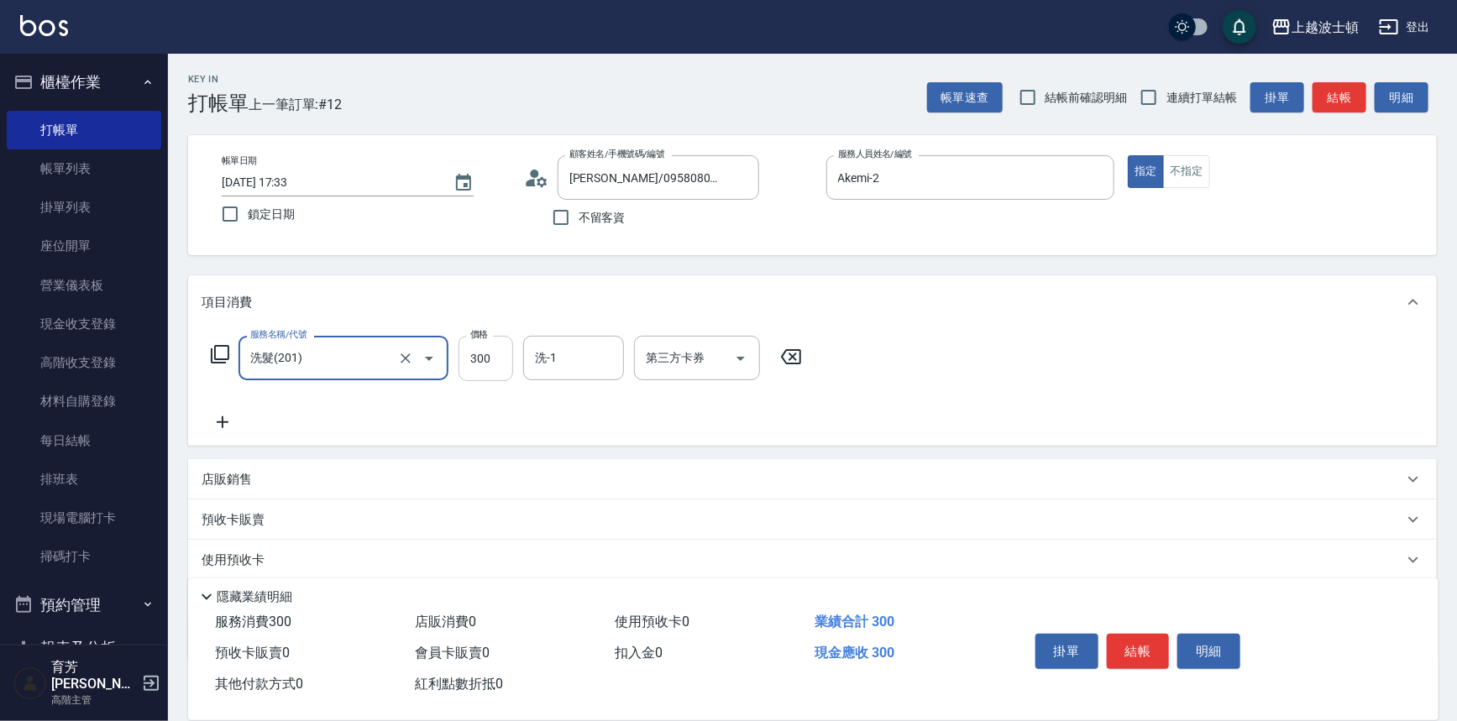
click at [475, 366] on input "300" at bounding box center [485, 358] width 55 height 45
type input "270"
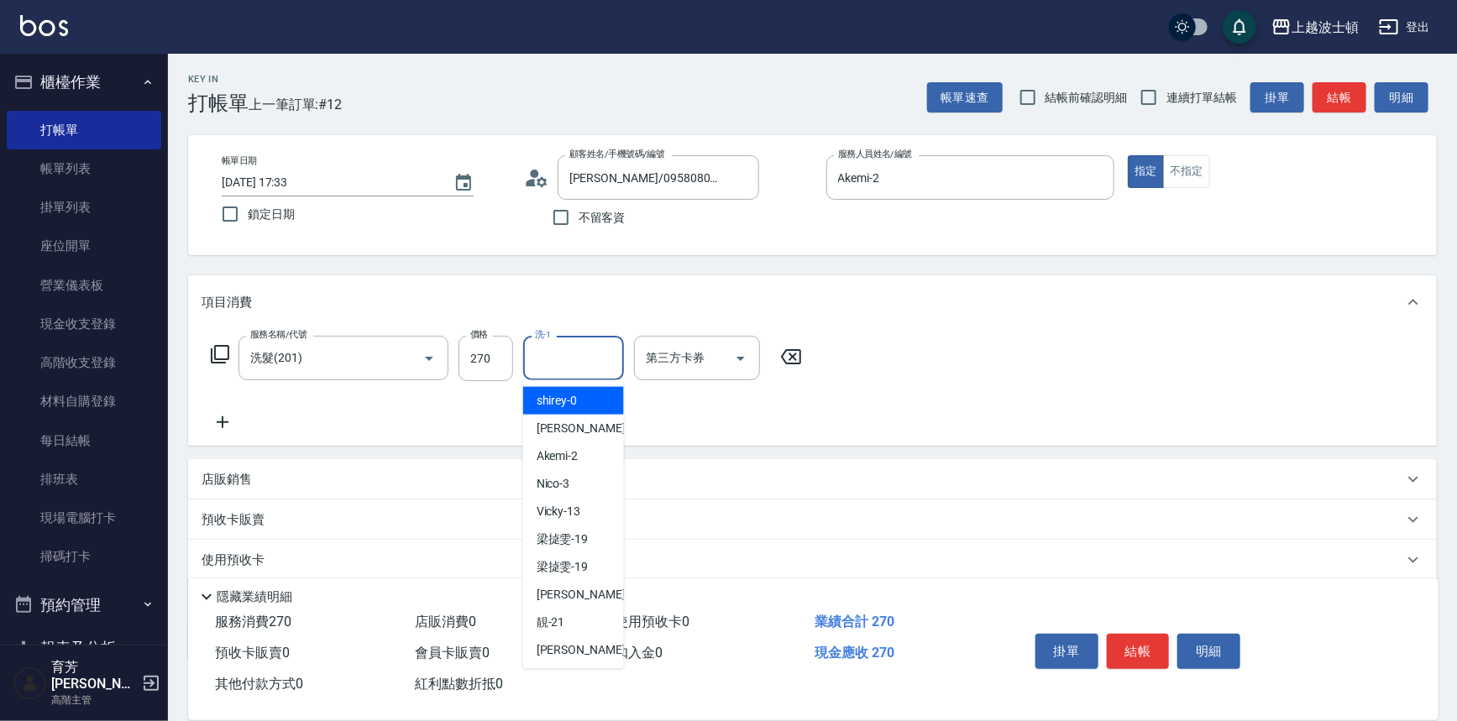
click at [565, 371] on input "洗-1" at bounding box center [574, 357] width 86 height 29
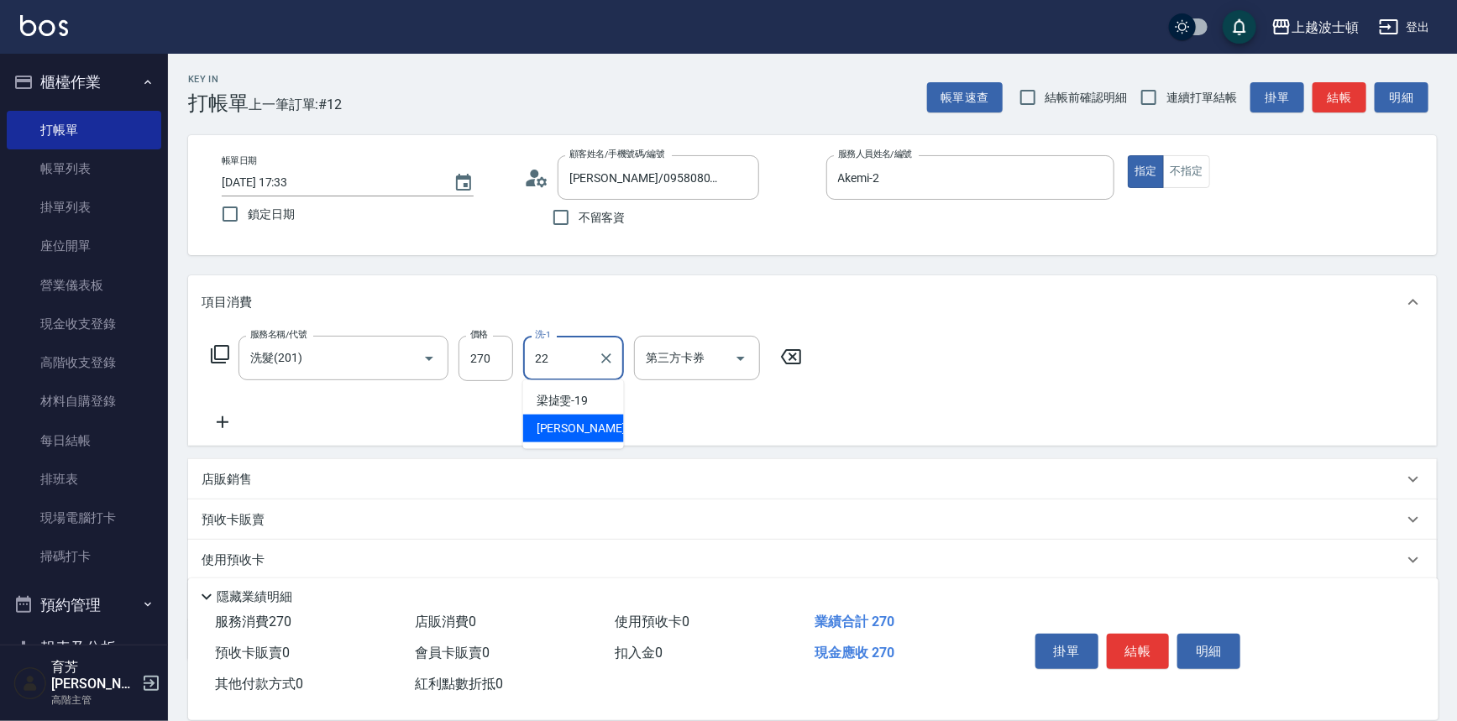
click at [572, 425] on span "[PERSON_NAME] -22" at bounding box center [589, 429] width 106 height 18
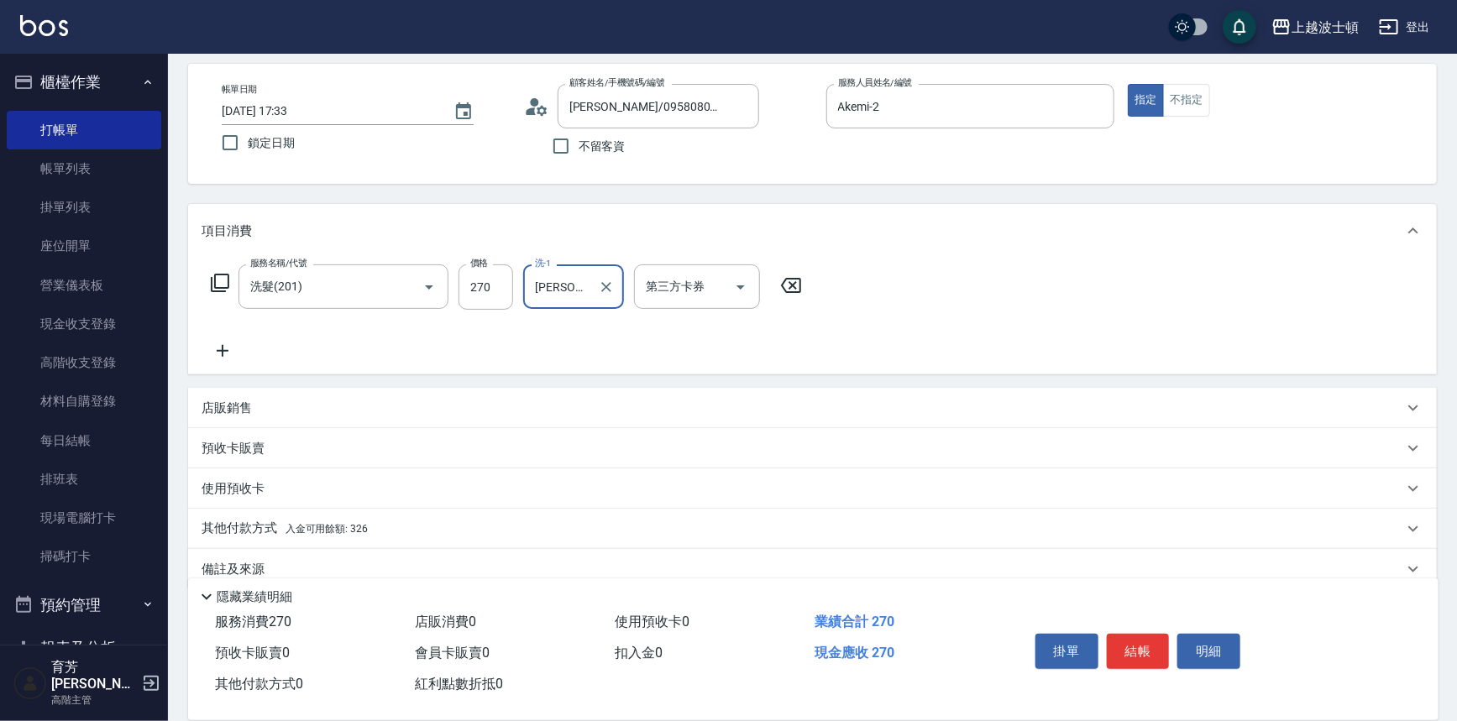
scroll to position [97, 0]
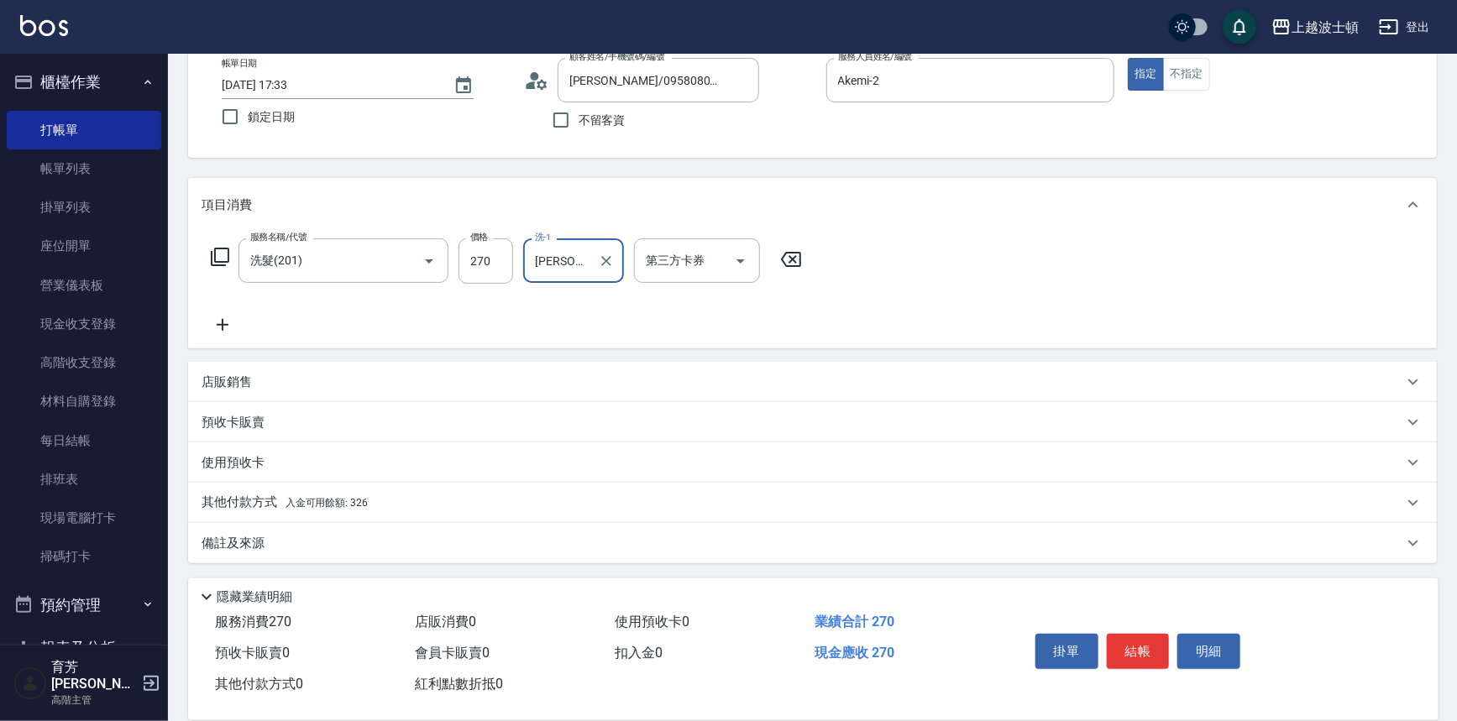
type input "[PERSON_NAME]-22"
click at [265, 510] on p "其他付款方式 入金可用餘額: 326" at bounding box center [284, 503] width 166 height 18
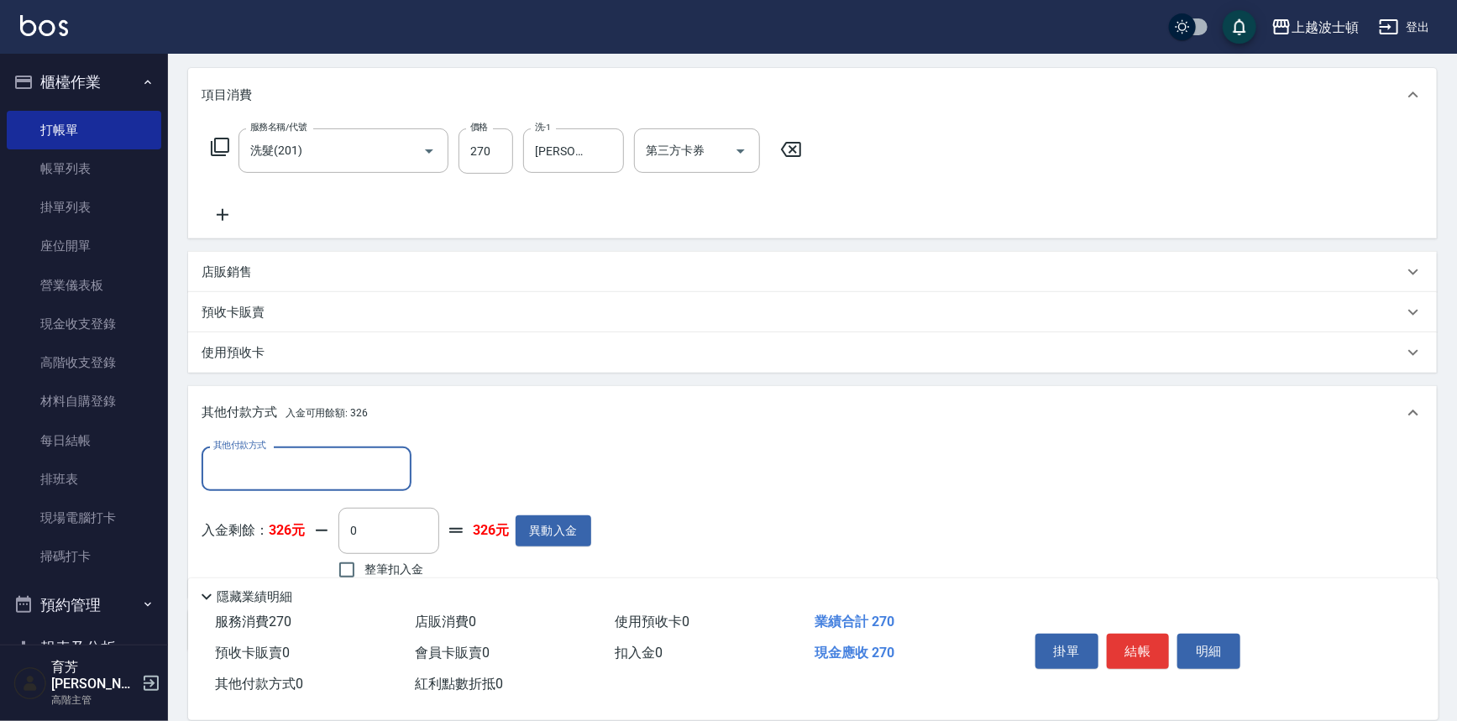
scroll to position [294, 0]
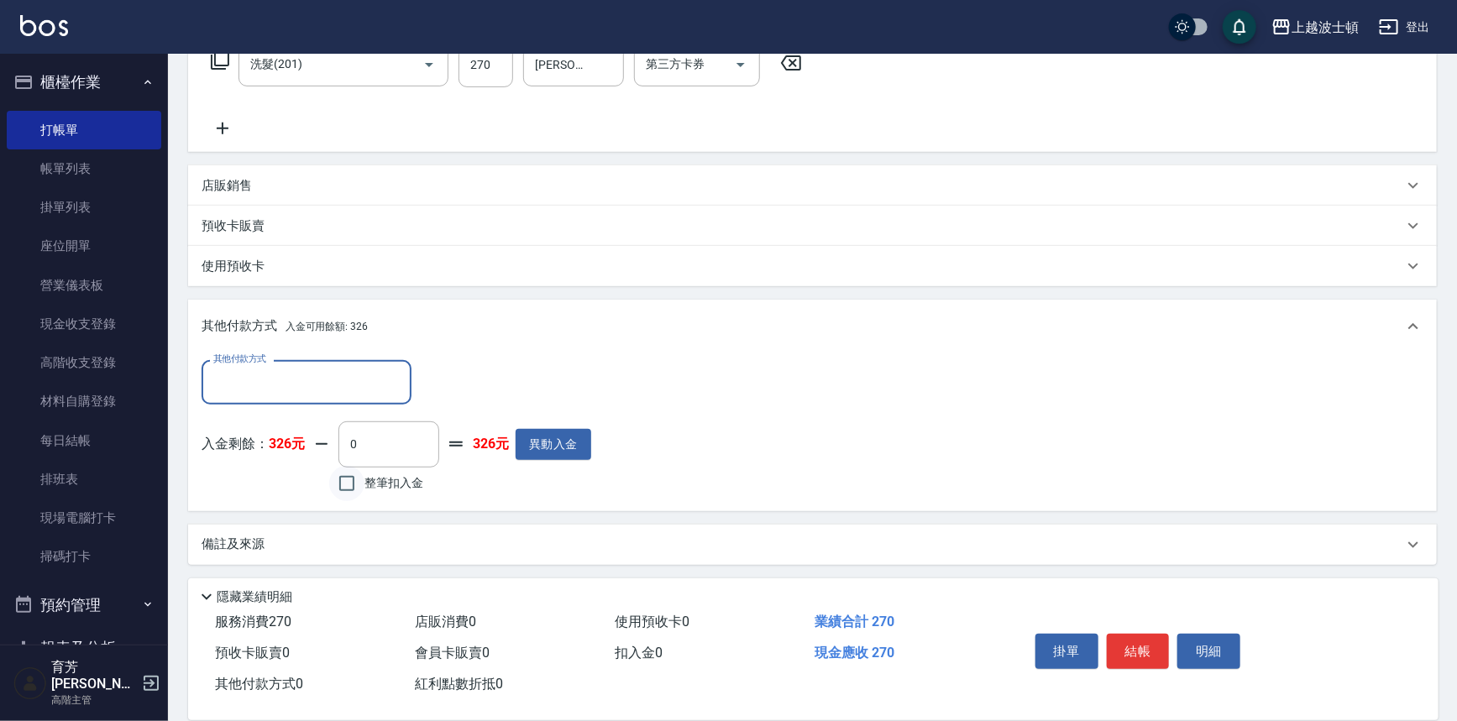
click at [343, 486] on input "整筆扣入金" at bounding box center [346, 483] width 35 height 35
checkbox input "true"
type input "270"
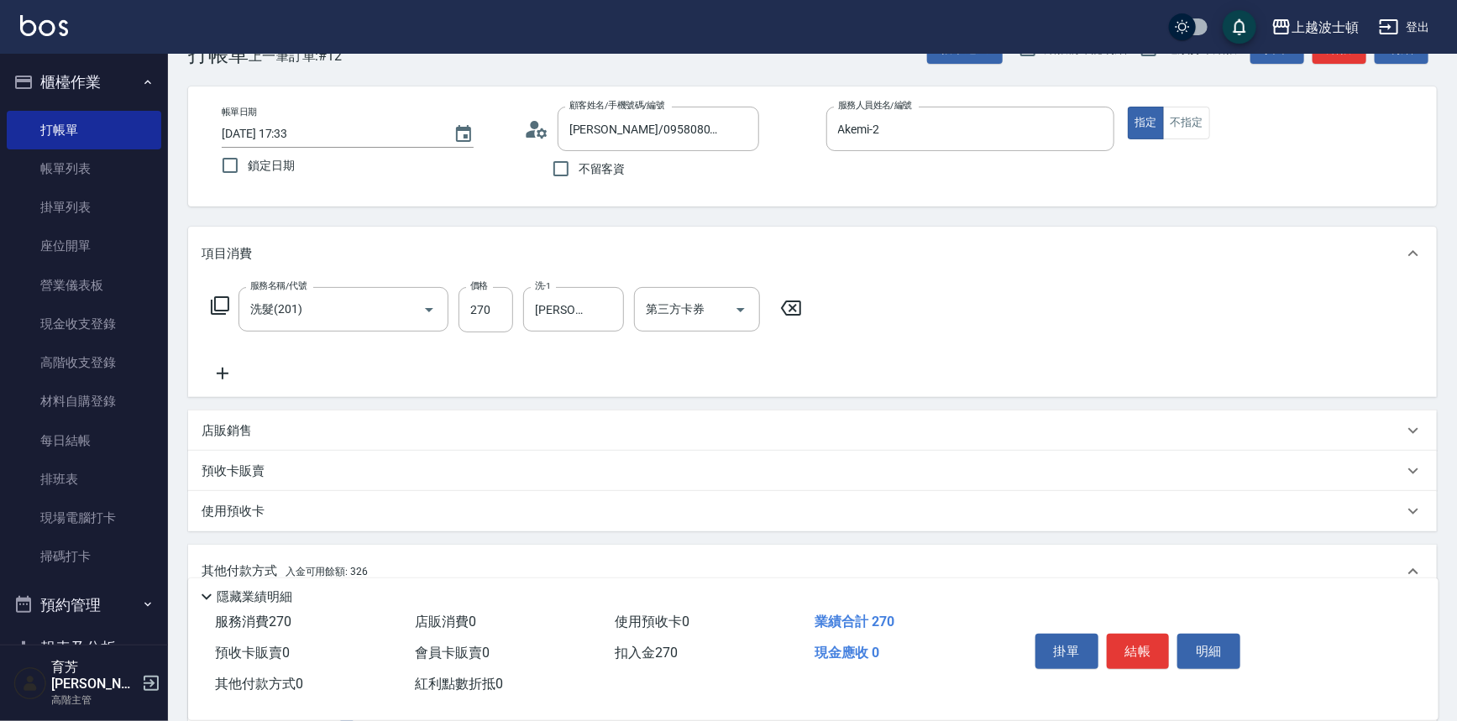
scroll to position [0, 0]
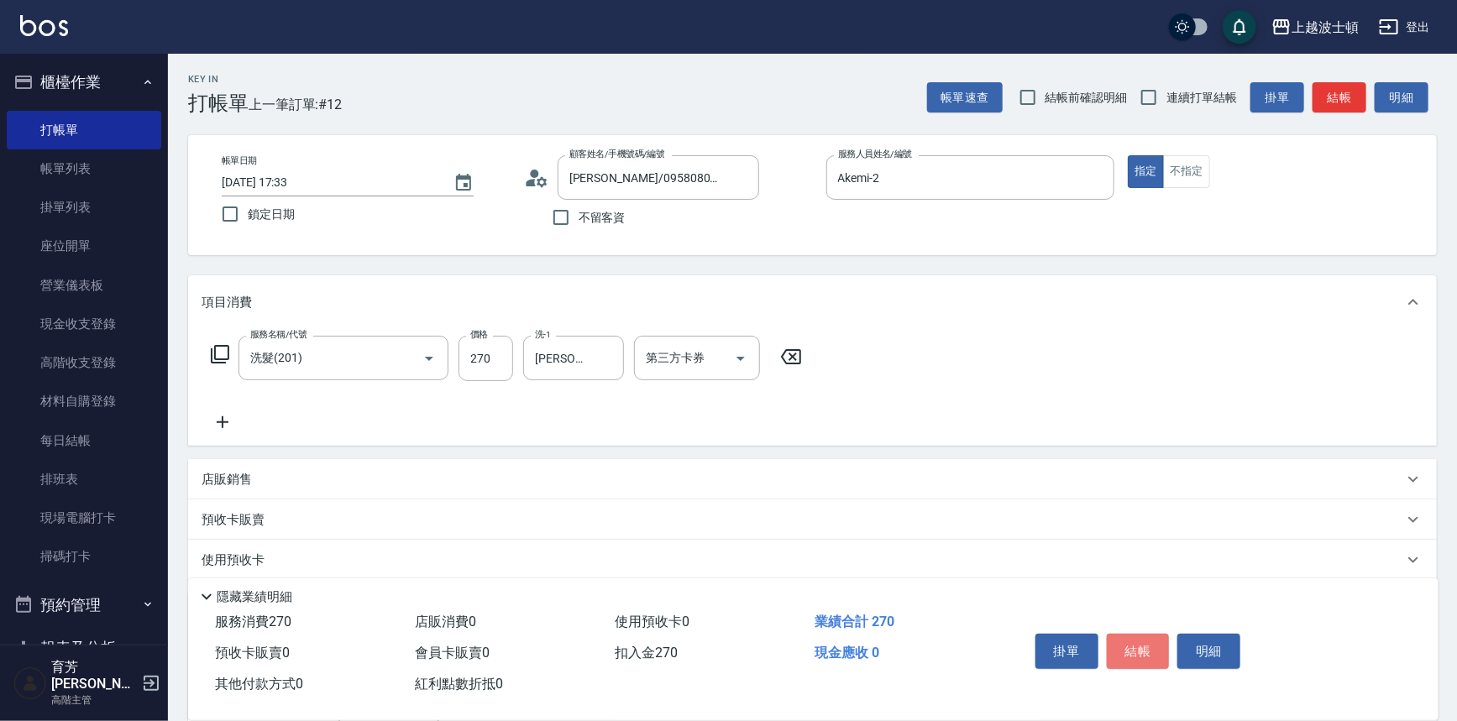
click at [1142, 659] on button "結帳" at bounding box center [1138, 651] width 63 height 35
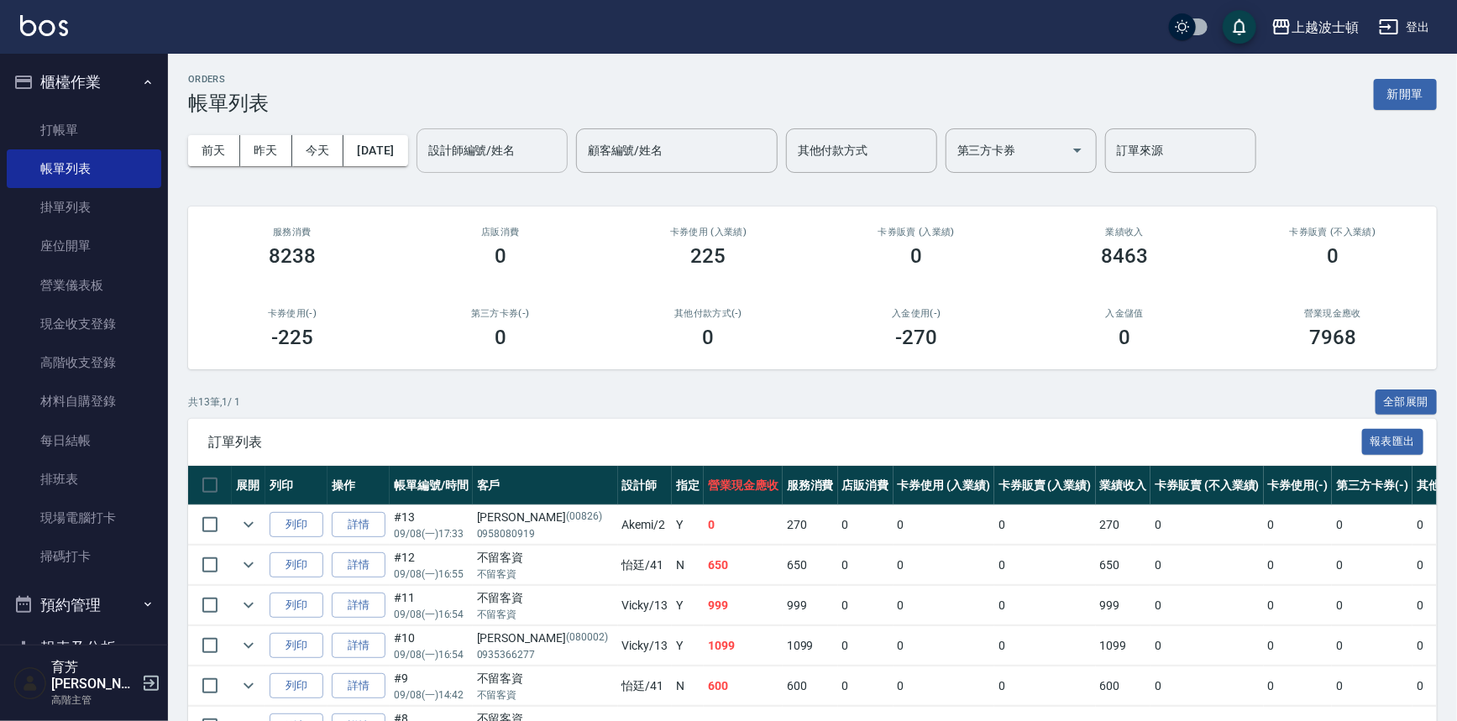
click at [522, 159] on input "設計師編號/姓名" at bounding box center [492, 150] width 136 height 29
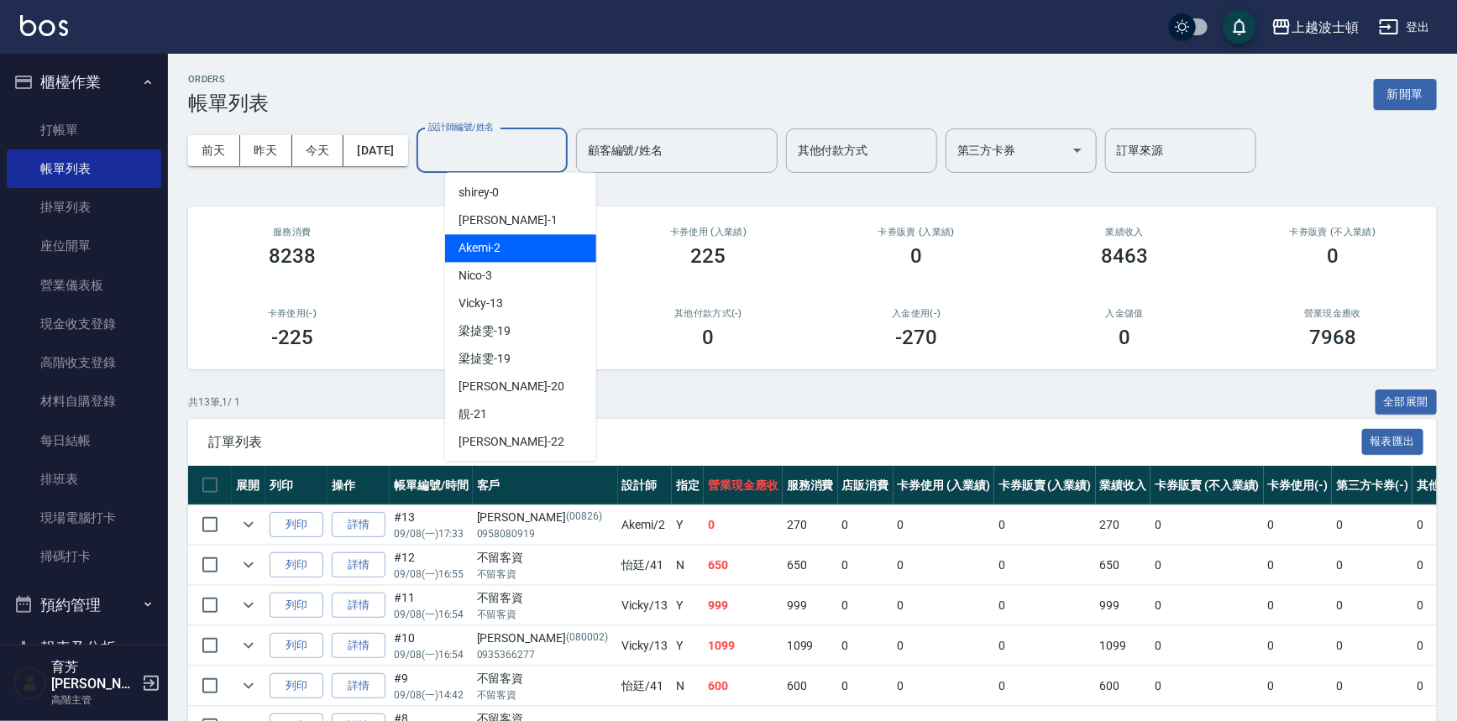
click at [544, 244] on div "Akemi -2" at bounding box center [520, 248] width 151 height 28
type input "Akemi-2"
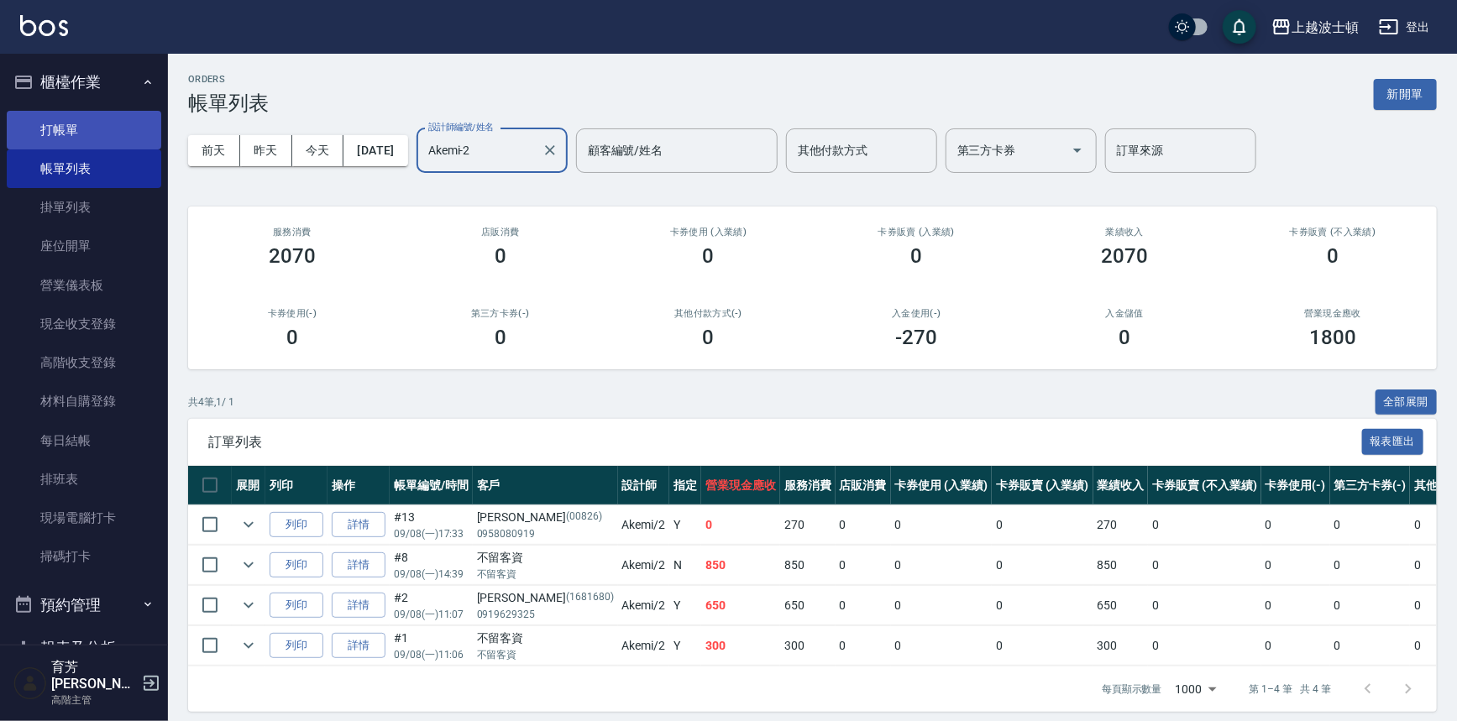
click at [77, 123] on link "打帳單" at bounding box center [84, 130] width 154 height 39
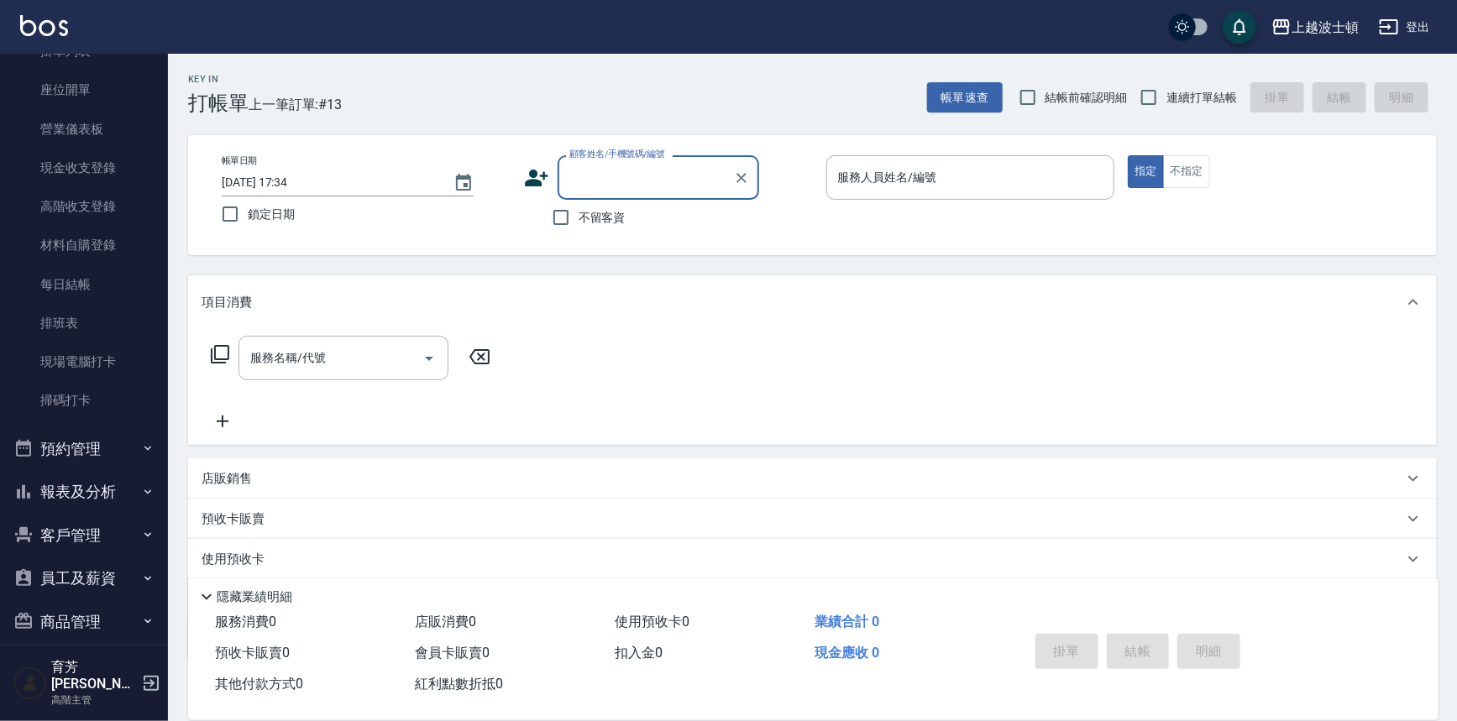
scroll to position [235, 0]
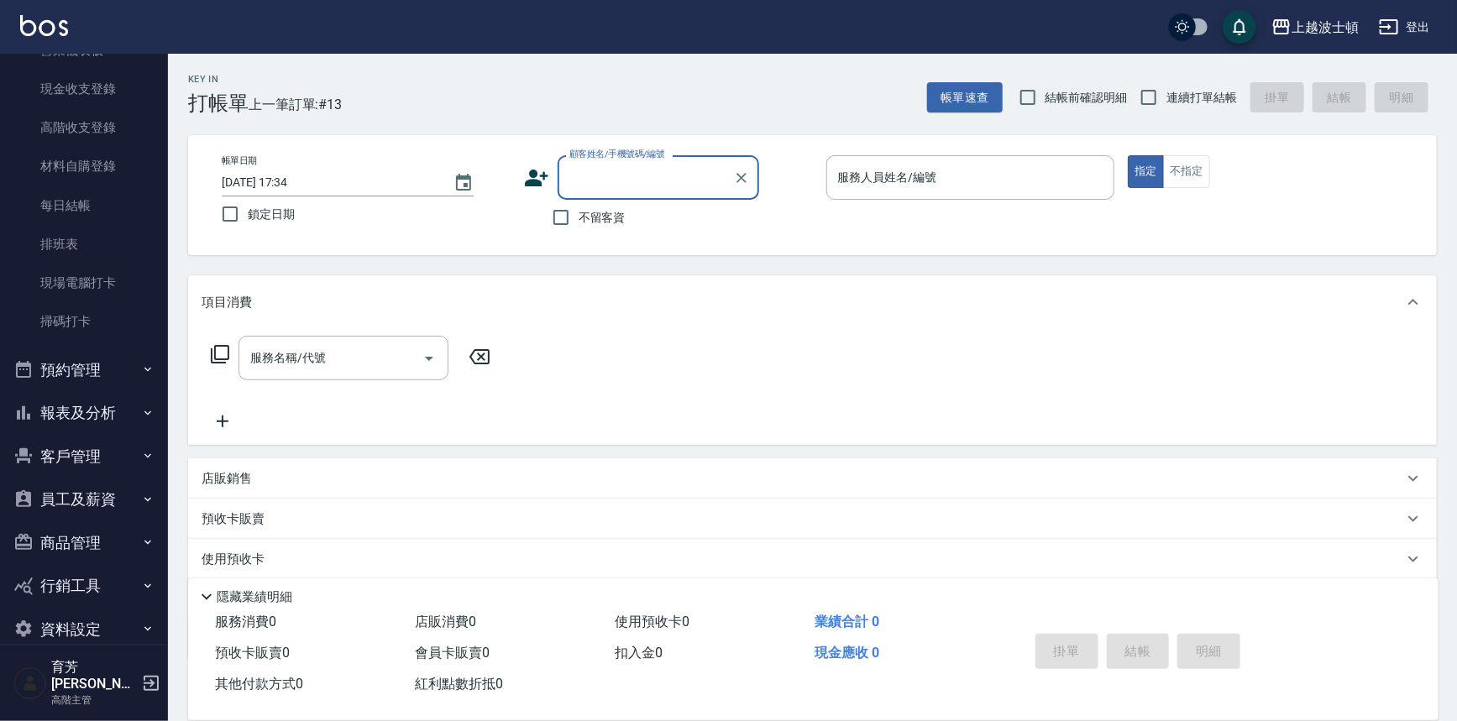
click at [71, 356] on button "預約管理" at bounding box center [84, 370] width 154 height 44
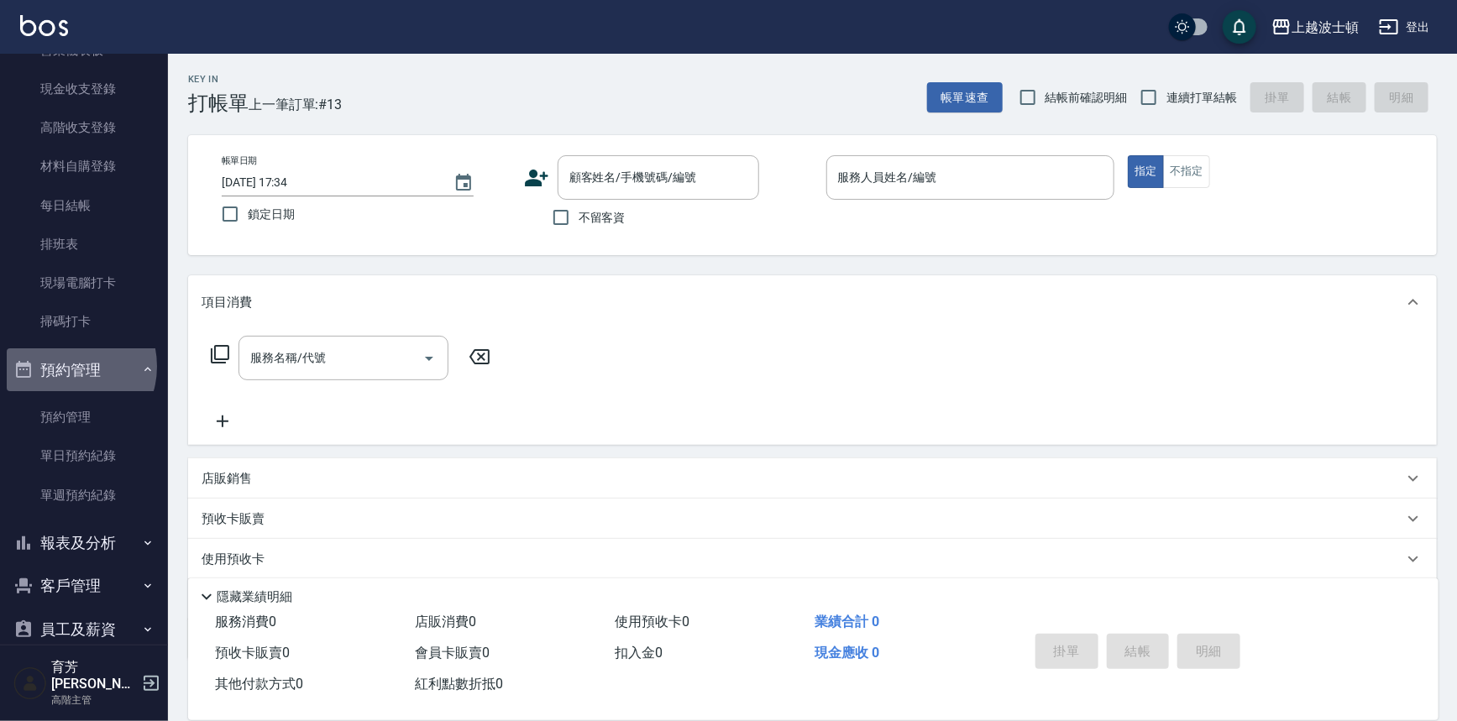
click at [66, 366] on button "預約管理" at bounding box center [84, 370] width 154 height 44
click at [92, 413] on button "報表及分析" at bounding box center [84, 413] width 154 height 44
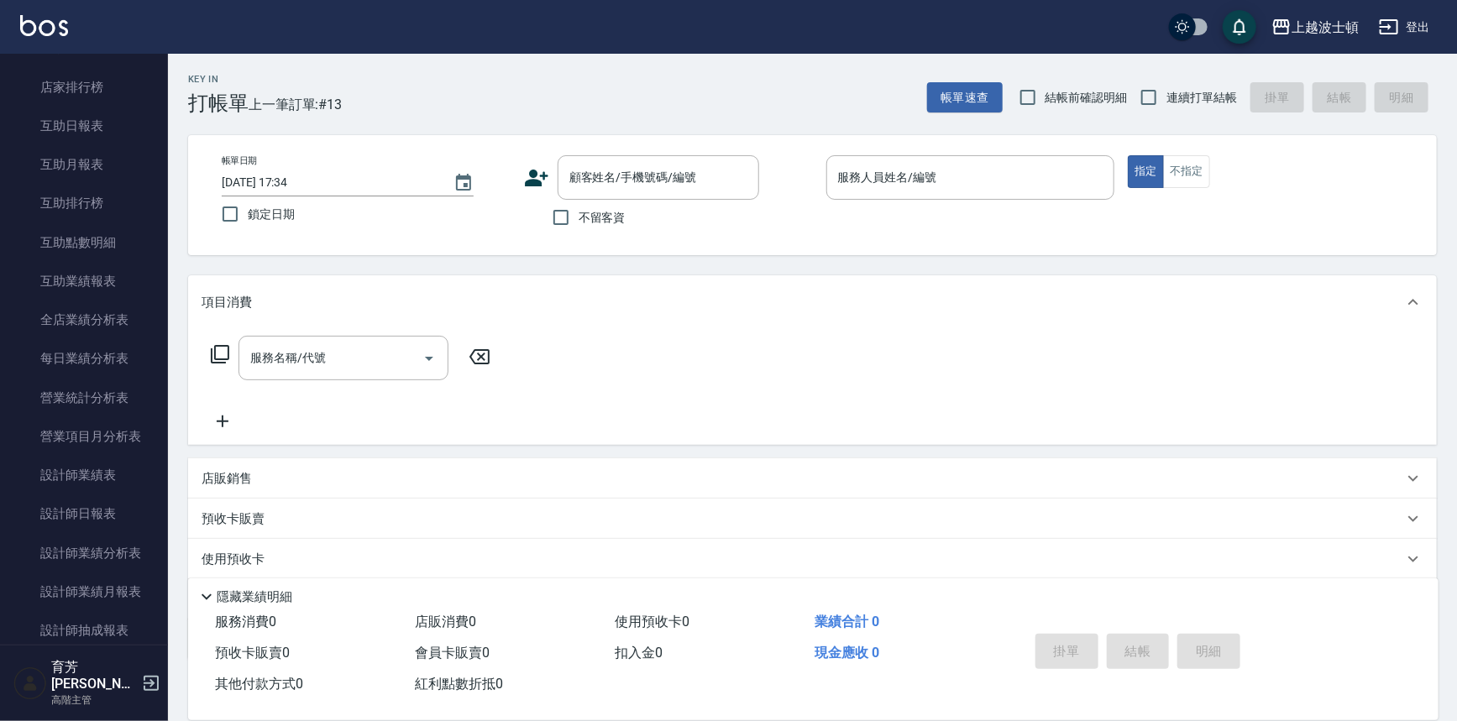
scroll to position [803, 0]
click at [86, 475] on link "設計師日報表" at bounding box center [84, 474] width 154 height 39
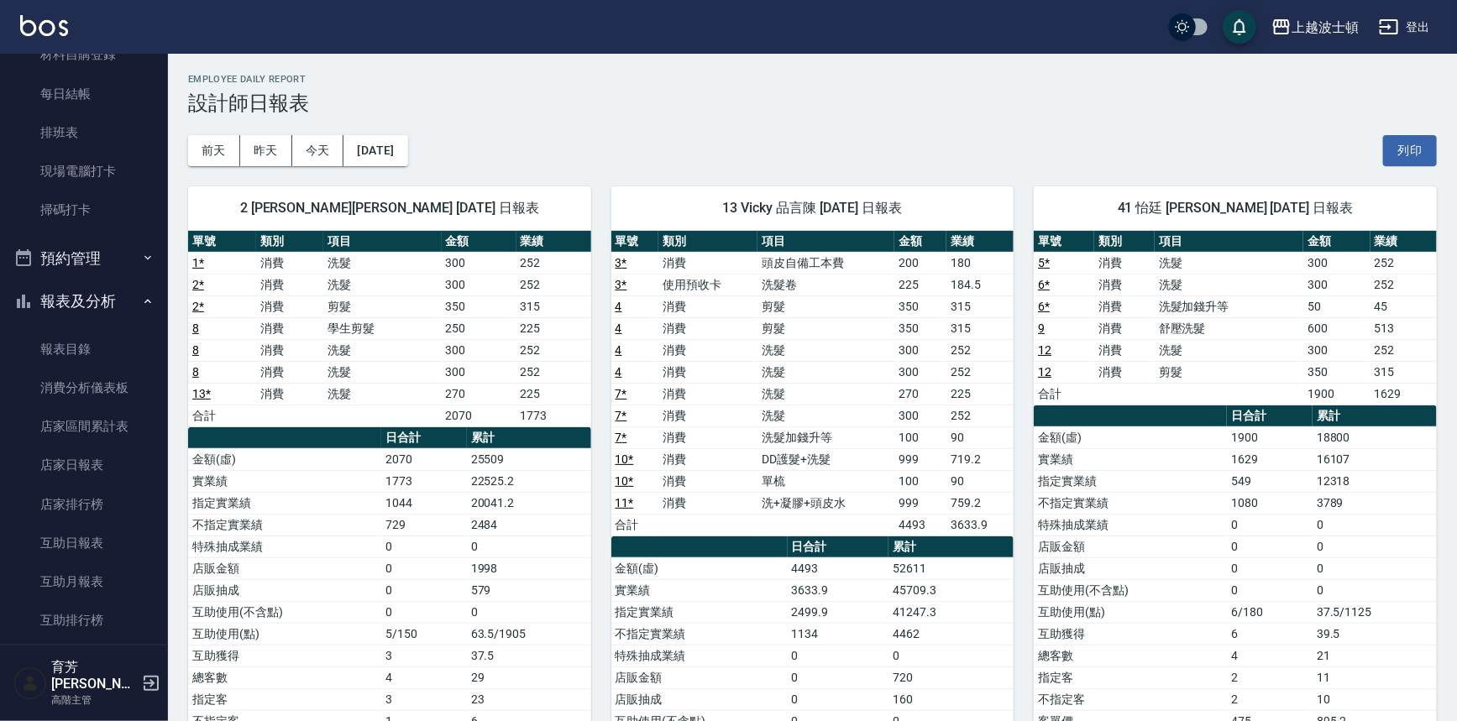
scroll to position [302, 0]
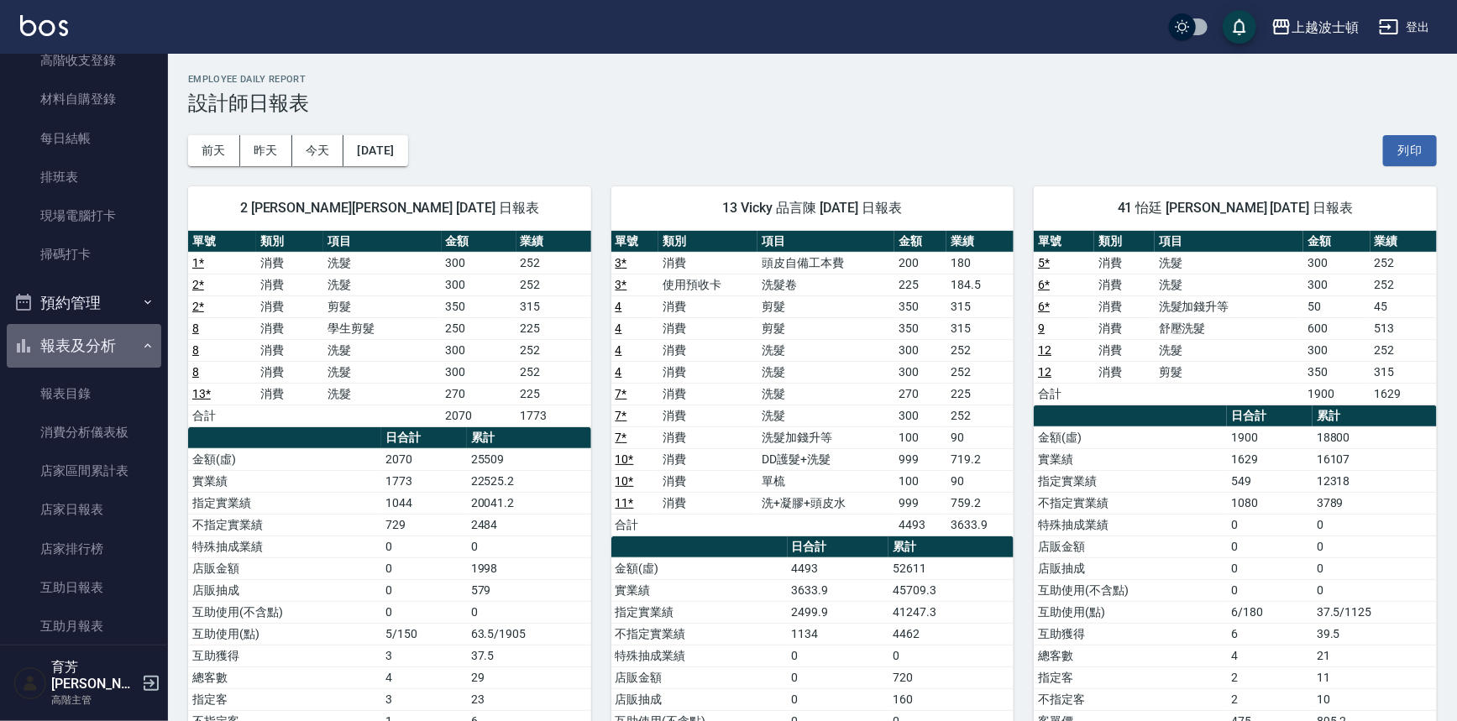
click at [92, 337] on button "報表及分析" at bounding box center [84, 346] width 154 height 44
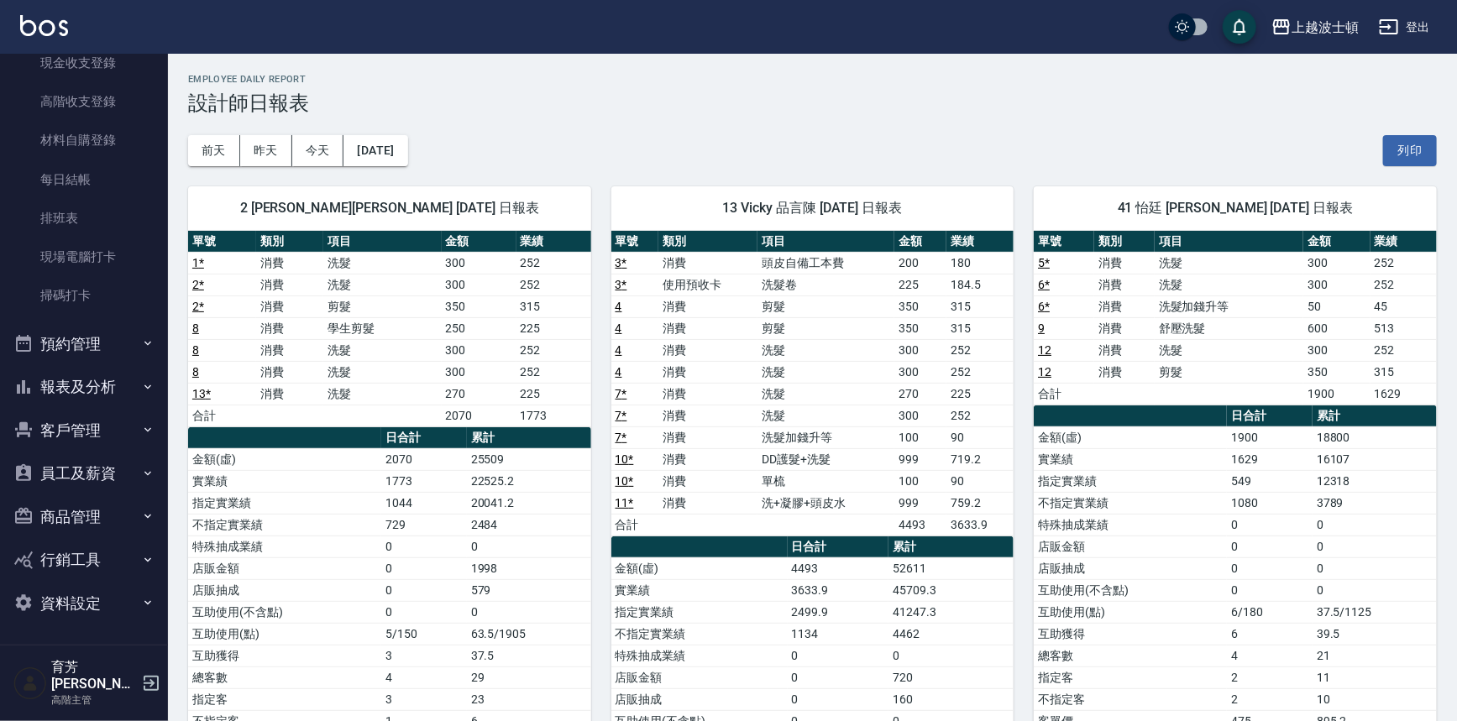
scroll to position [245, 0]
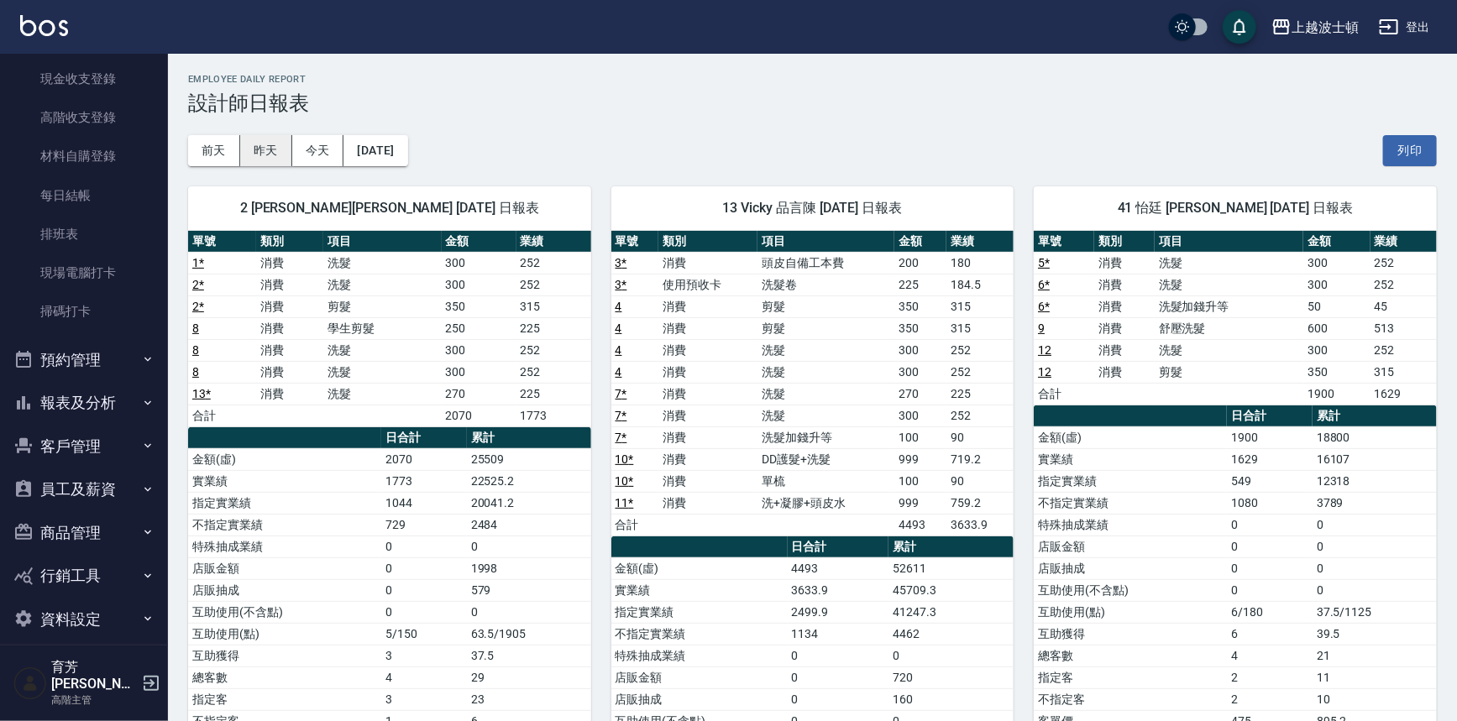
click at [278, 151] on button "昨天" at bounding box center [266, 150] width 52 height 31
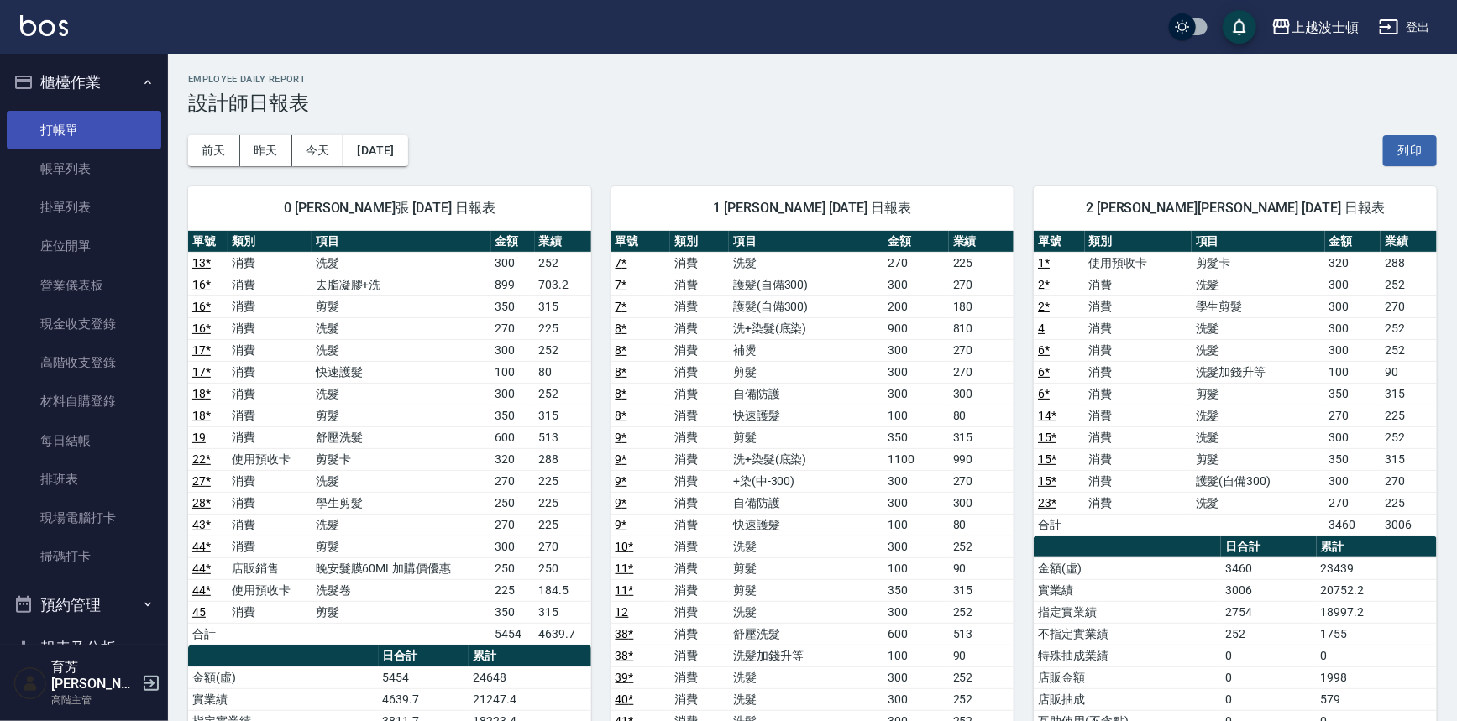
click at [49, 118] on link "打帳單" at bounding box center [84, 130] width 154 height 39
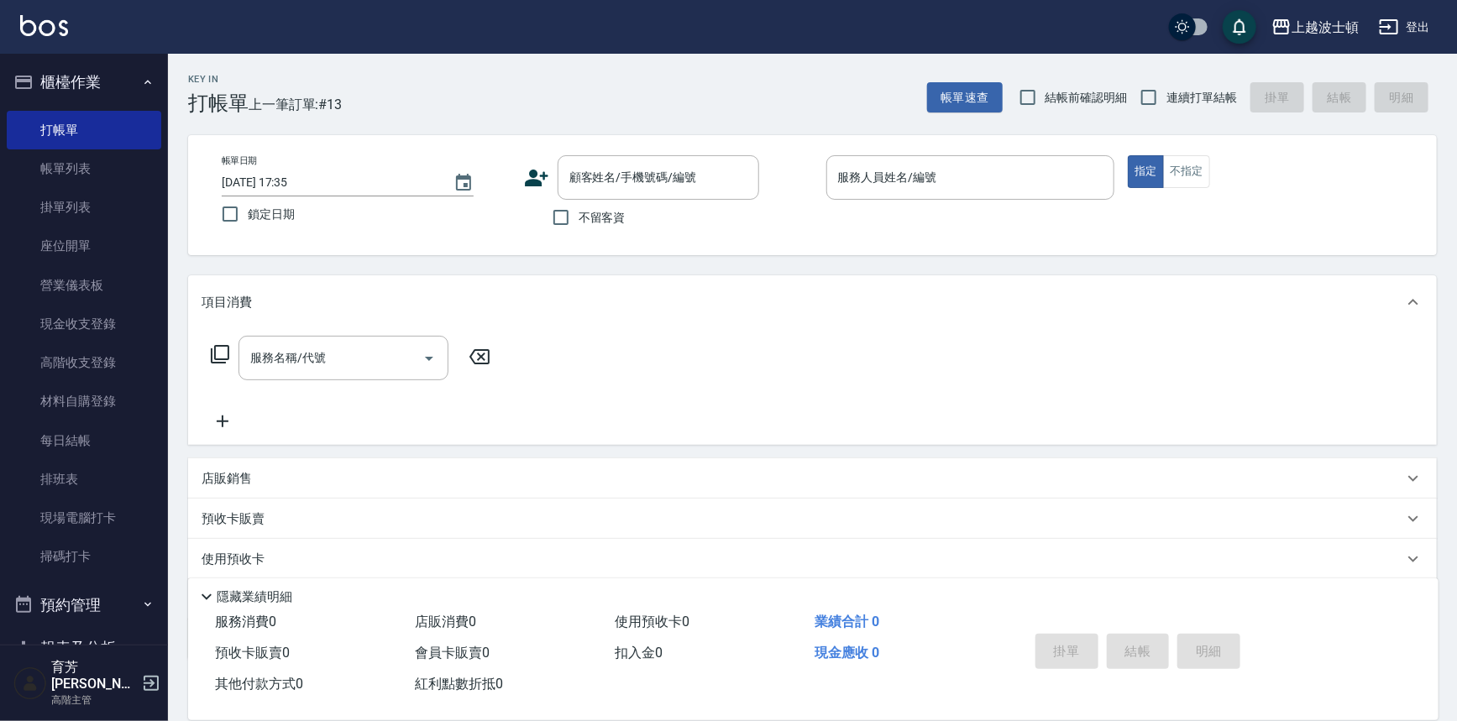
click at [361, 75] on div "Key In 打帳單 上一筆訂單:#13 帳單速查 結帳前確認明細 連續打單結帳 掛單 結帳 明細" at bounding box center [802, 84] width 1269 height 61
drag, startPoint x: 361, startPoint y: 80, endPoint x: 371, endPoint y: 125, distance: 46.4
click at [371, 125] on div "Key In 打帳單 上一筆訂單:#13 帳單速查 結帳前確認明細 連續打單結帳 掛單 結帳 明細 帳單日期 [DATE] 17:35 鎖定日期 顧客姓名/手…" at bounding box center [812, 436] width 1289 height 764
click at [65, 144] on link "打帳單" at bounding box center [84, 130] width 154 height 39
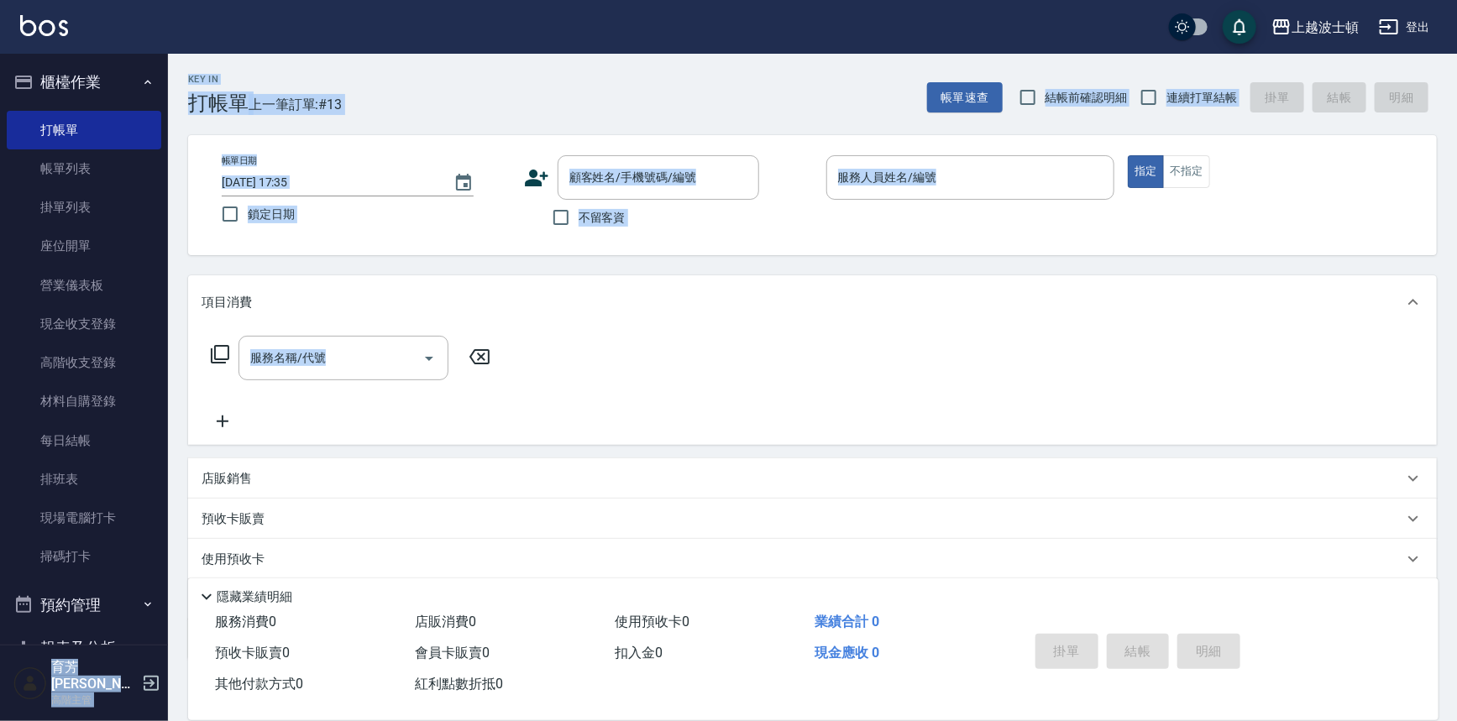
drag, startPoint x: 159, startPoint y: 214, endPoint x: 177, endPoint y: 427, distance: 213.2
click at [177, 427] on div "上越波士頓 登出 櫃檯作業 打帳單 帳單列表 掛單列表 座位開單 營業儀表板 現金收支登錄 高階收支登錄 材料自購登錄 每日結帳 排班表 現場電腦打卡 掃碼打…" at bounding box center [728, 409] width 1457 height 818
click at [918, 479] on div "店販銷售" at bounding box center [801, 479] width 1201 height 18
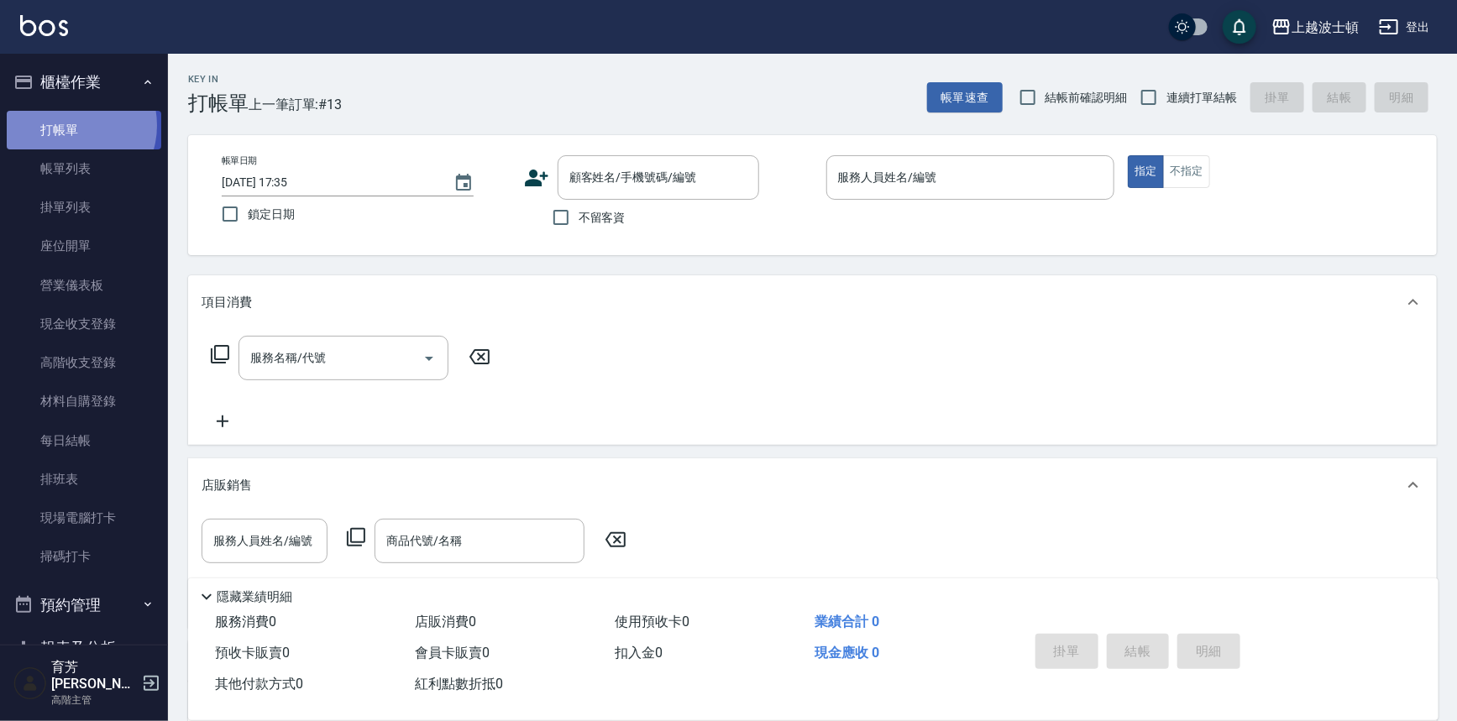
click at [71, 125] on link "打帳單" at bounding box center [84, 130] width 154 height 39
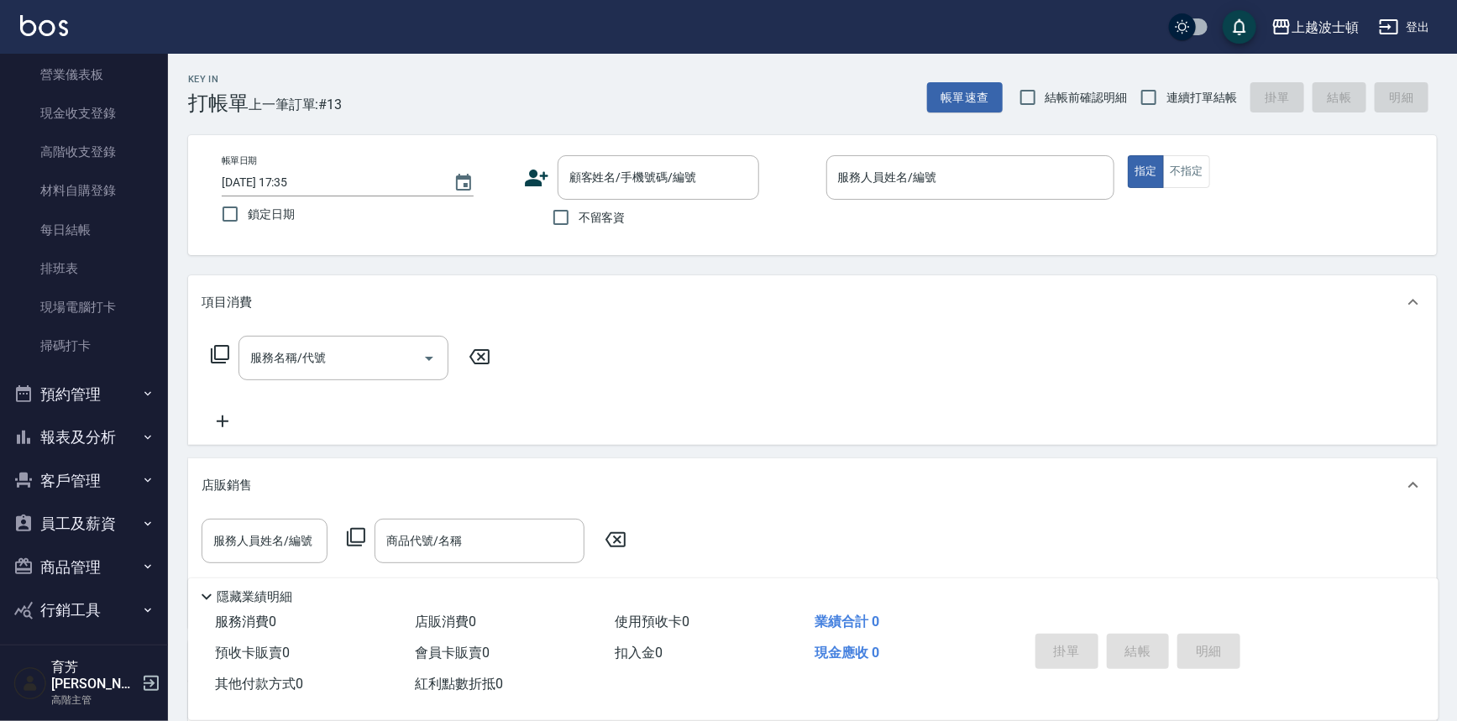
scroll to position [245, 0]
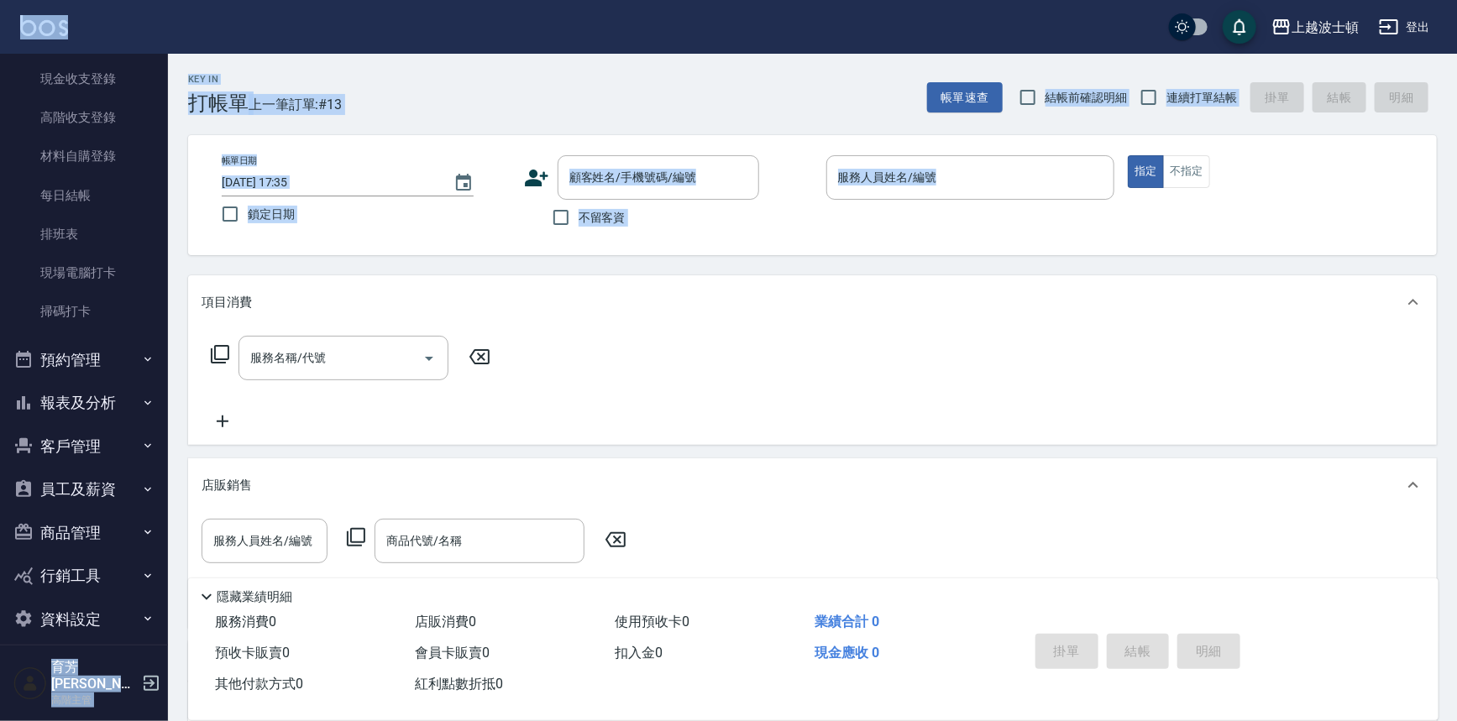
drag, startPoint x: 176, startPoint y: 354, endPoint x: 169, endPoint y: 10, distance: 344.3
click at [169, 10] on div "上越波士頓 登出 櫃檯作業 打帳單 帳單列表 掛單列表 座位開單 營業儀表板 現金收支登錄 高階收支登錄 材料自購登錄 每日結帳 排班表 現場電腦打卡 掃碼打…" at bounding box center [728, 480] width 1457 height 960
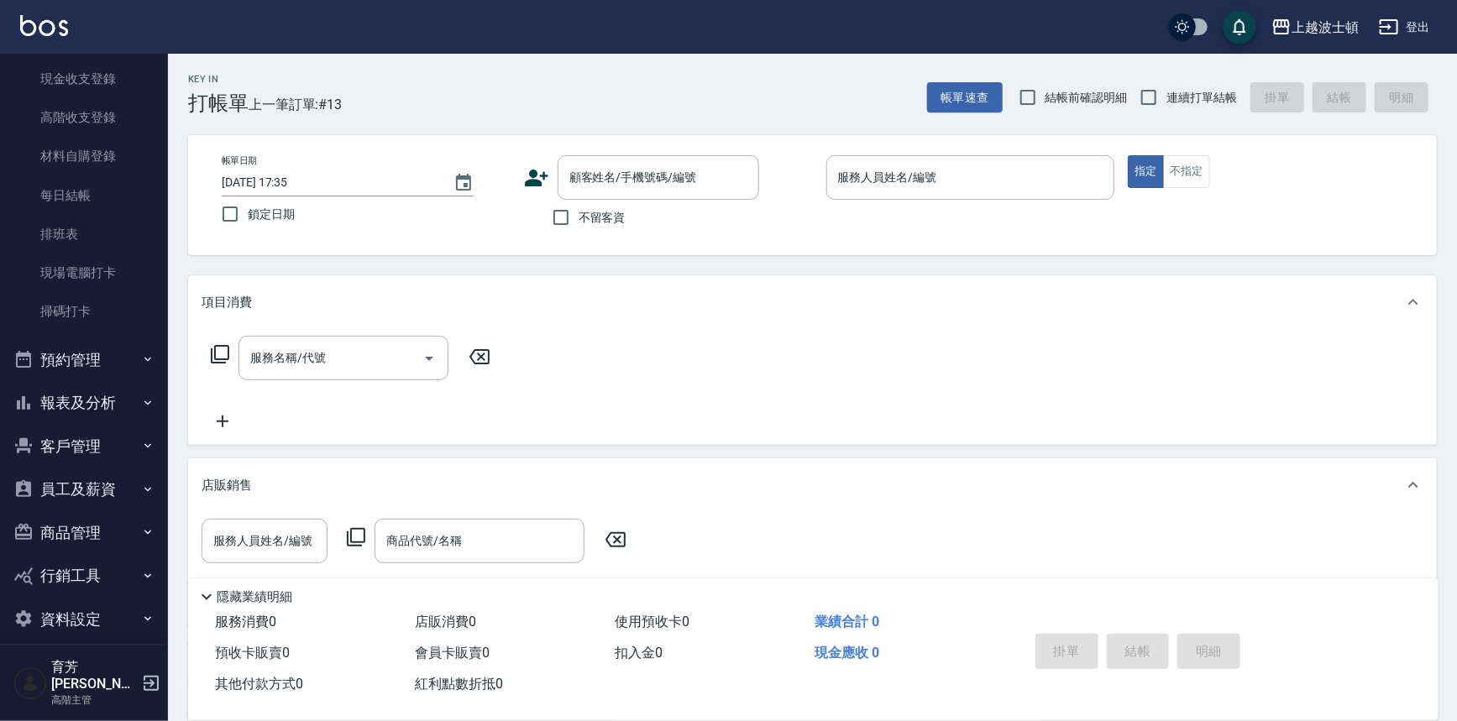
drag, startPoint x: 995, startPoint y: 412, endPoint x: 924, endPoint y: 412, distance: 70.5
click at [980, 412] on div "服務名稱/代號 服務名稱/代號" at bounding box center [812, 387] width 1248 height 116
click at [72, 394] on button "報表及分析" at bounding box center [84, 403] width 154 height 44
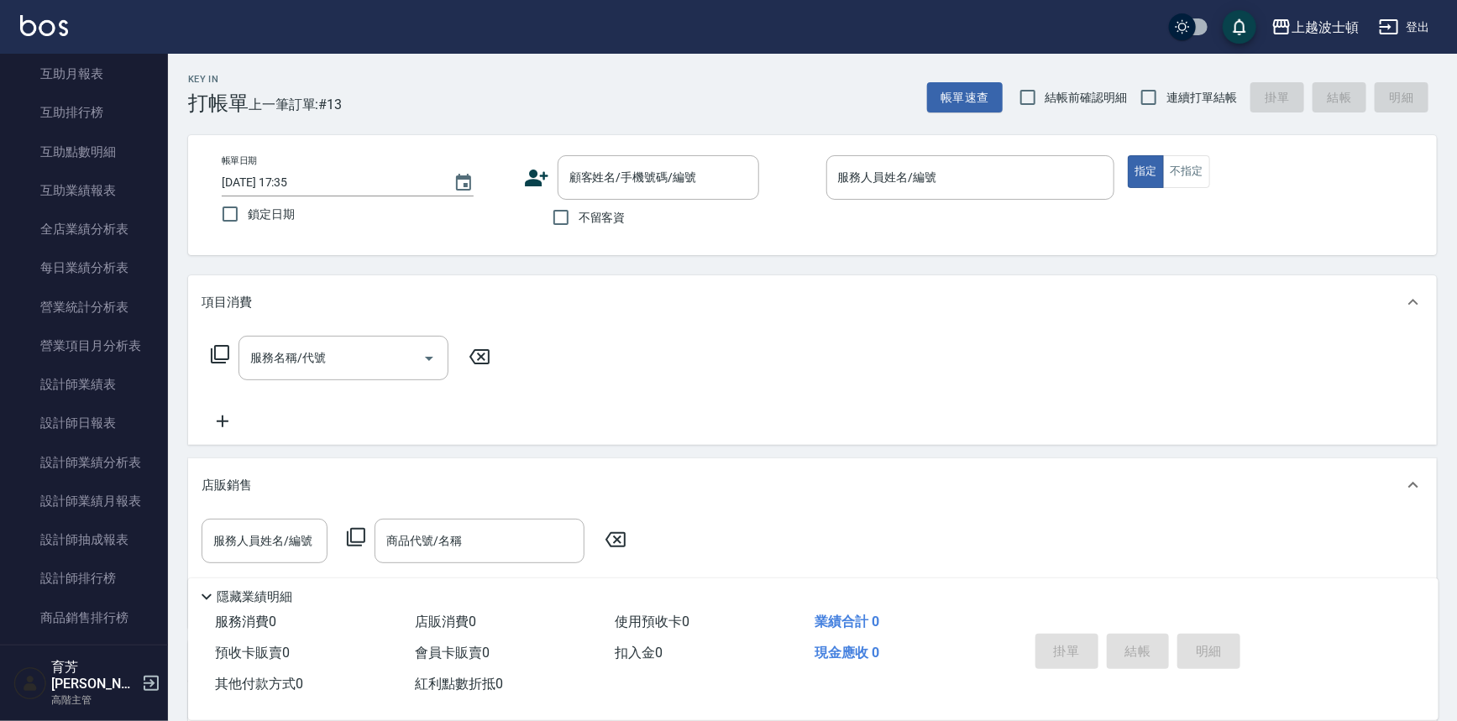
scroll to position [903, 0]
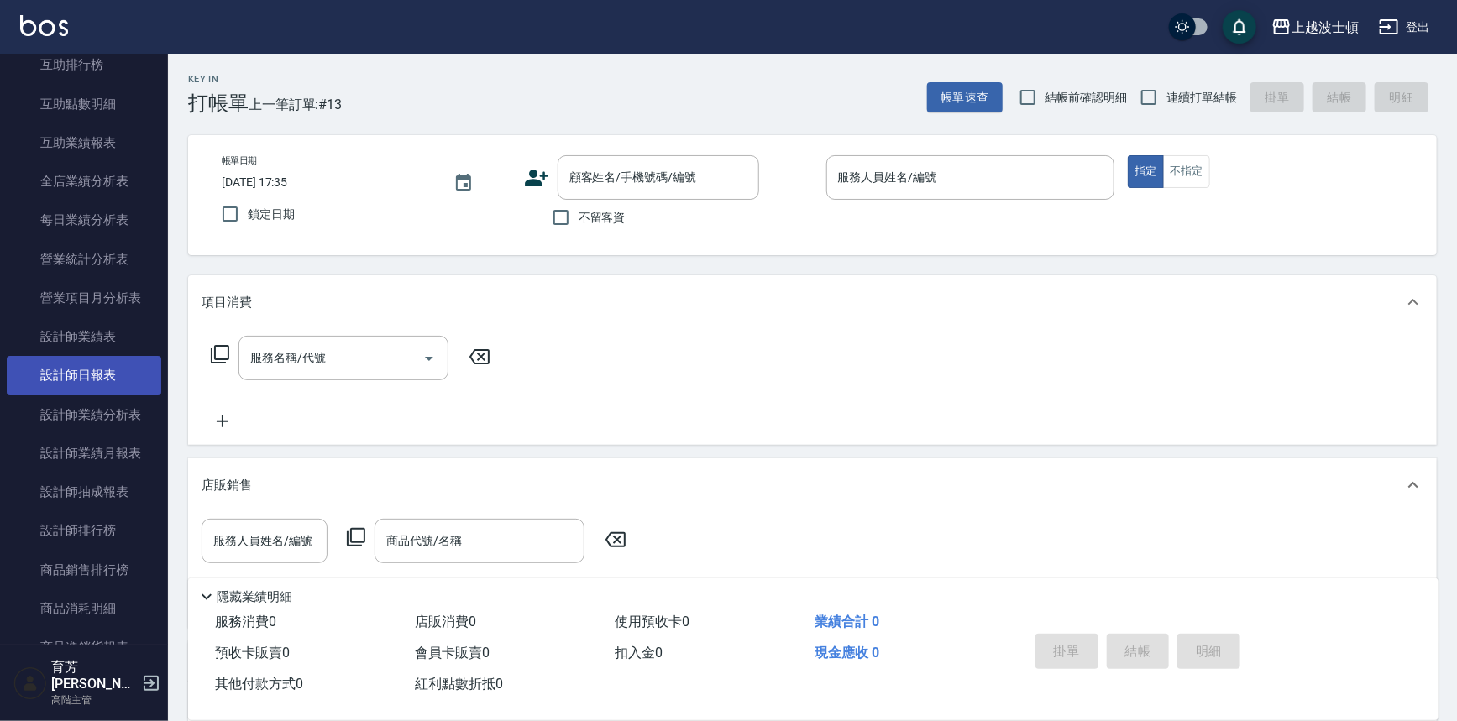
click at [100, 377] on link "設計師日報表" at bounding box center [84, 375] width 154 height 39
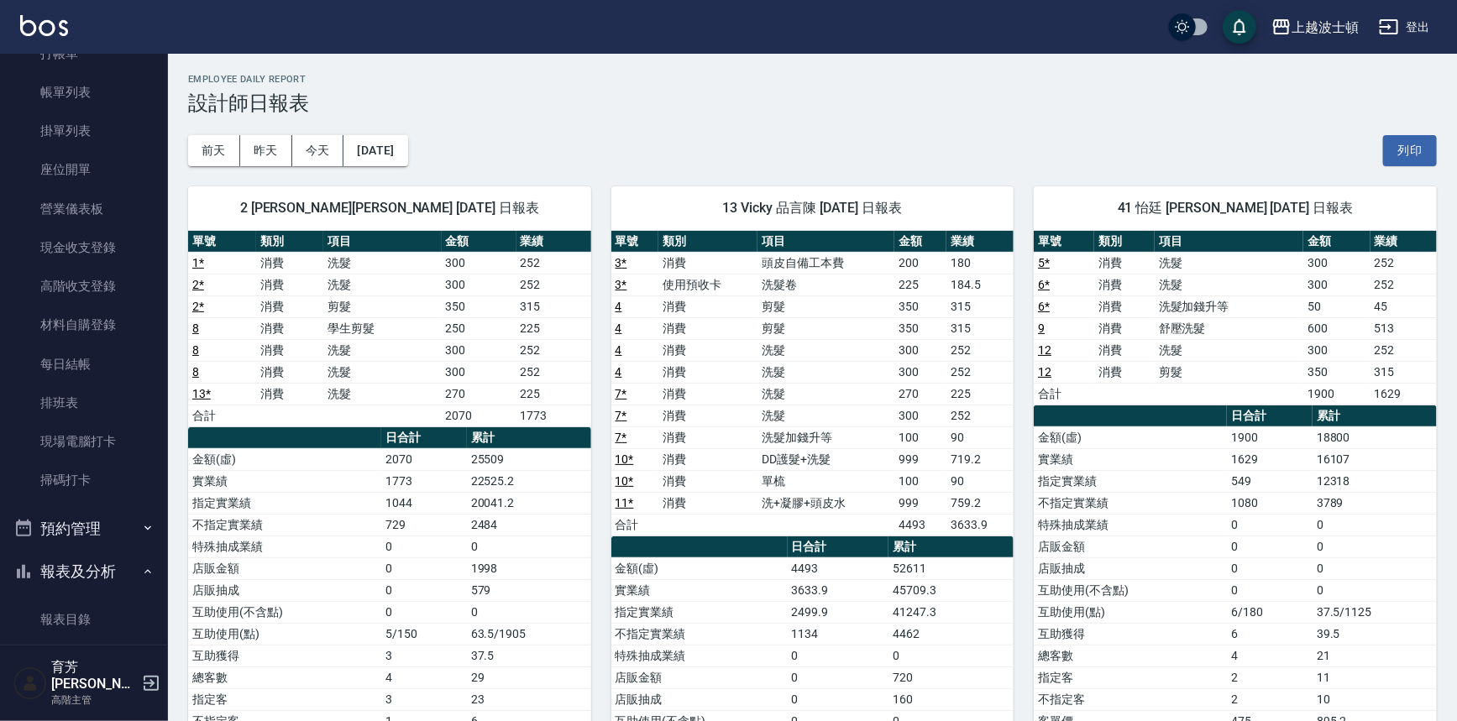
scroll to position [25, 0]
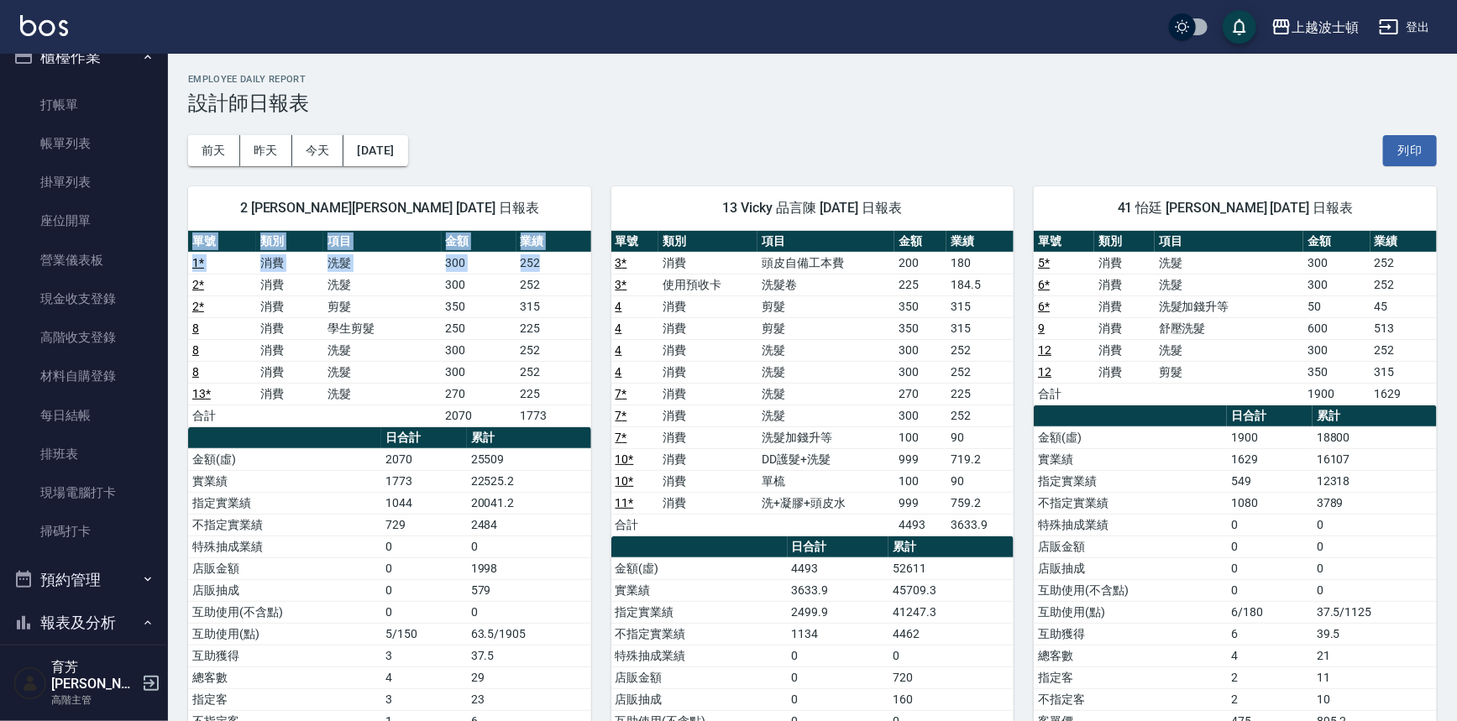
drag, startPoint x: 188, startPoint y: 249, endPoint x: 192, endPoint y: 280, distance: 32.2
click at [192, 280] on div "2 Akemi 育芳[PERSON_NAME] [DATE] 日報表 單號 類別 項目 金額 業績 1 * 消費 洗髮 300 252 2 * 消費 洗髮 3…" at bounding box center [379, 546] width 423 height 761
drag, startPoint x: 168, startPoint y: 192, endPoint x: 166, endPoint y: 291, distance: 99.1
click at [168, 306] on div "櫃檯作業 打帳單 帳單列表 掛單列表 座位開單 營業儀表板 現金收支登錄 高階收支登錄 材料自購登錄 每日結帳 排班表 現場電腦打卡 掃碼打卡 預約管理 預約…" at bounding box center [84, 387] width 169 height 667
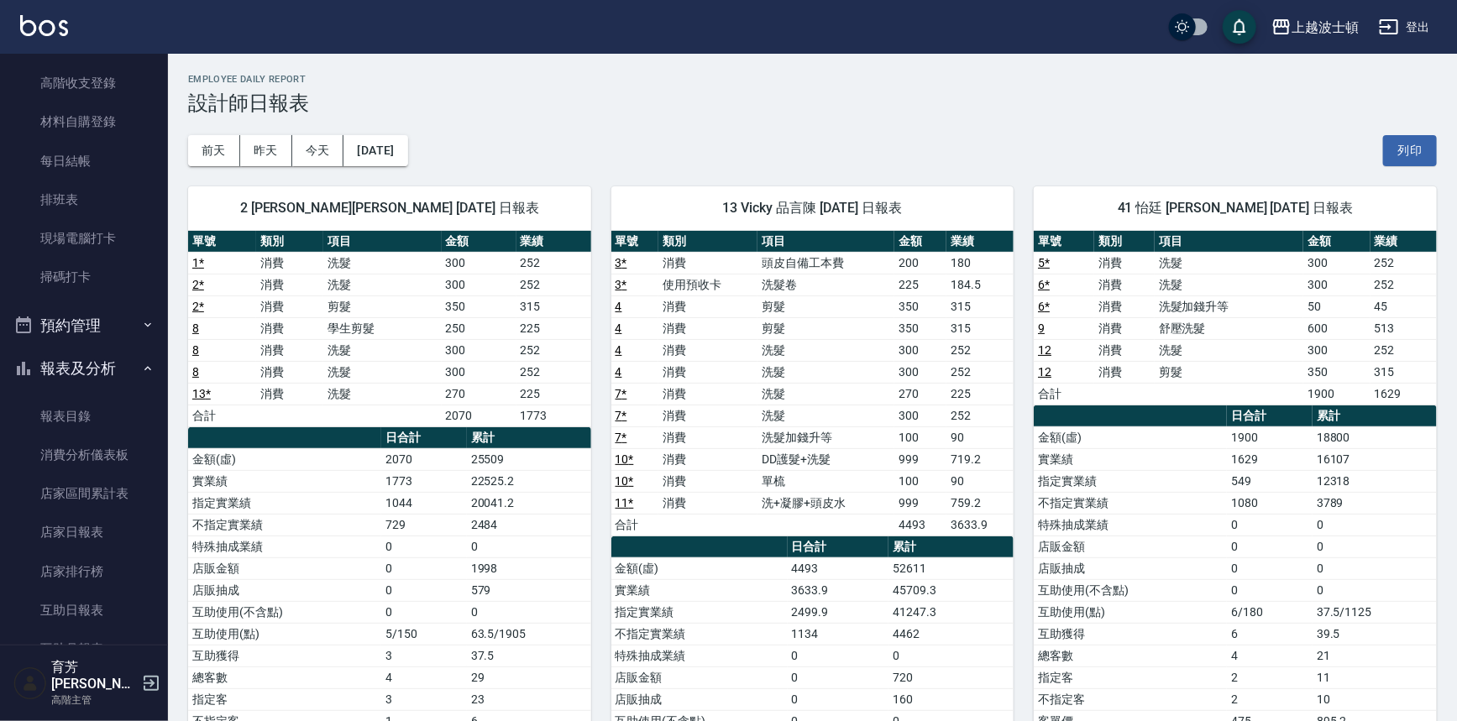
scroll to position [284, 0]
click at [100, 353] on button "報表及分析" at bounding box center [84, 365] width 154 height 44
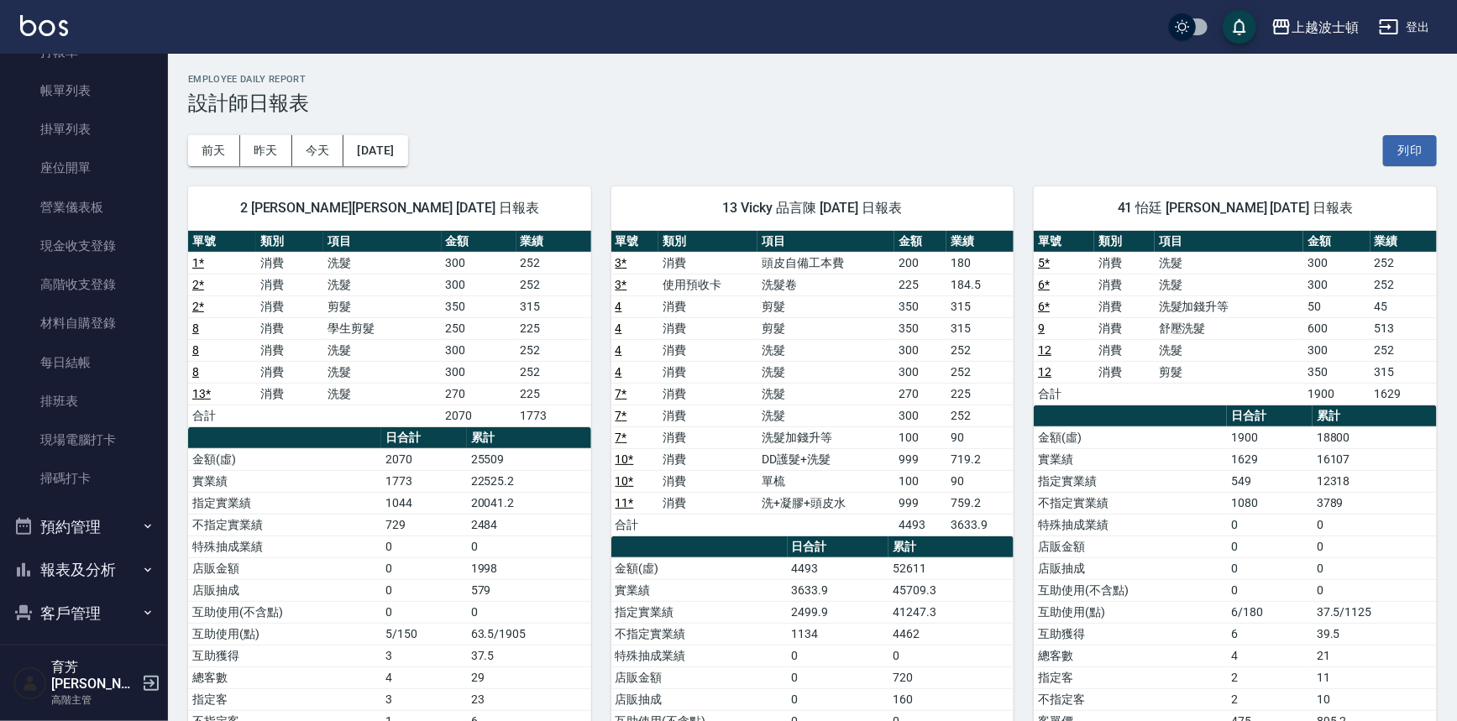
scroll to position [0, 0]
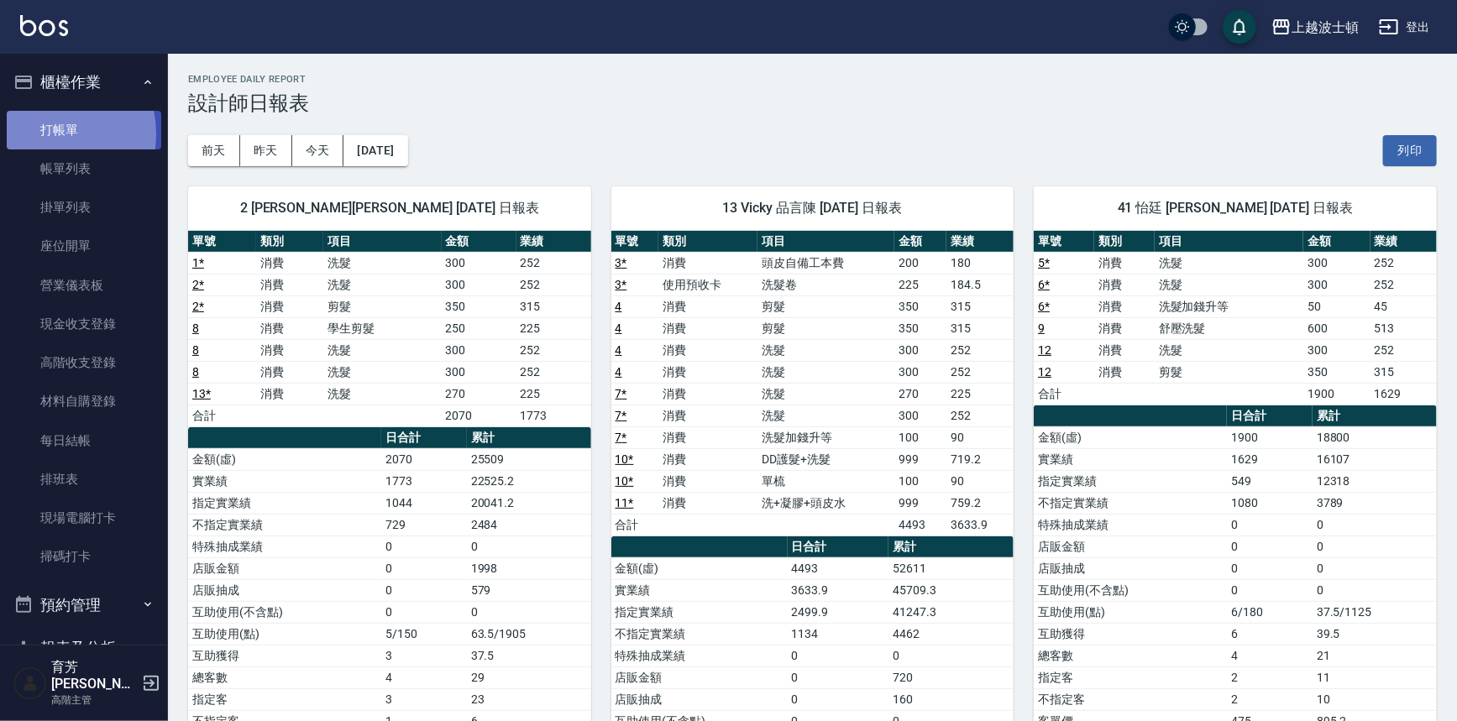
click at [43, 133] on link "打帳單" at bounding box center [84, 130] width 154 height 39
